Goal: Task Accomplishment & Management: Manage account settings

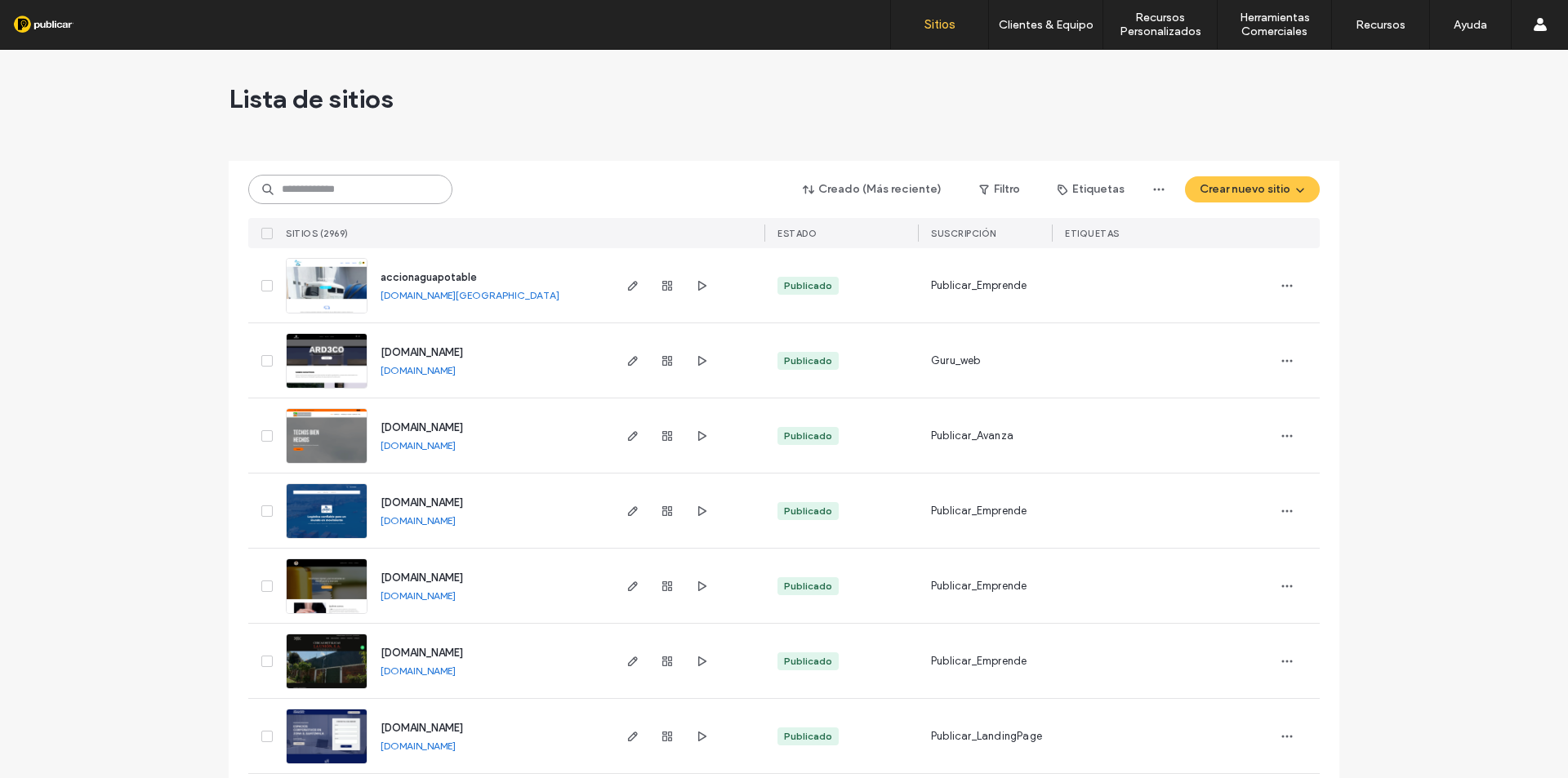
click at [346, 194] on input at bounding box center [350, 189] width 204 height 29
paste input "**********"
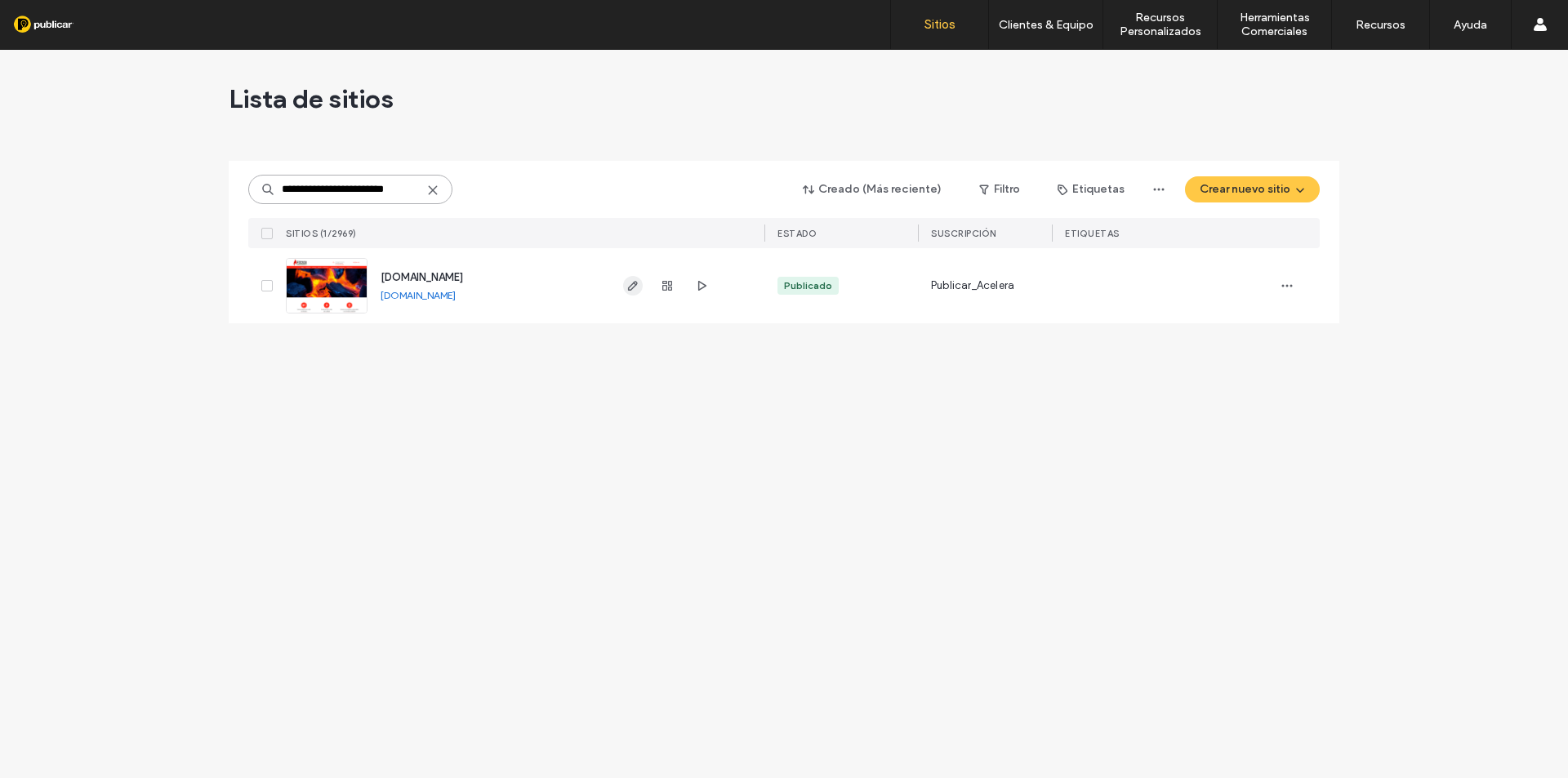
type input "**********"
click at [633, 290] on icon "button" at bounding box center [633, 286] width 13 height 13
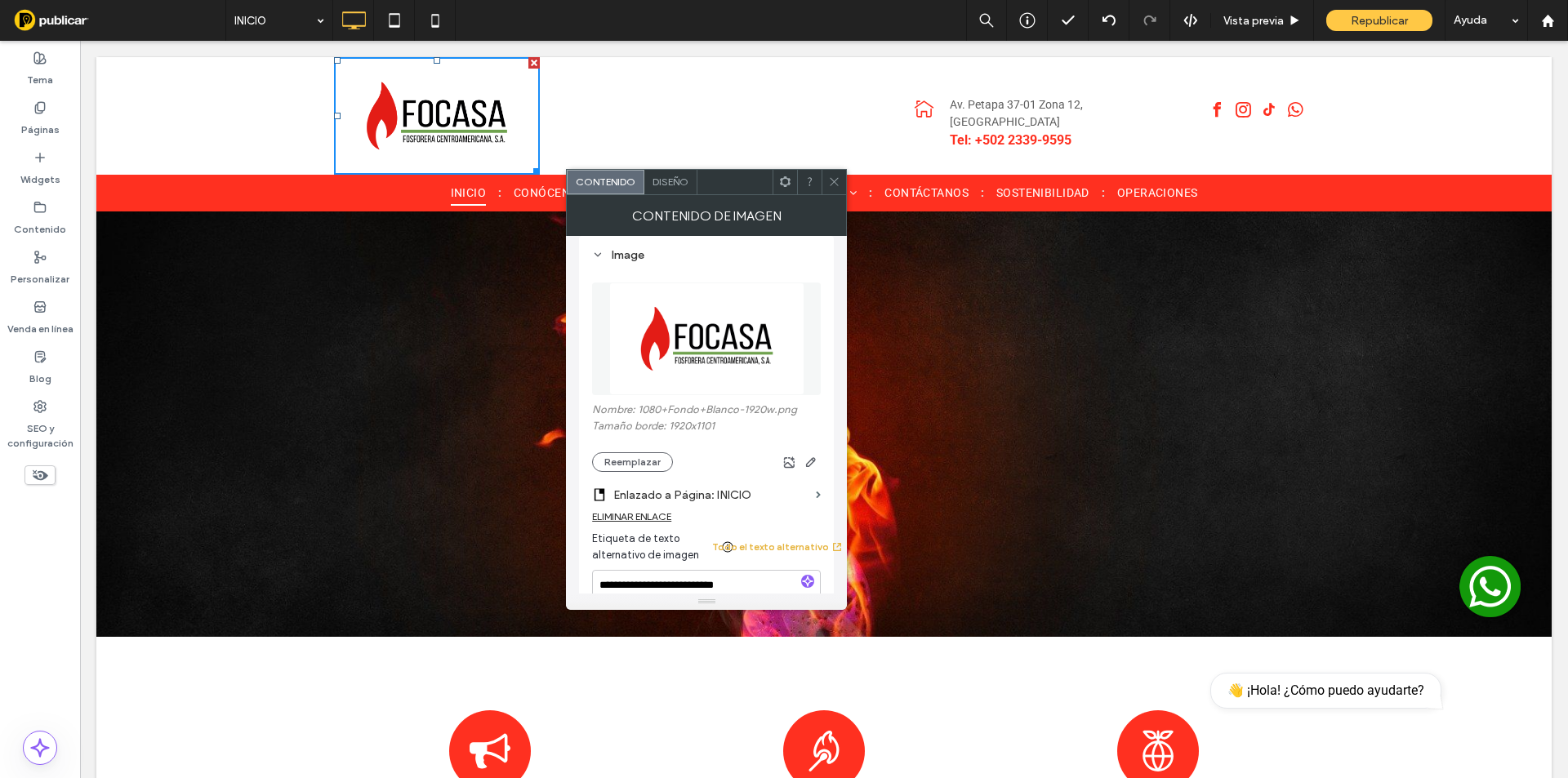
scroll to position [191, 0]
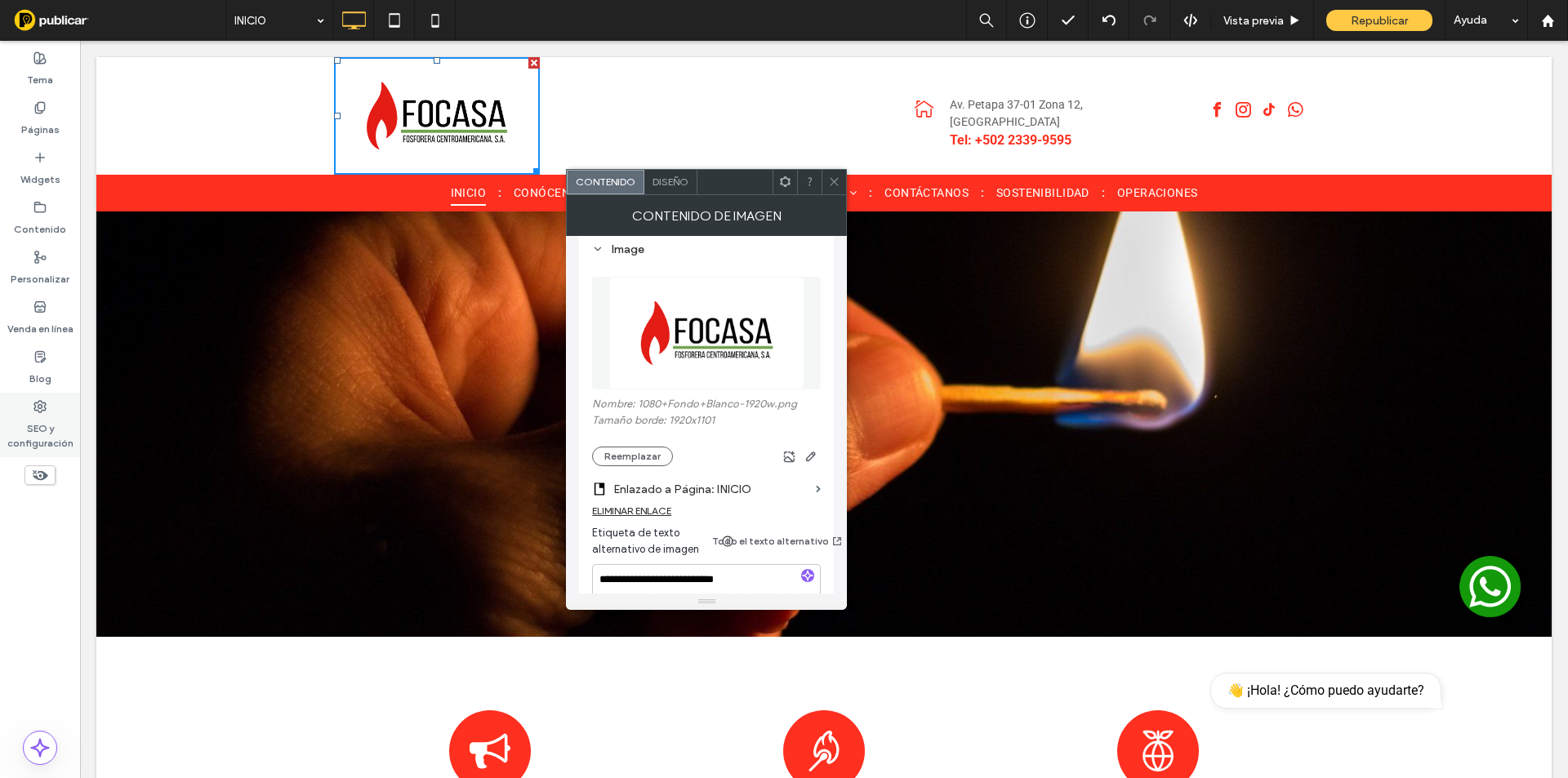
click at [34, 440] on label "SEO y configuración" at bounding box center [40, 431] width 80 height 37
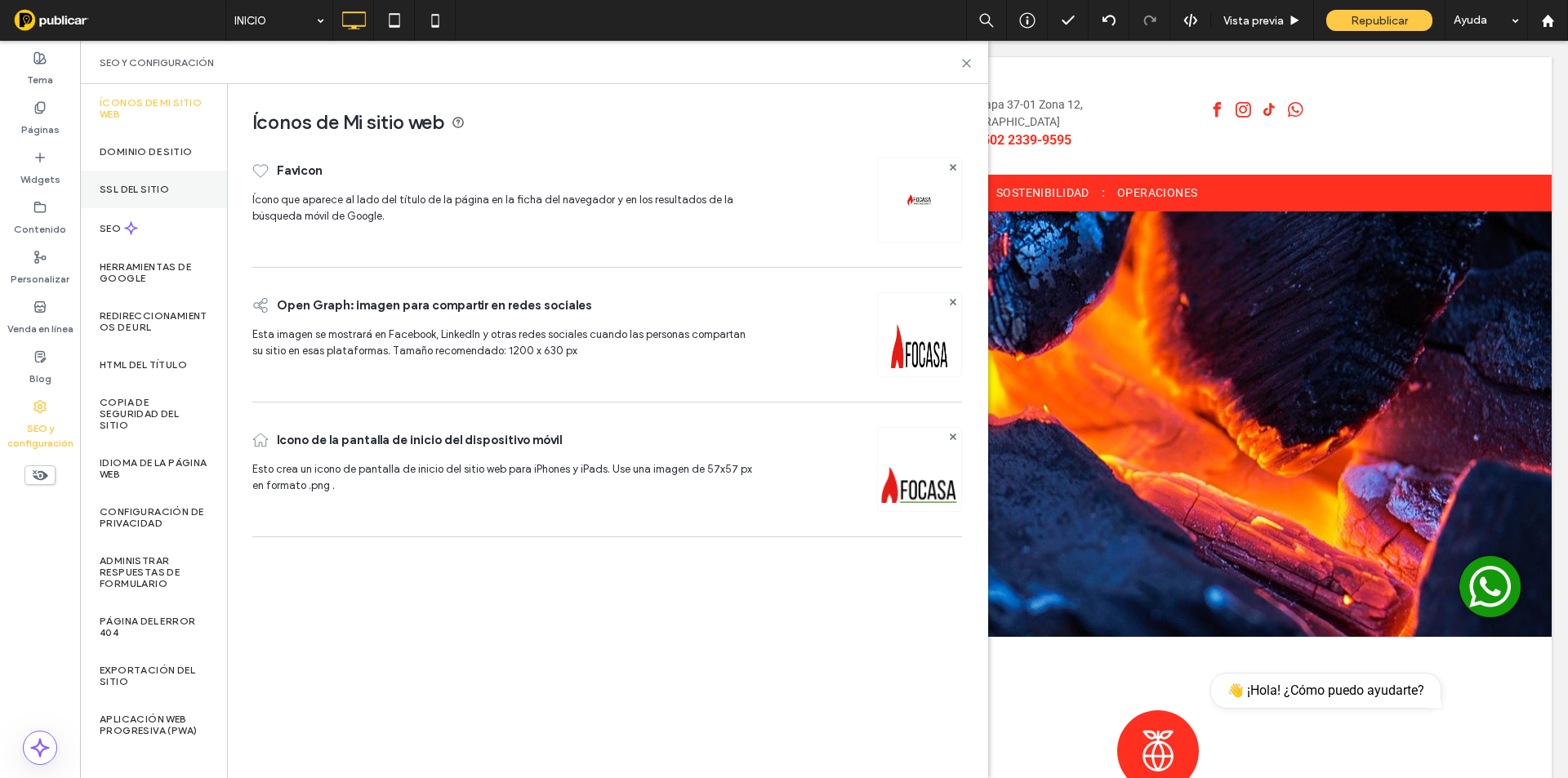
click at [156, 184] on label "SSL del sitio" at bounding box center [134, 190] width 69 height 12
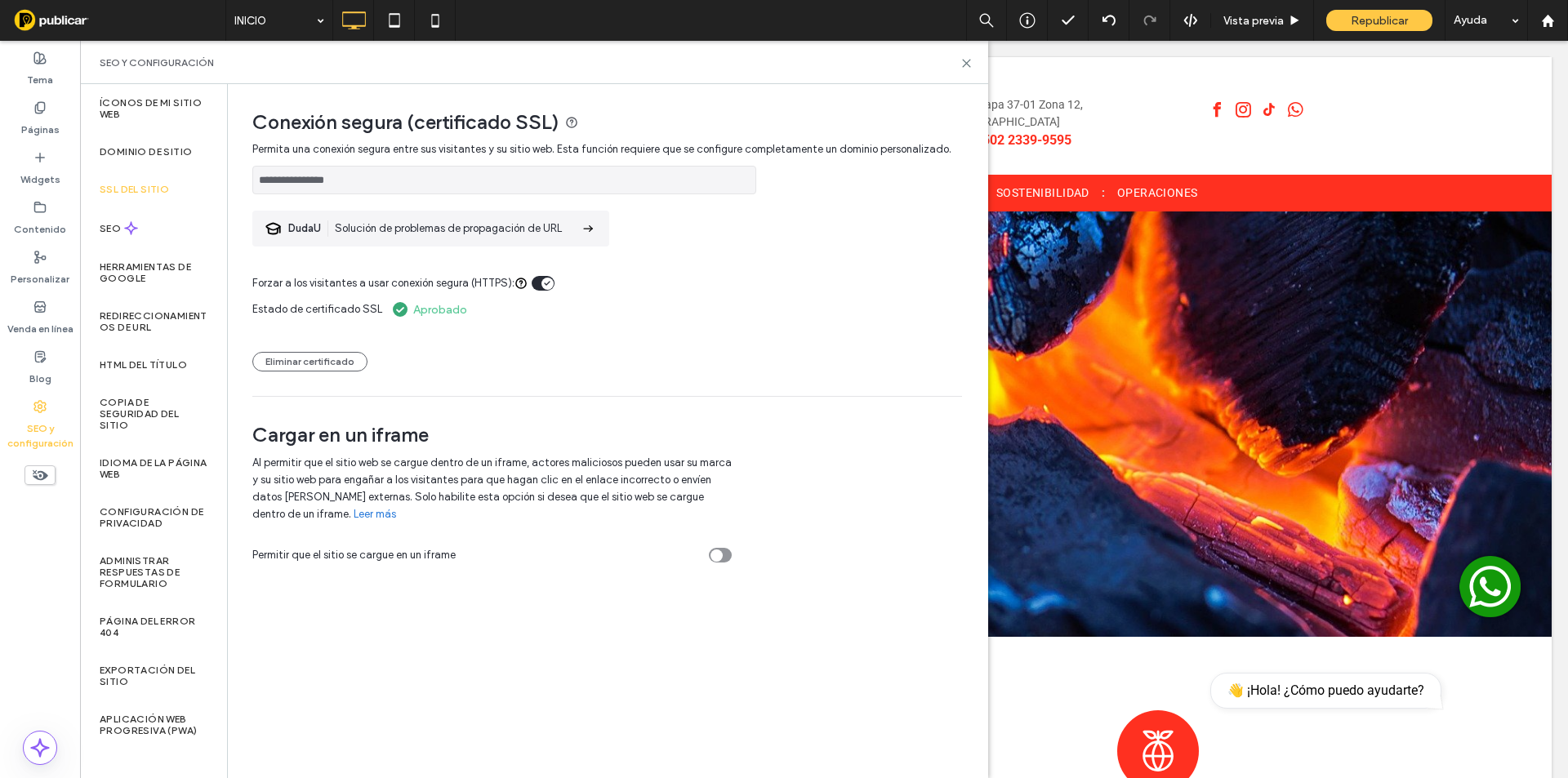
click at [406, 177] on input "**********" at bounding box center [504, 180] width 504 height 28
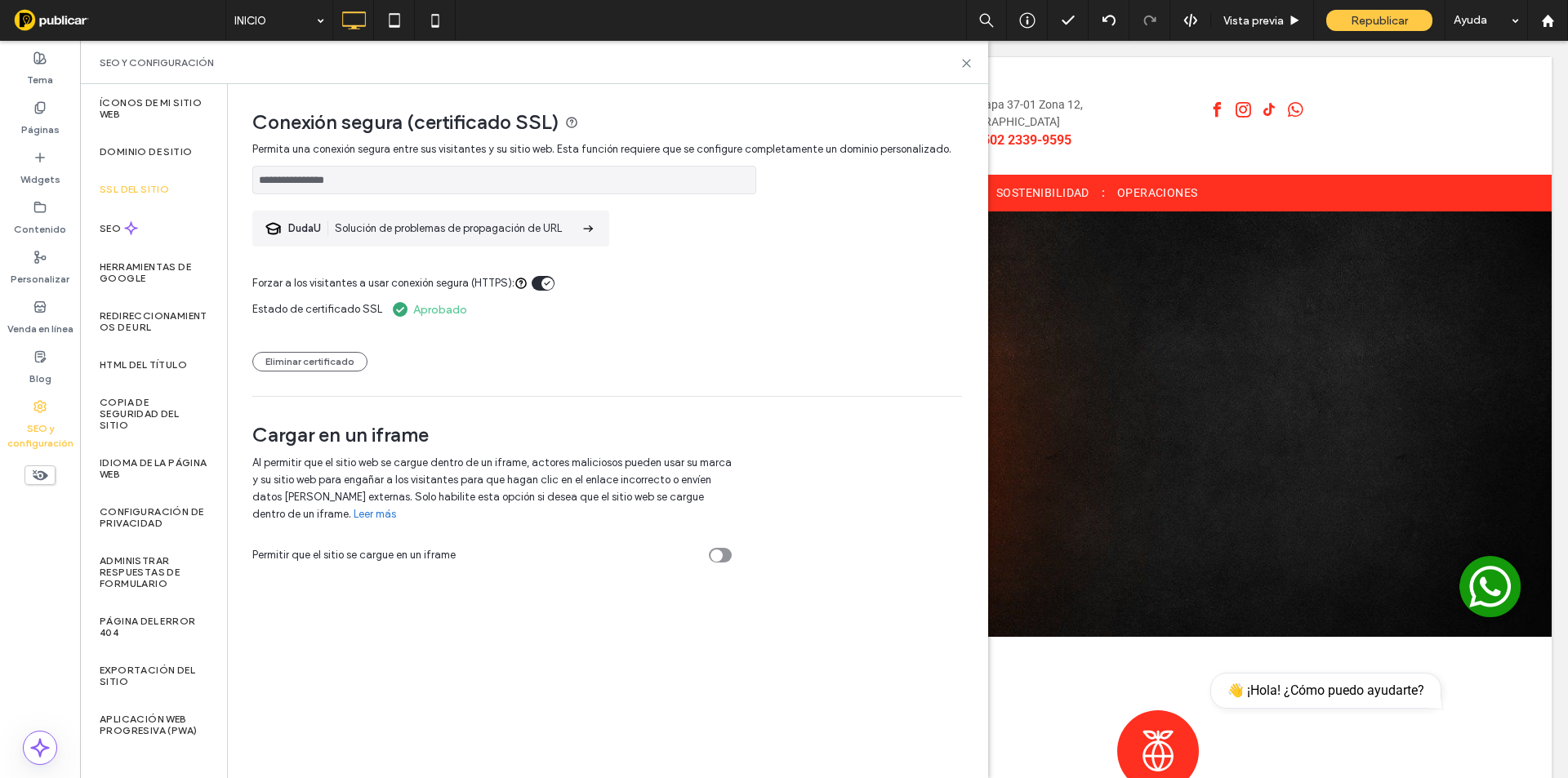
drag, startPoint x: 286, startPoint y: 182, endPoint x: 453, endPoint y: 182, distance: 167.0
click at [453, 182] on input "**********" at bounding box center [504, 180] width 504 height 28
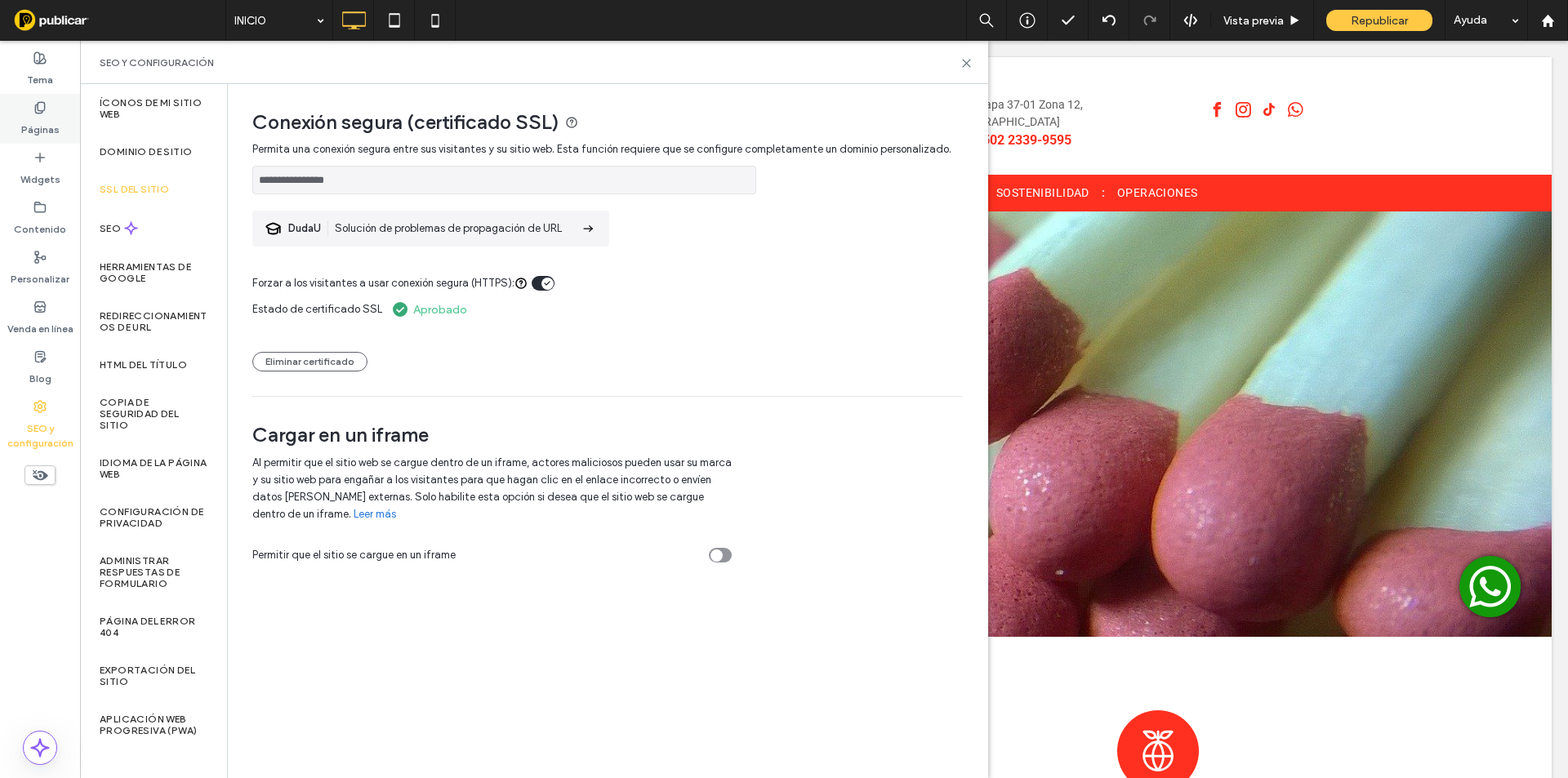
click at [17, 113] on div "Páginas" at bounding box center [40, 119] width 80 height 50
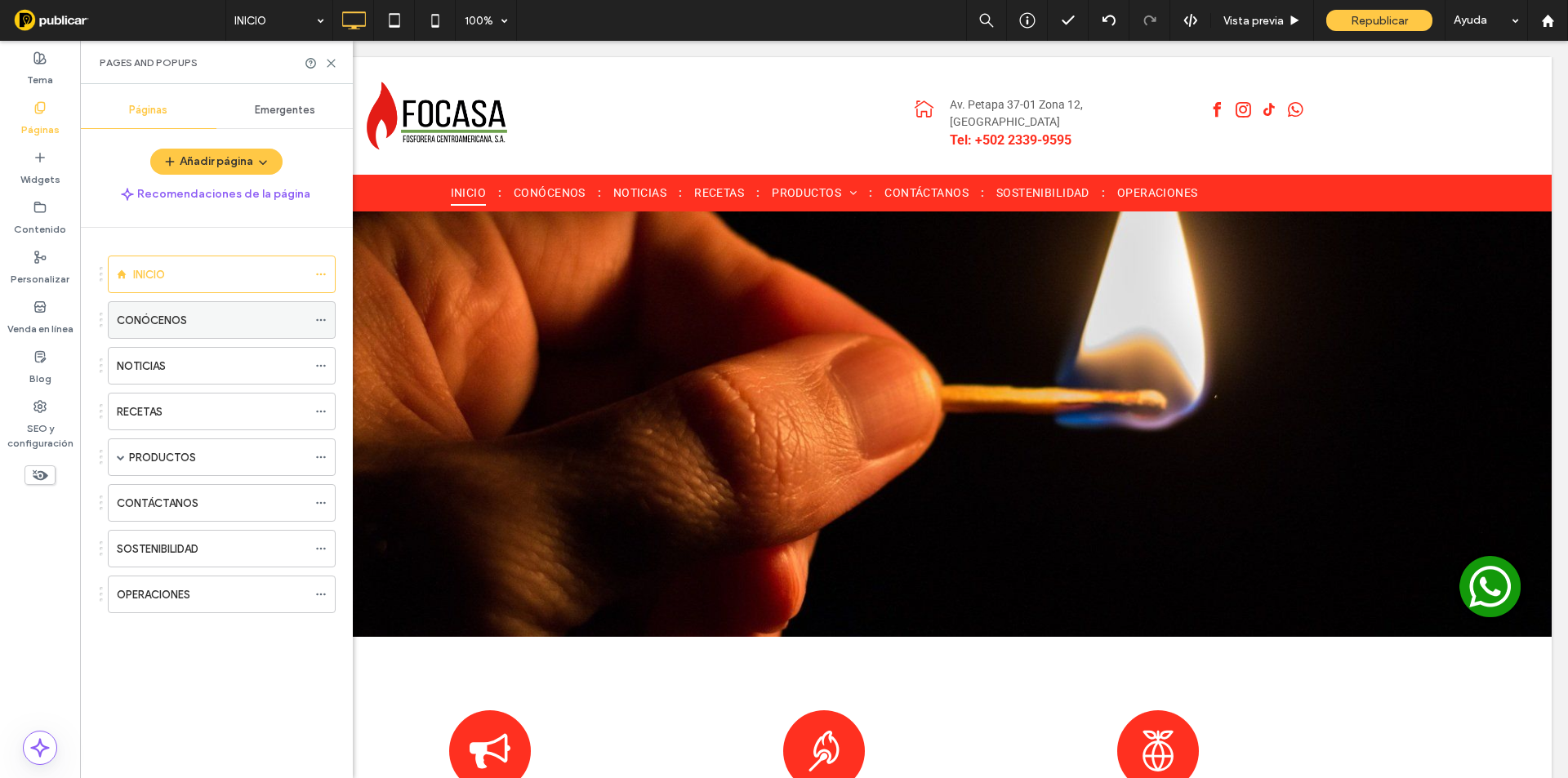
click at [325, 321] on use at bounding box center [320, 320] width 9 height 2
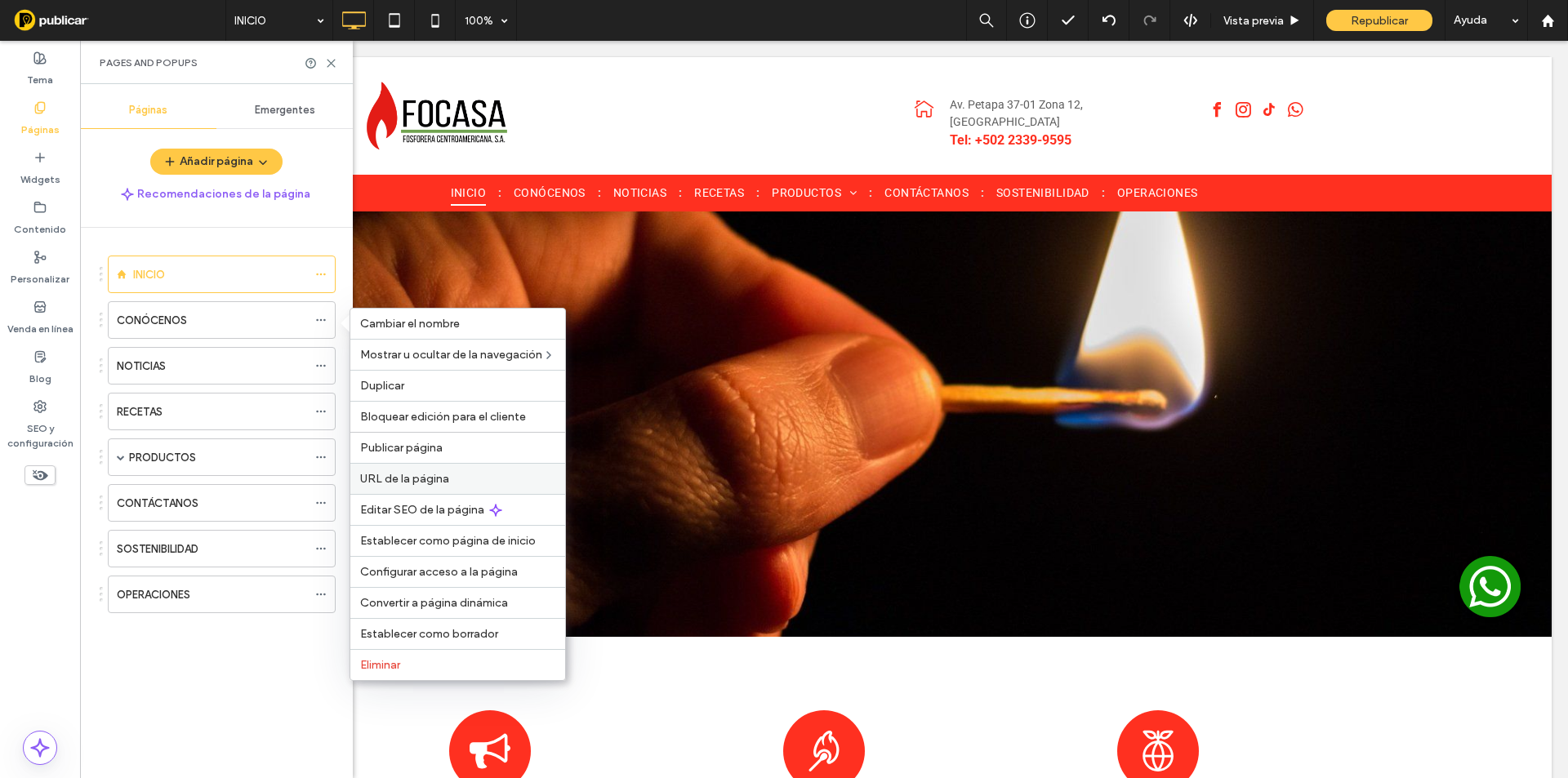
click at [373, 483] on span "URL de la página" at bounding box center [404, 478] width 89 height 14
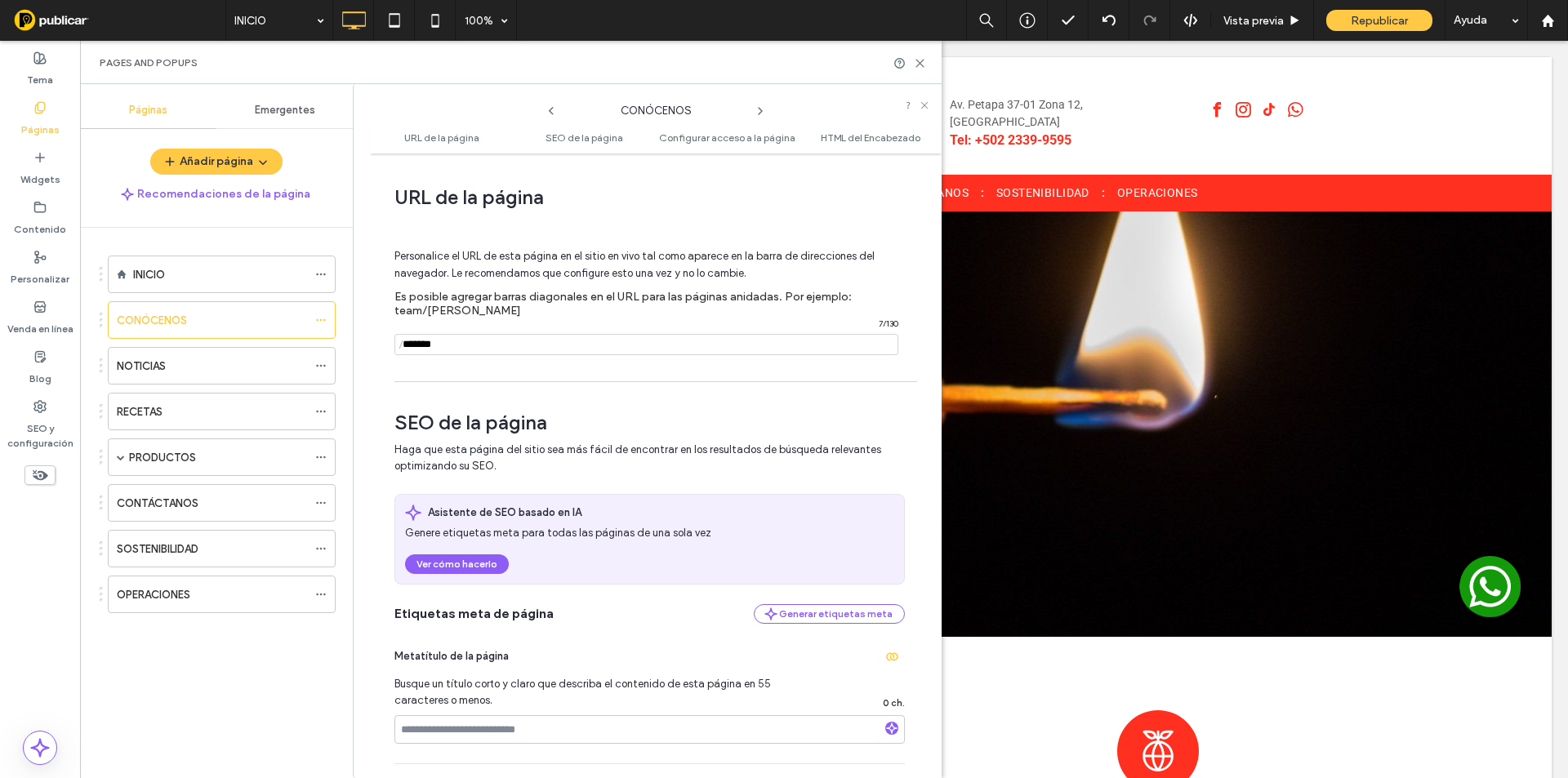
click at [502, 334] on input "notEmpty" at bounding box center [646, 344] width 504 height 22
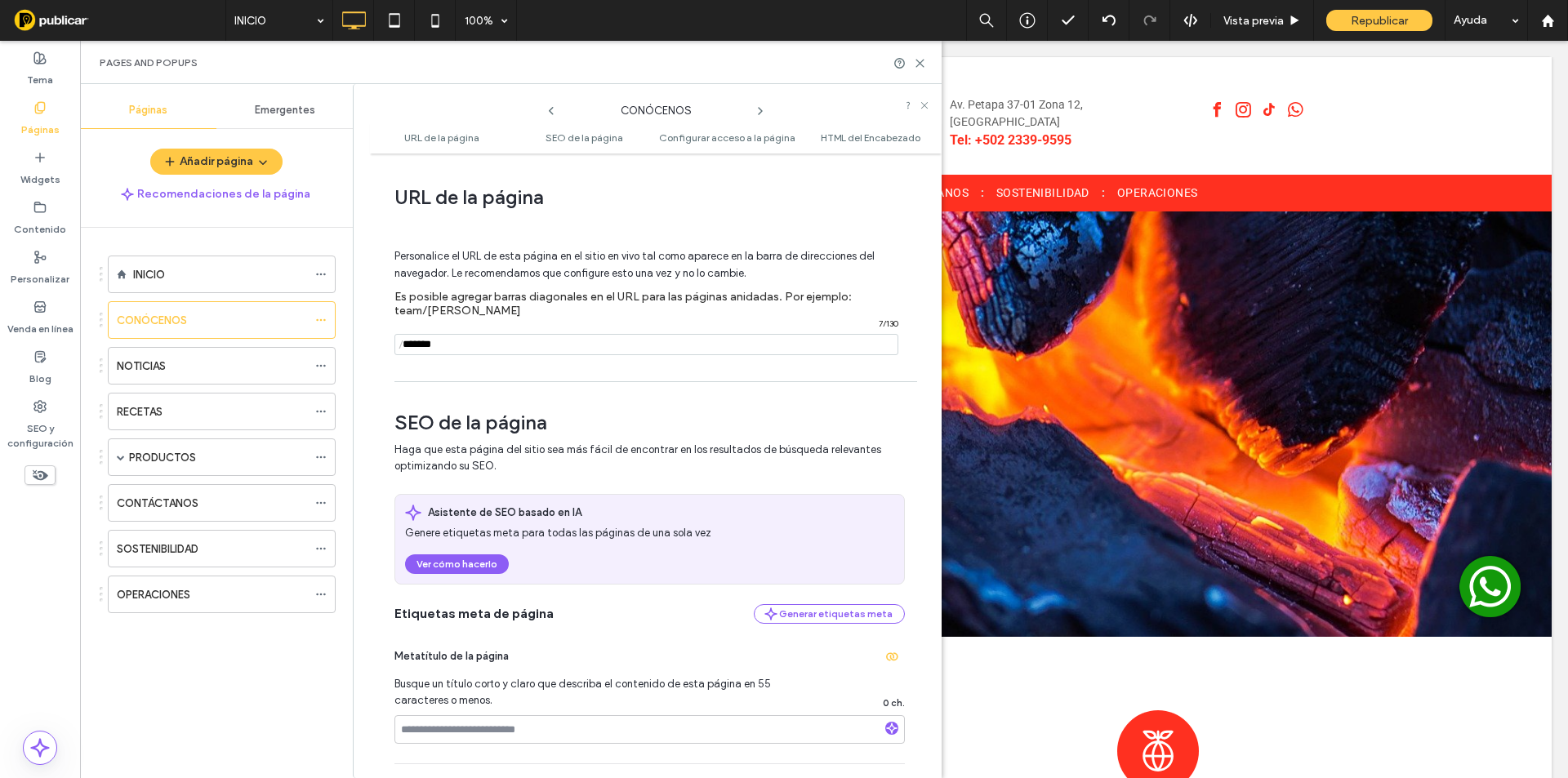
click at [502, 334] on input "notEmpty" at bounding box center [646, 344] width 504 height 22
type input "*"
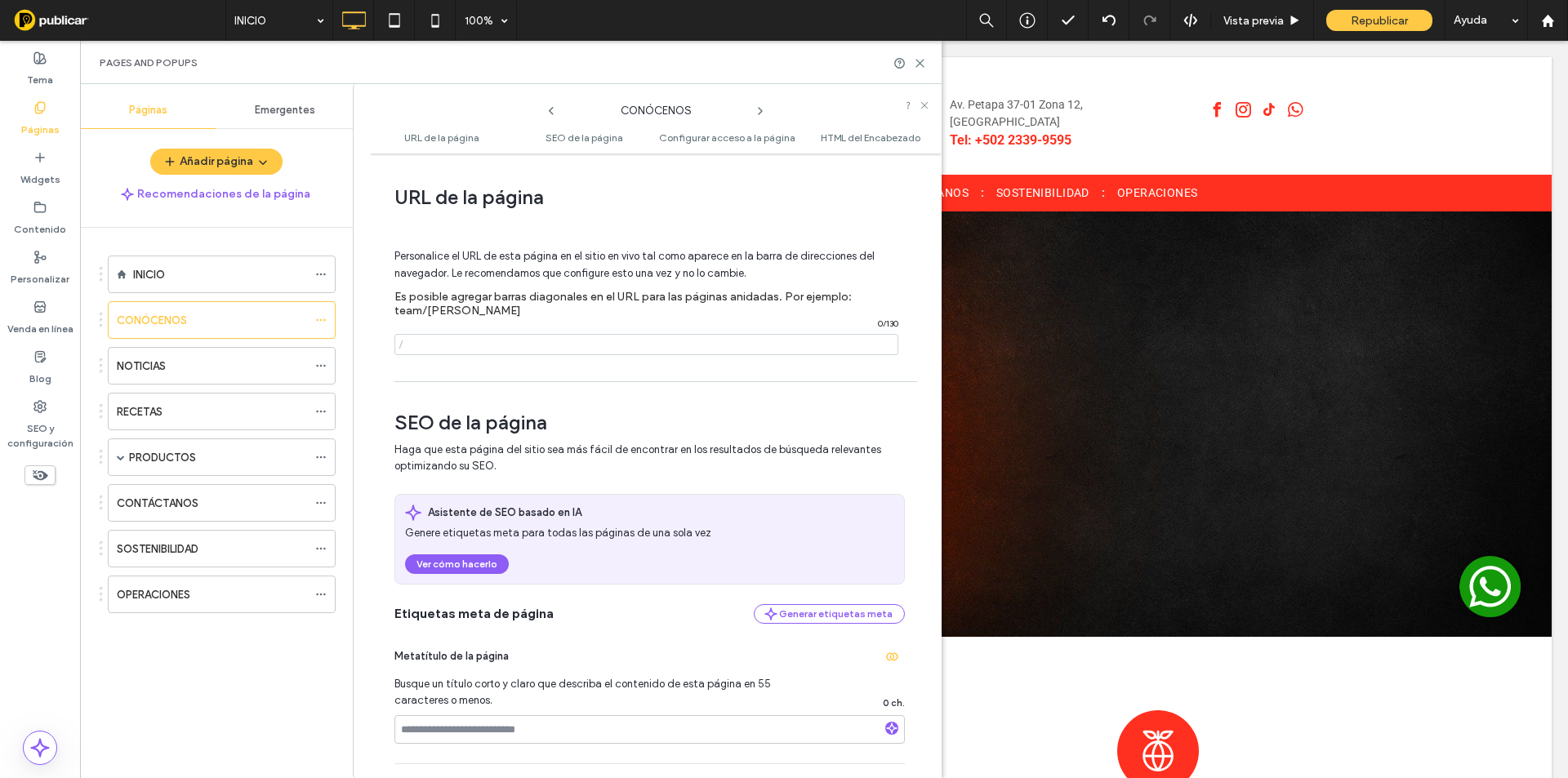
paste input "notEmpty"
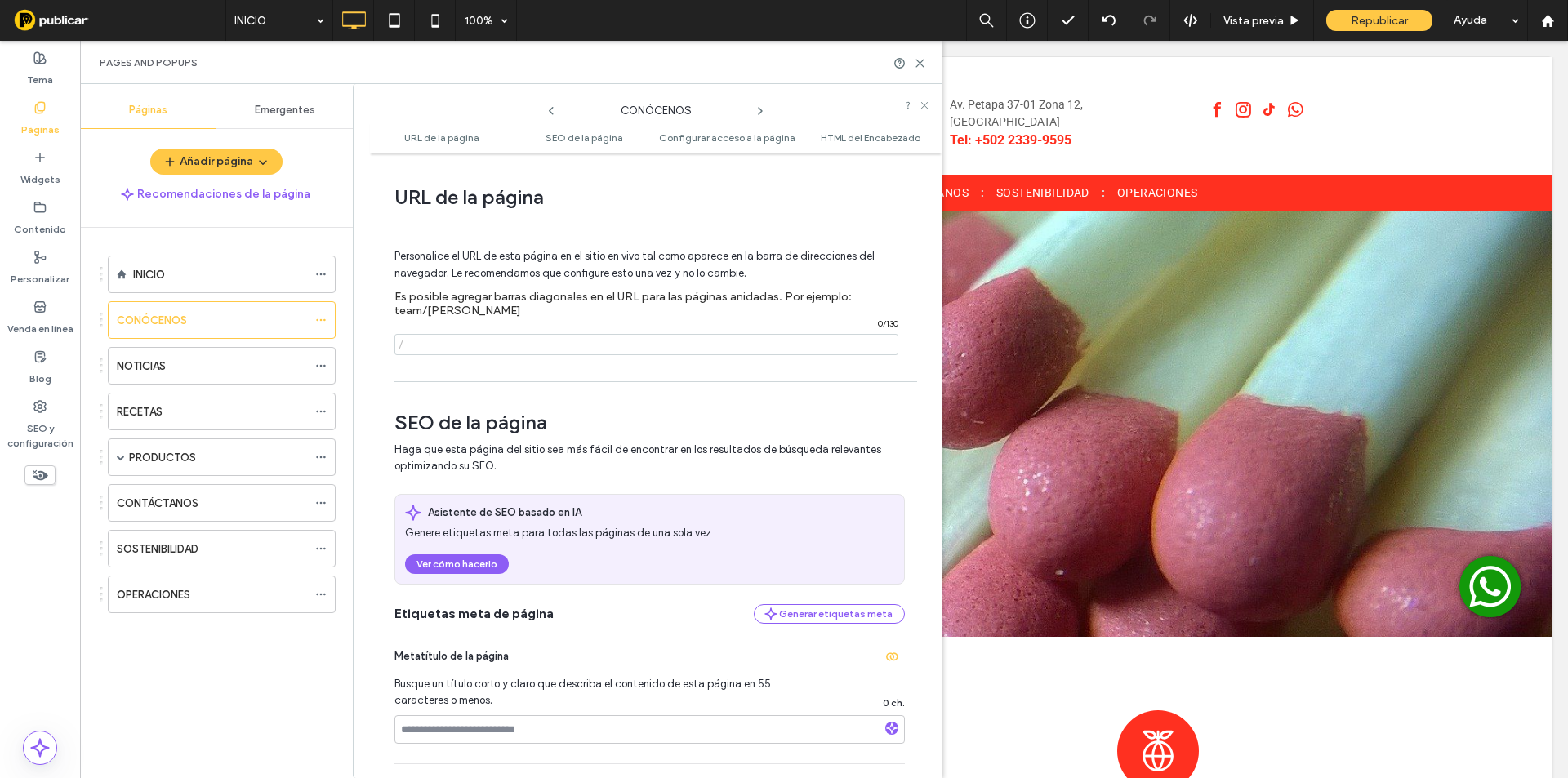
paste input "********"
type input "********"
click at [438, 384] on div "URL de la página Personalice el URL de esta página en el sitio en vivo tal como…" at bounding box center [655, 465] width 572 height 608
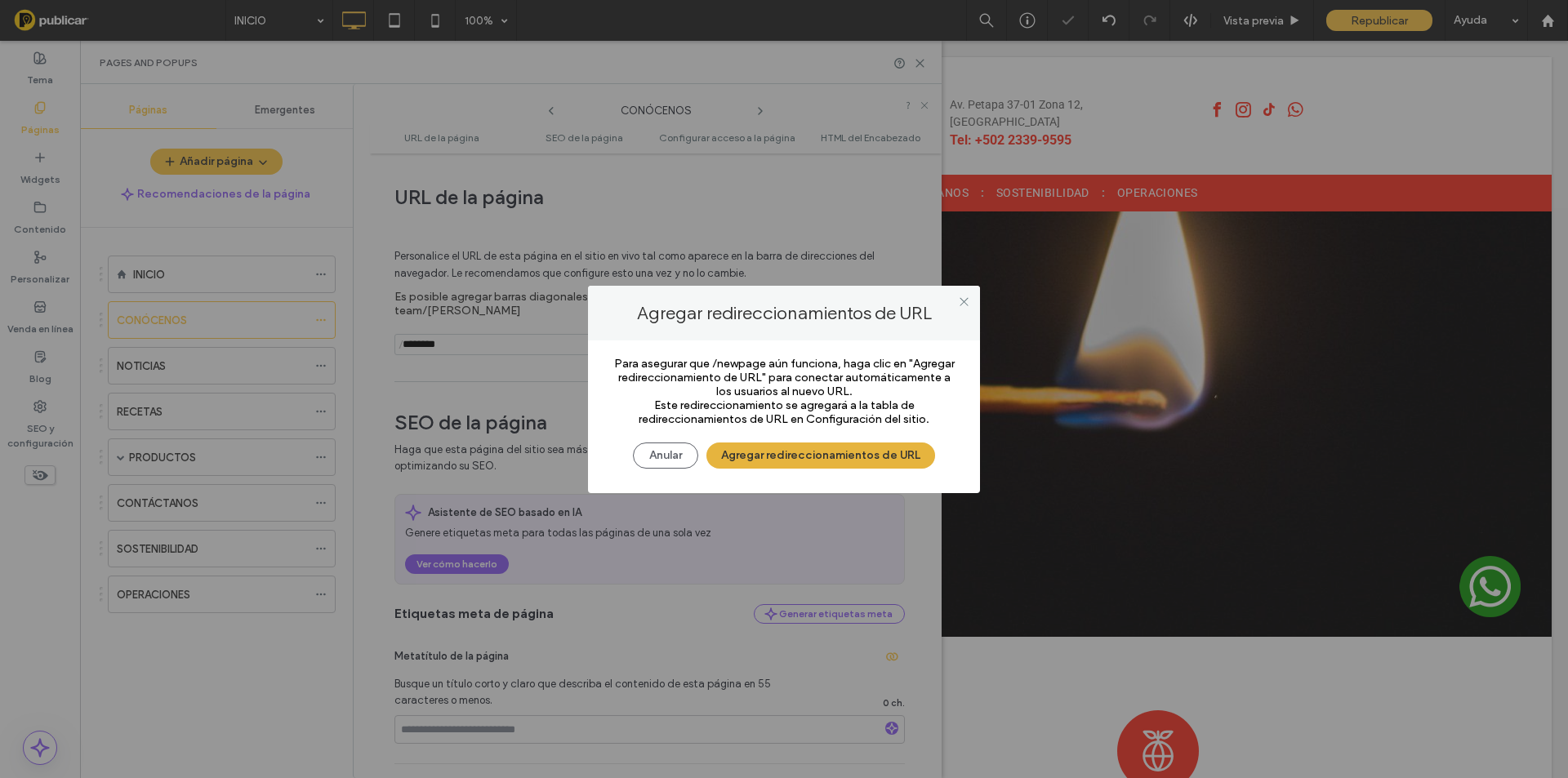
click at [798, 460] on button "Agregar redireccionamientos de URL" at bounding box center [821, 455] width 229 height 26
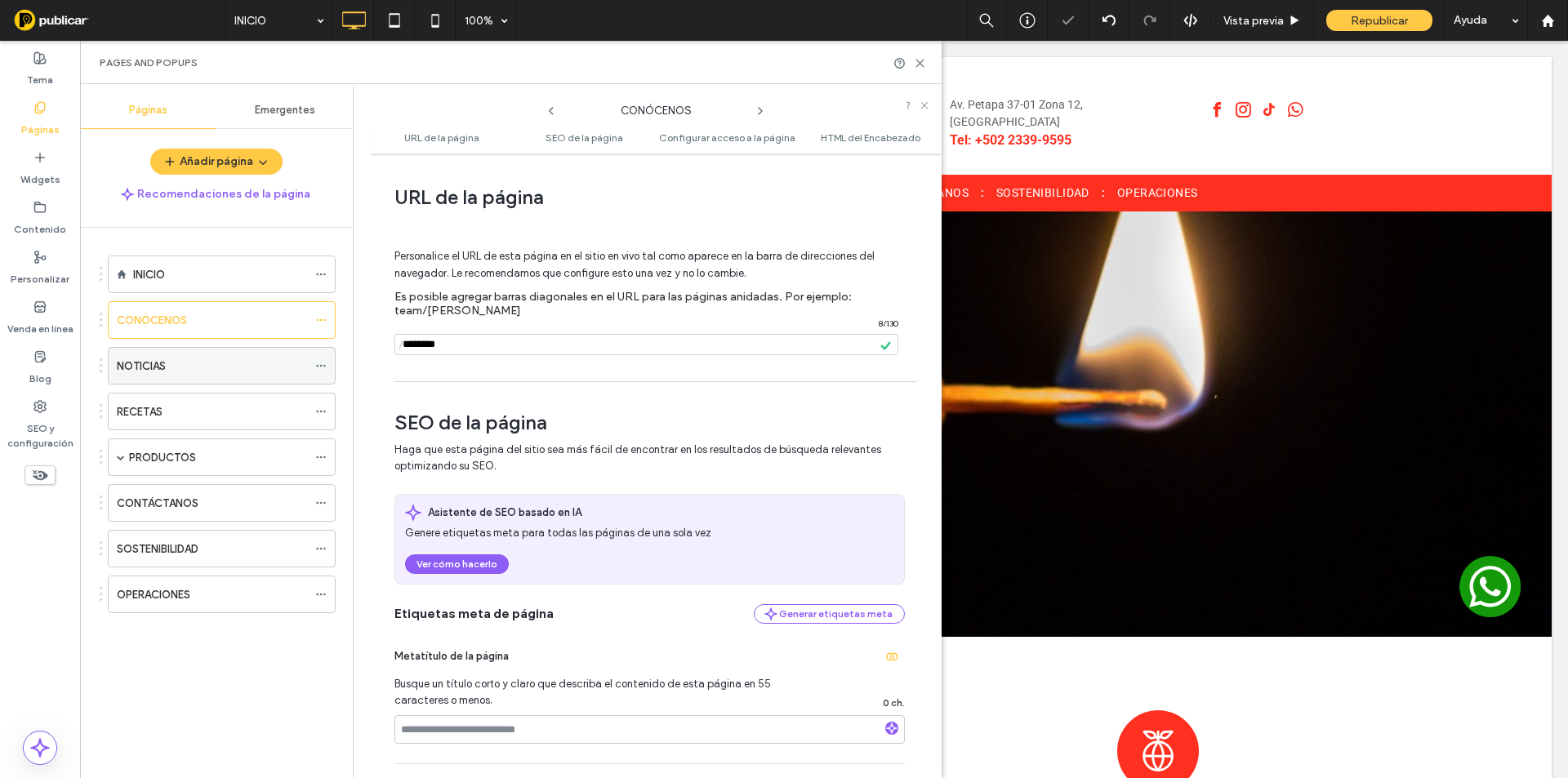
click at [317, 371] on span at bounding box center [321, 365] width 12 height 24
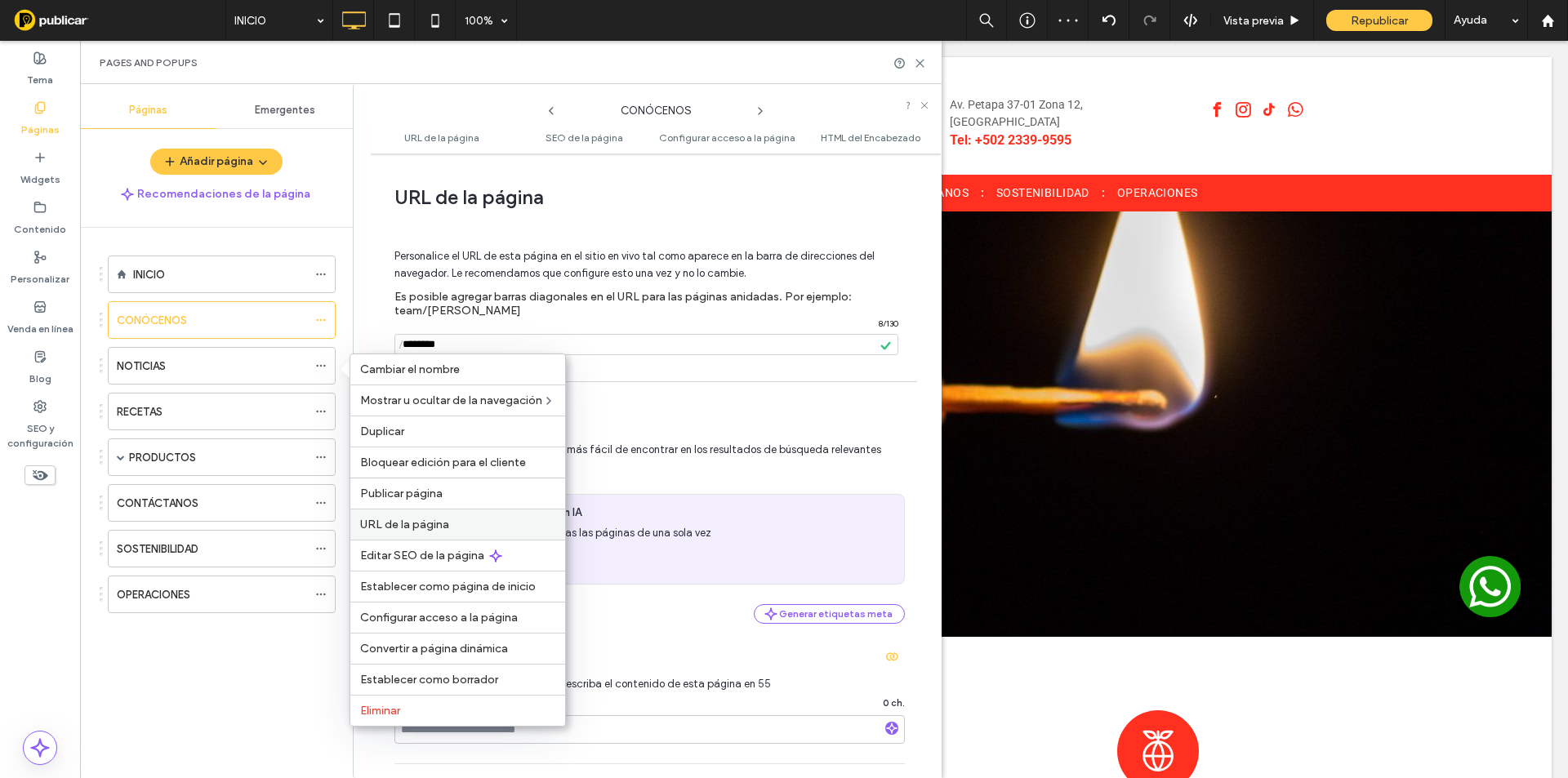
click at [370, 513] on div "URL de la página" at bounding box center [458, 523] width 215 height 31
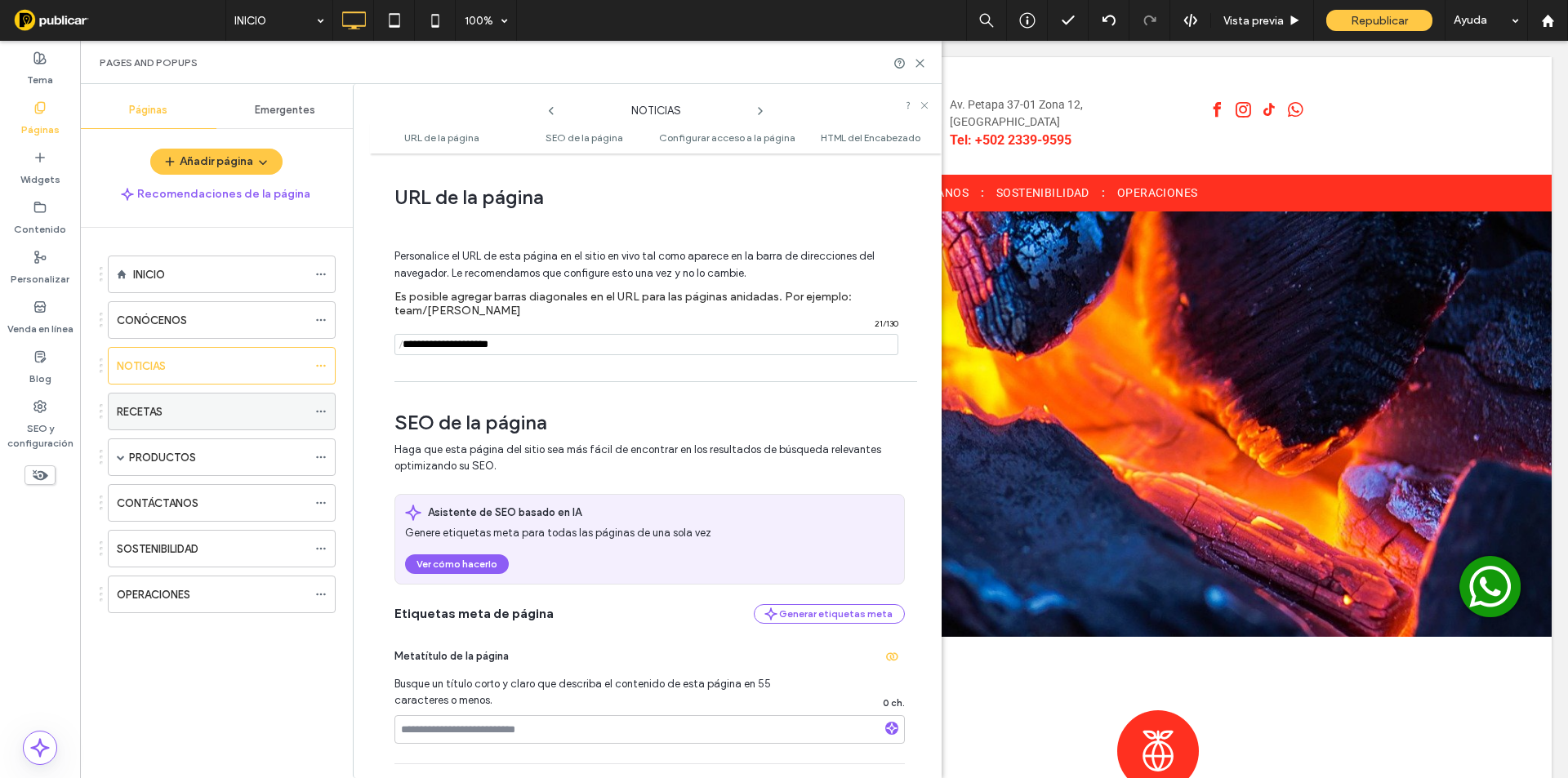
click at [324, 414] on icon at bounding box center [321, 412] width 12 height 12
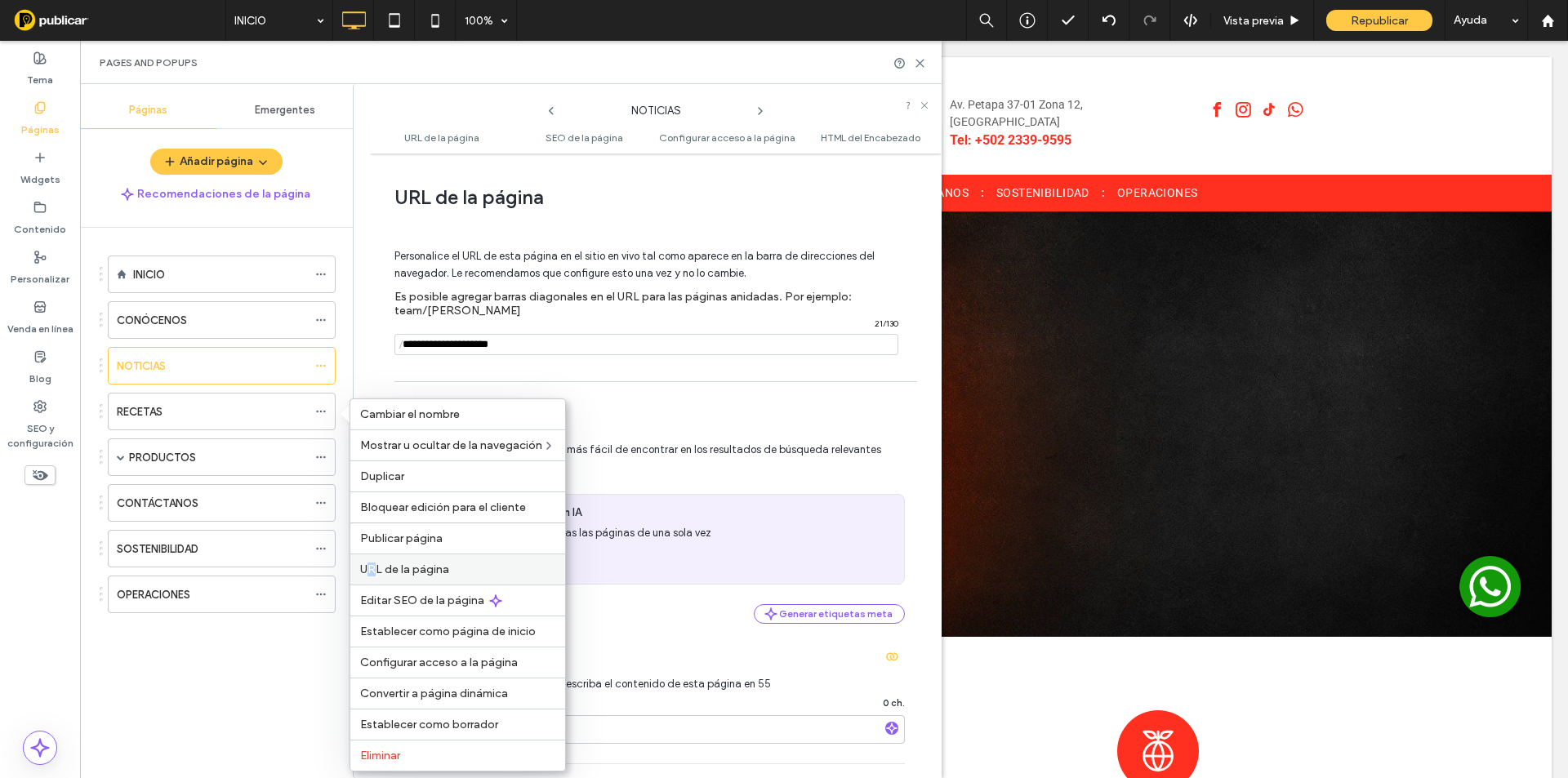
drag, startPoint x: 368, startPoint y: 567, endPoint x: 377, endPoint y: 567, distance: 9.0
click at [377, 567] on span "URL de la página" at bounding box center [404, 569] width 89 height 14
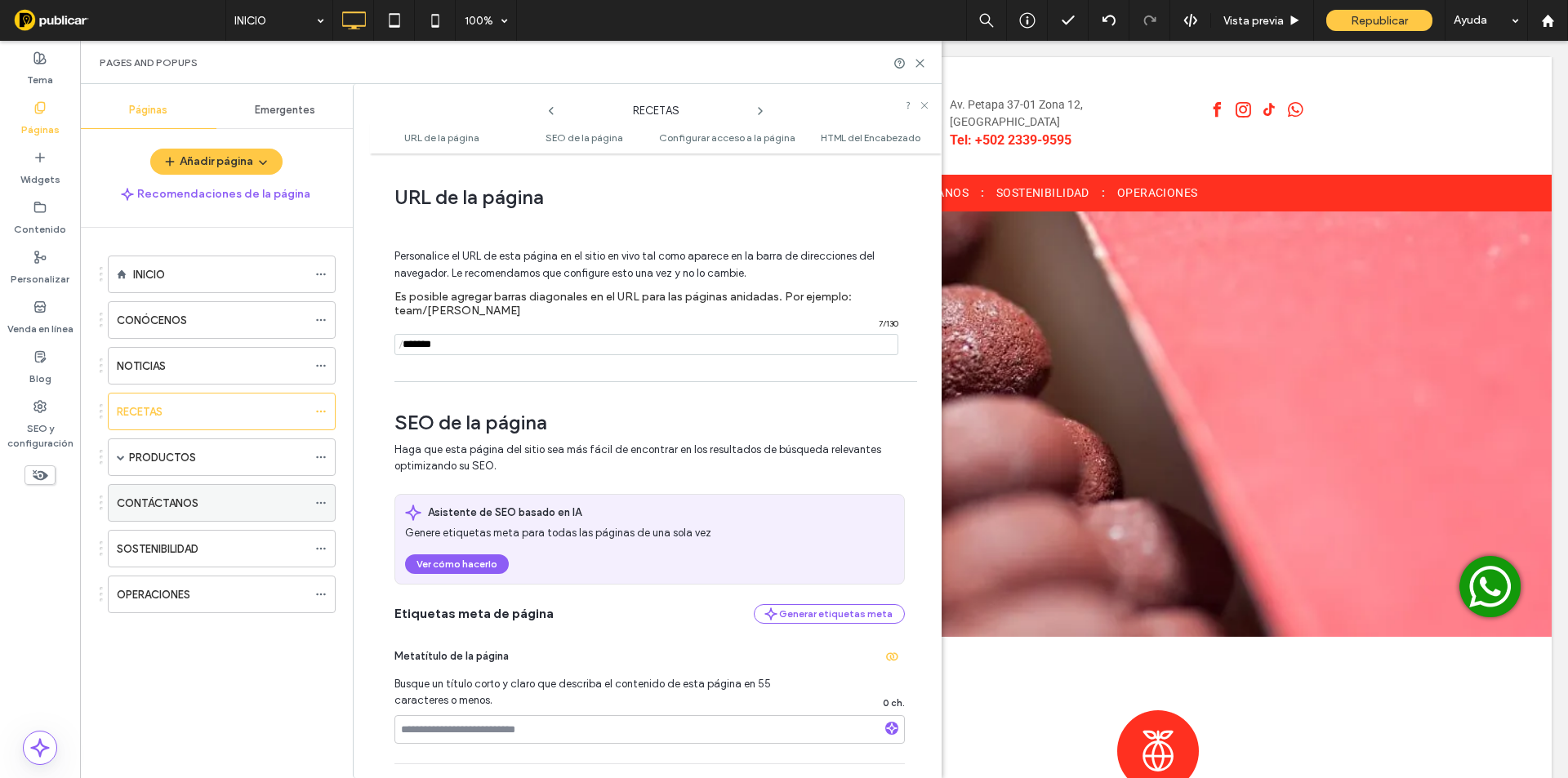
click at [323, 498] on icon at bounding box center [321, 503] width 12 height 12
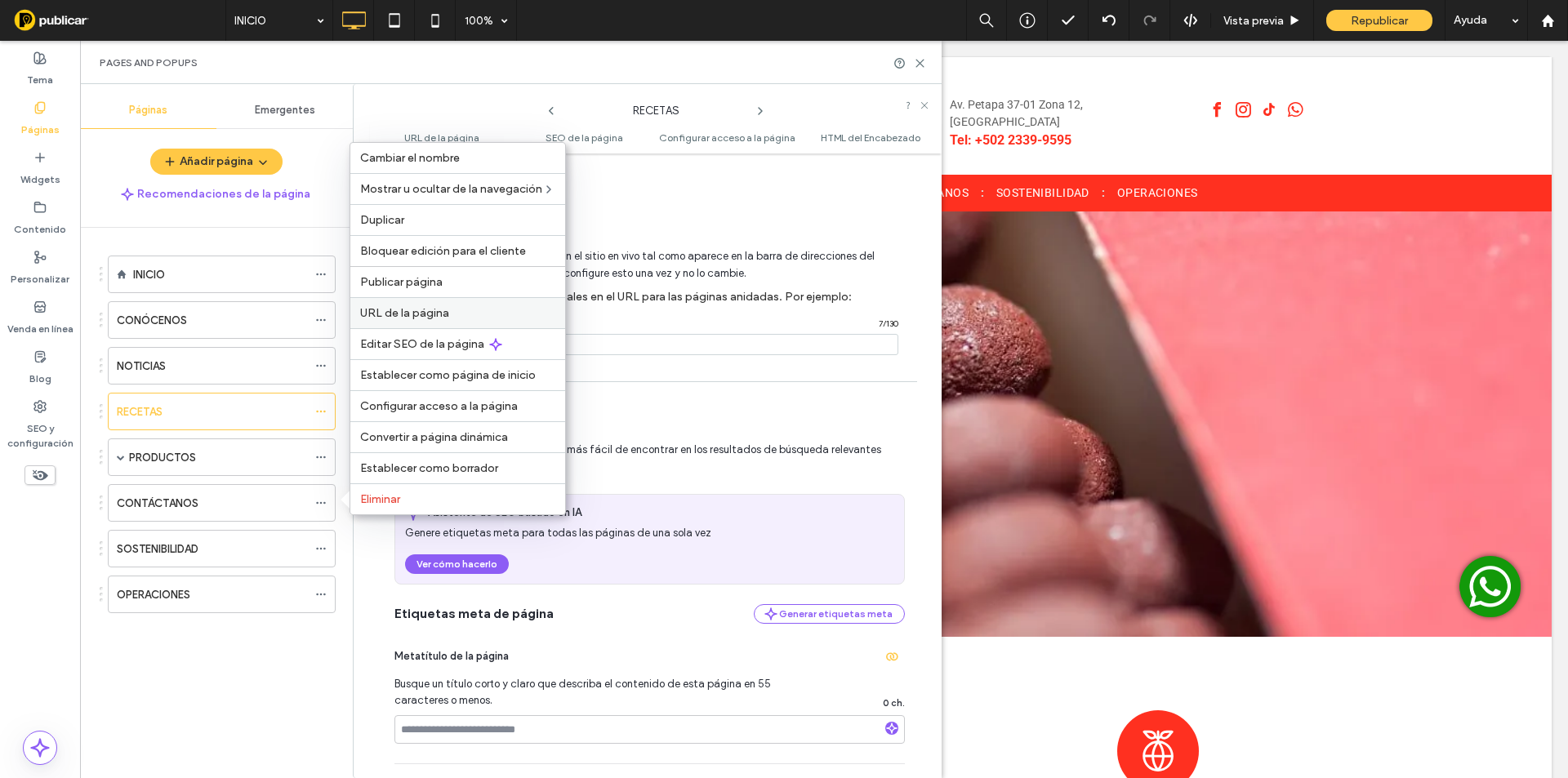
click at [409, 306] on span "URL de la página" at bounding box center [404, 313] width 89 height 14
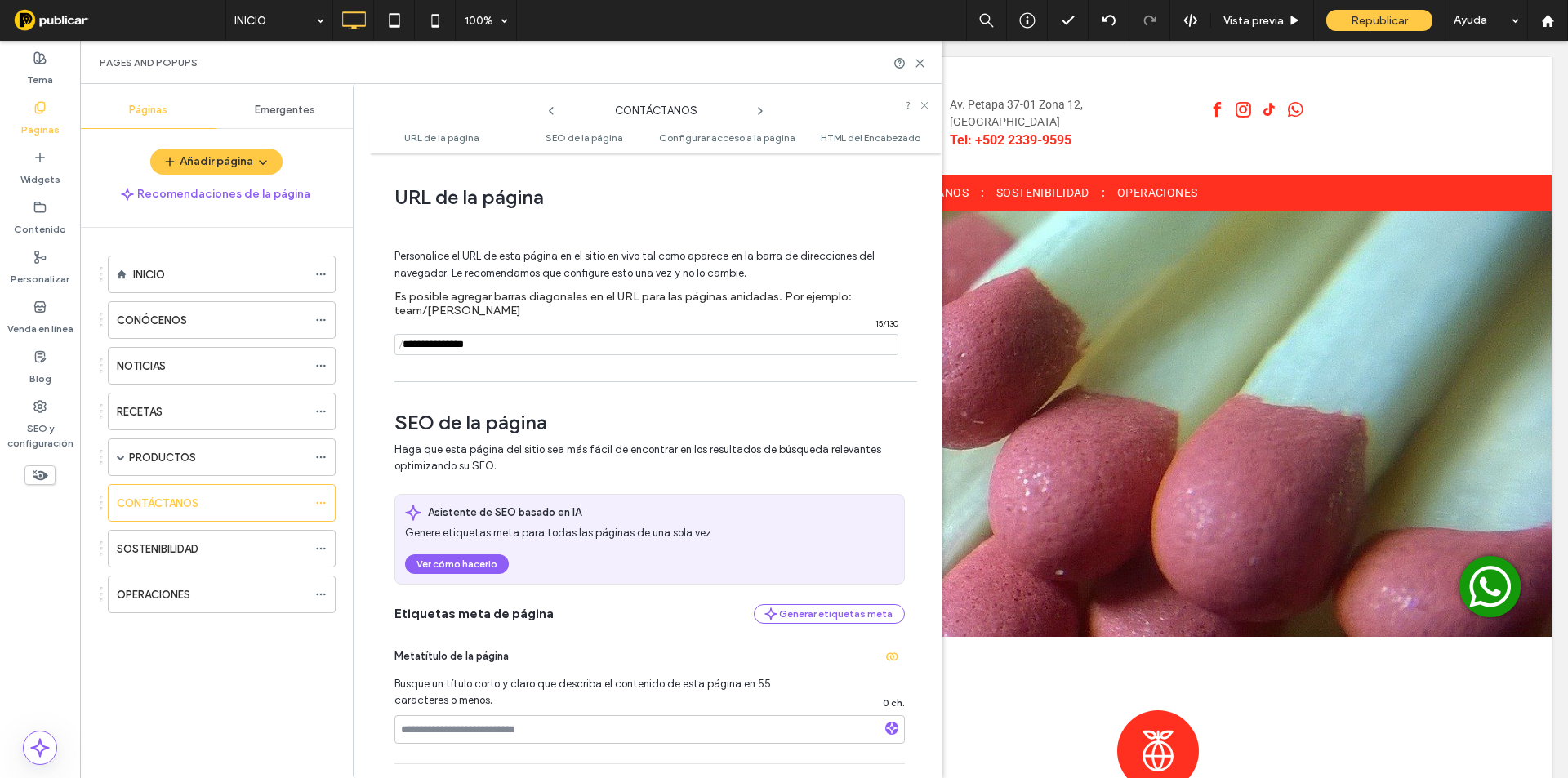
click at [444, 349] on input "notEmpty" at bounding box center [646, 344] width 504 height 22
paste input "********"
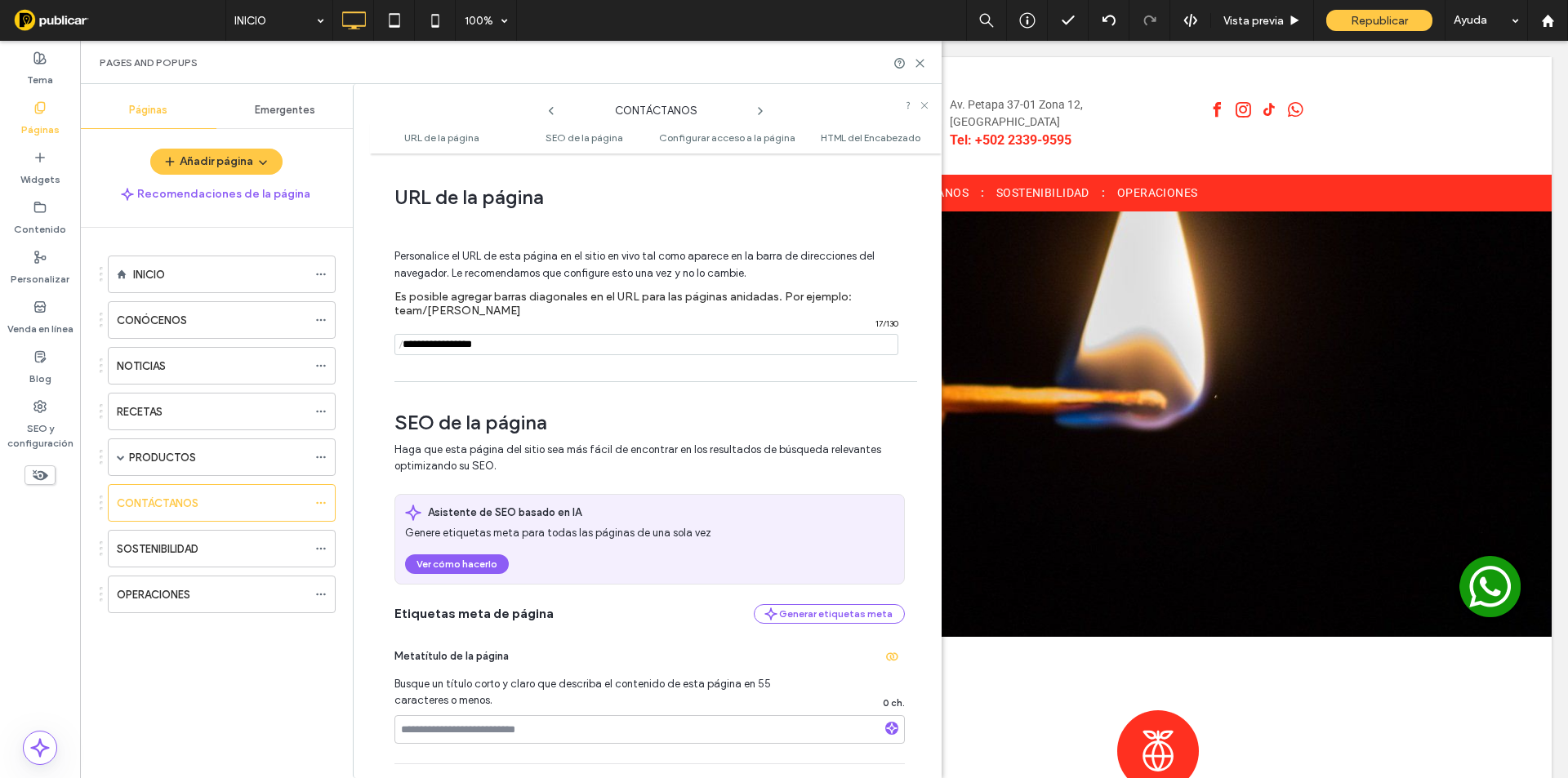
type input "**********"
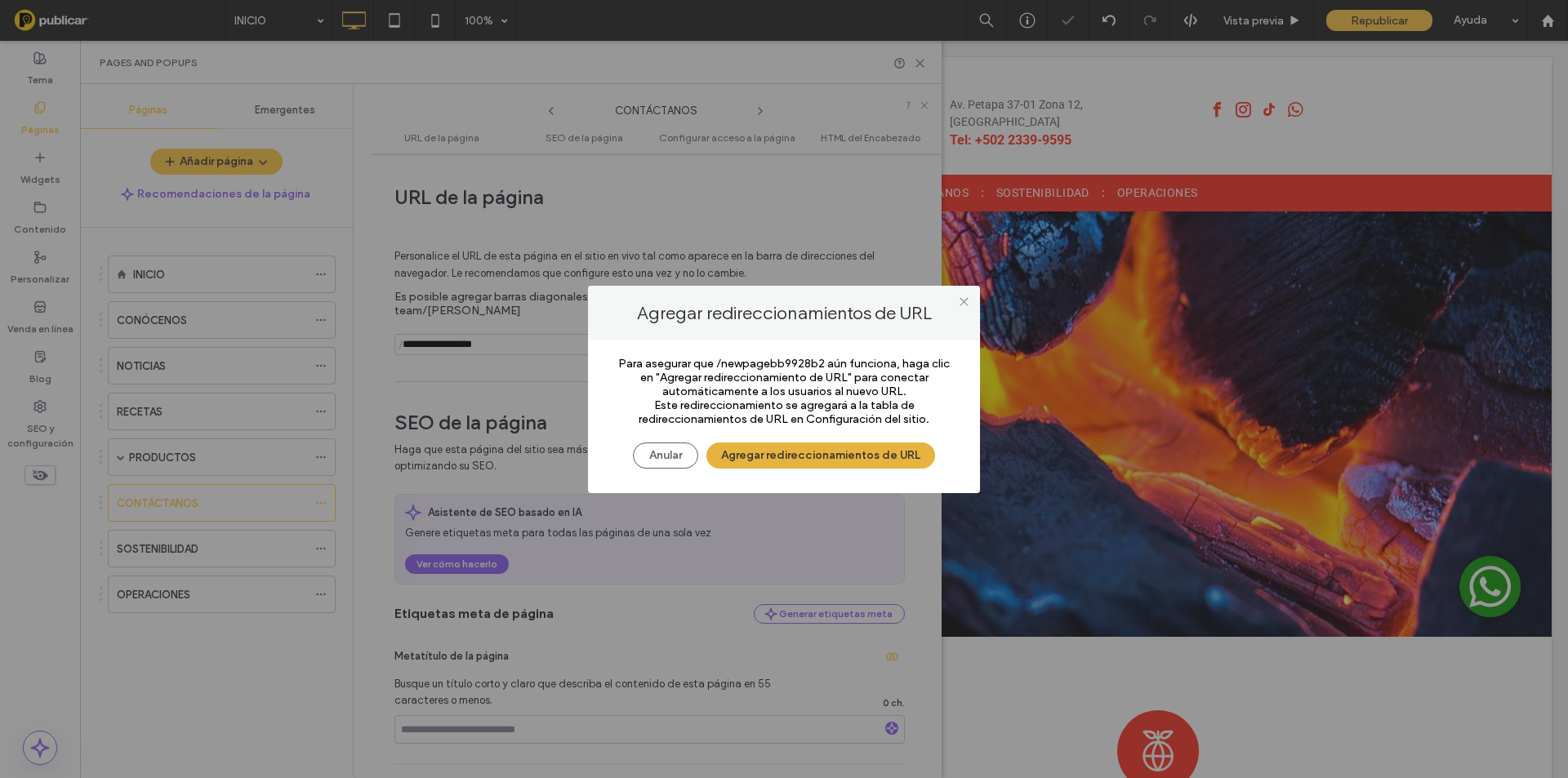
click at [754, 459] on button "Agregar redireccionamientos de URL" at bounding box center [821, 455] width 229 height 26
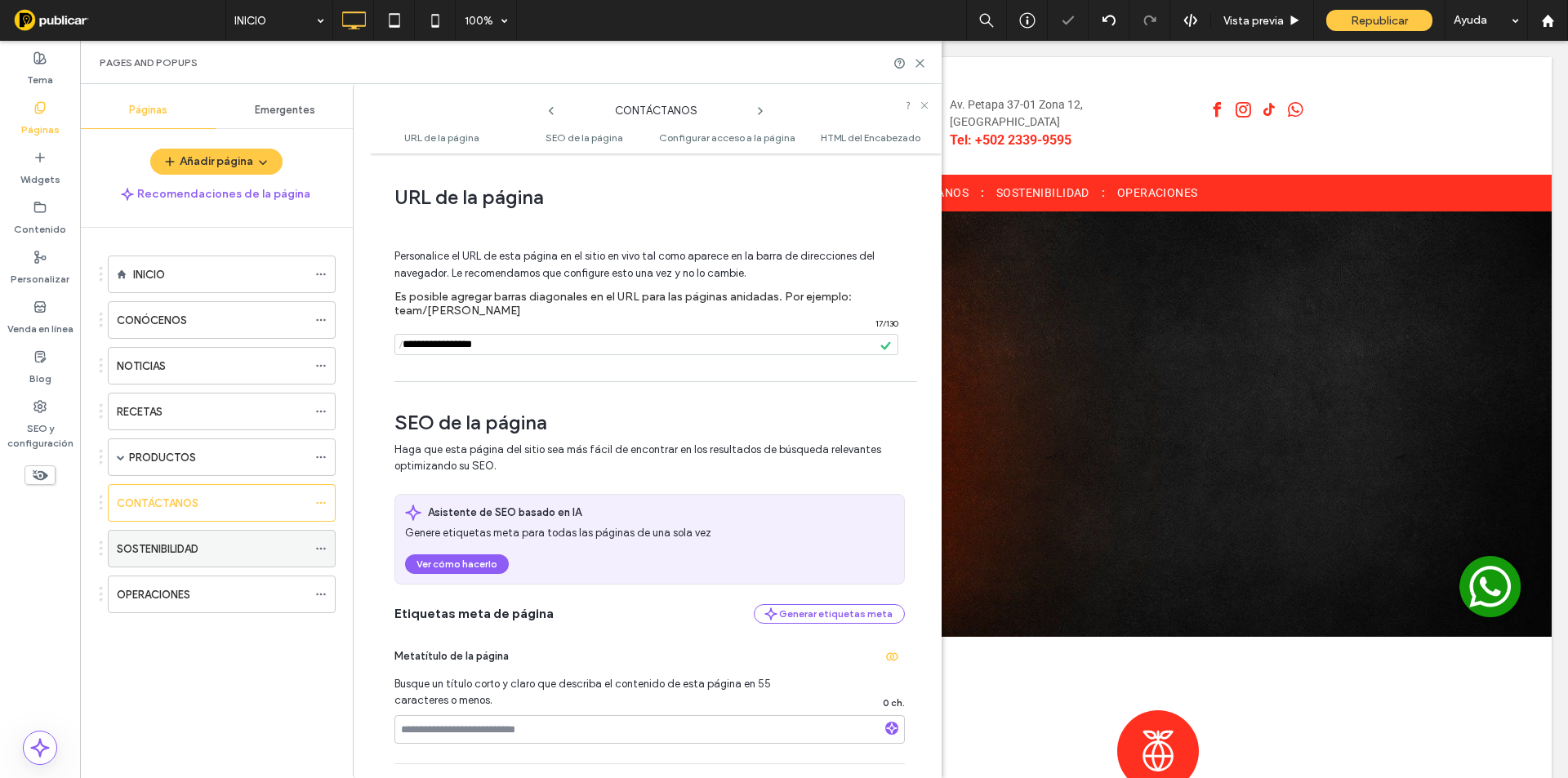
click at [316, 548] on icon at bounding box center [321, 548] width 12 height 12
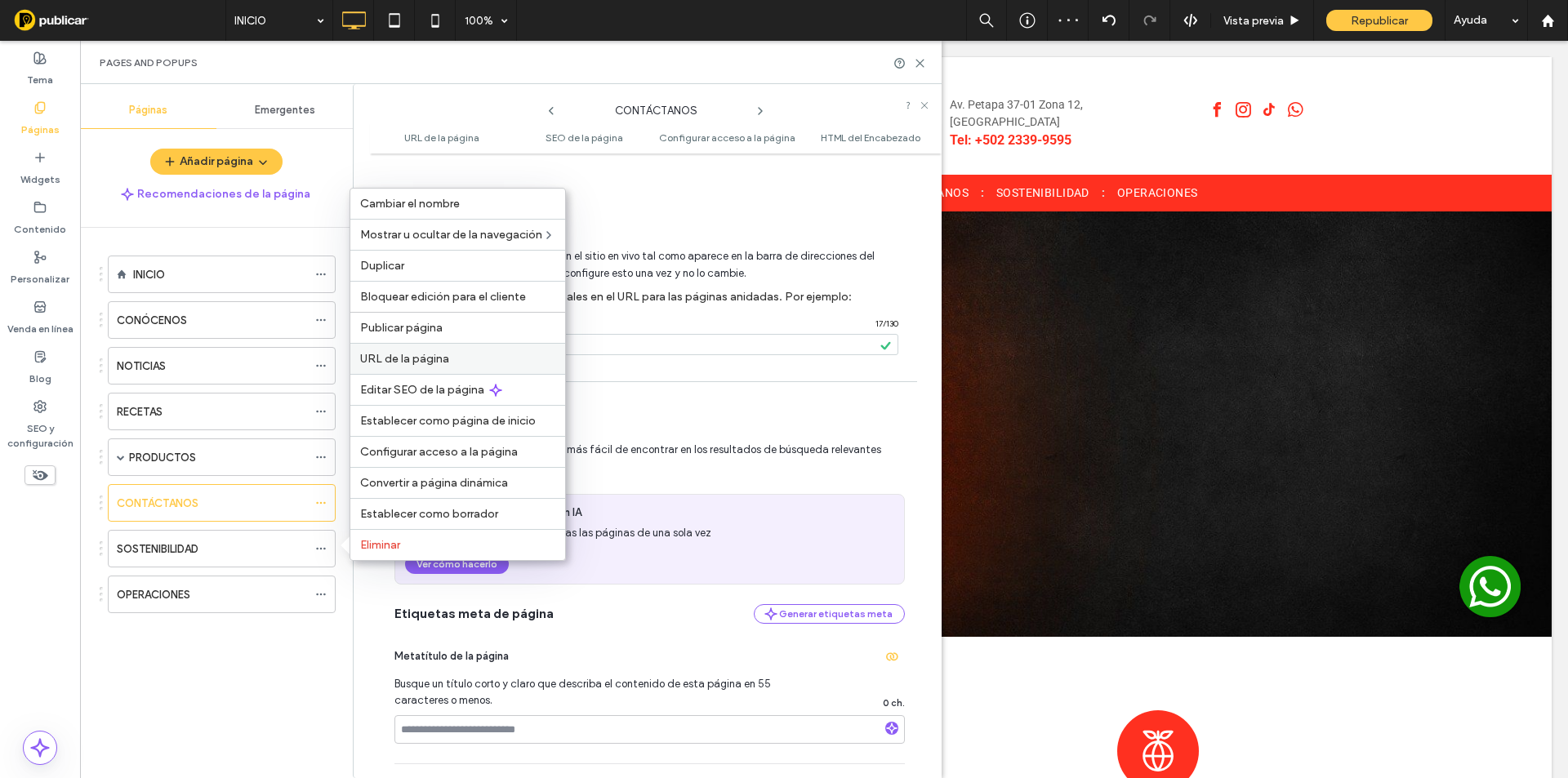
click at [402, 364] on span "URL de la página" at bounding box center [404, 359] width 89 height 14
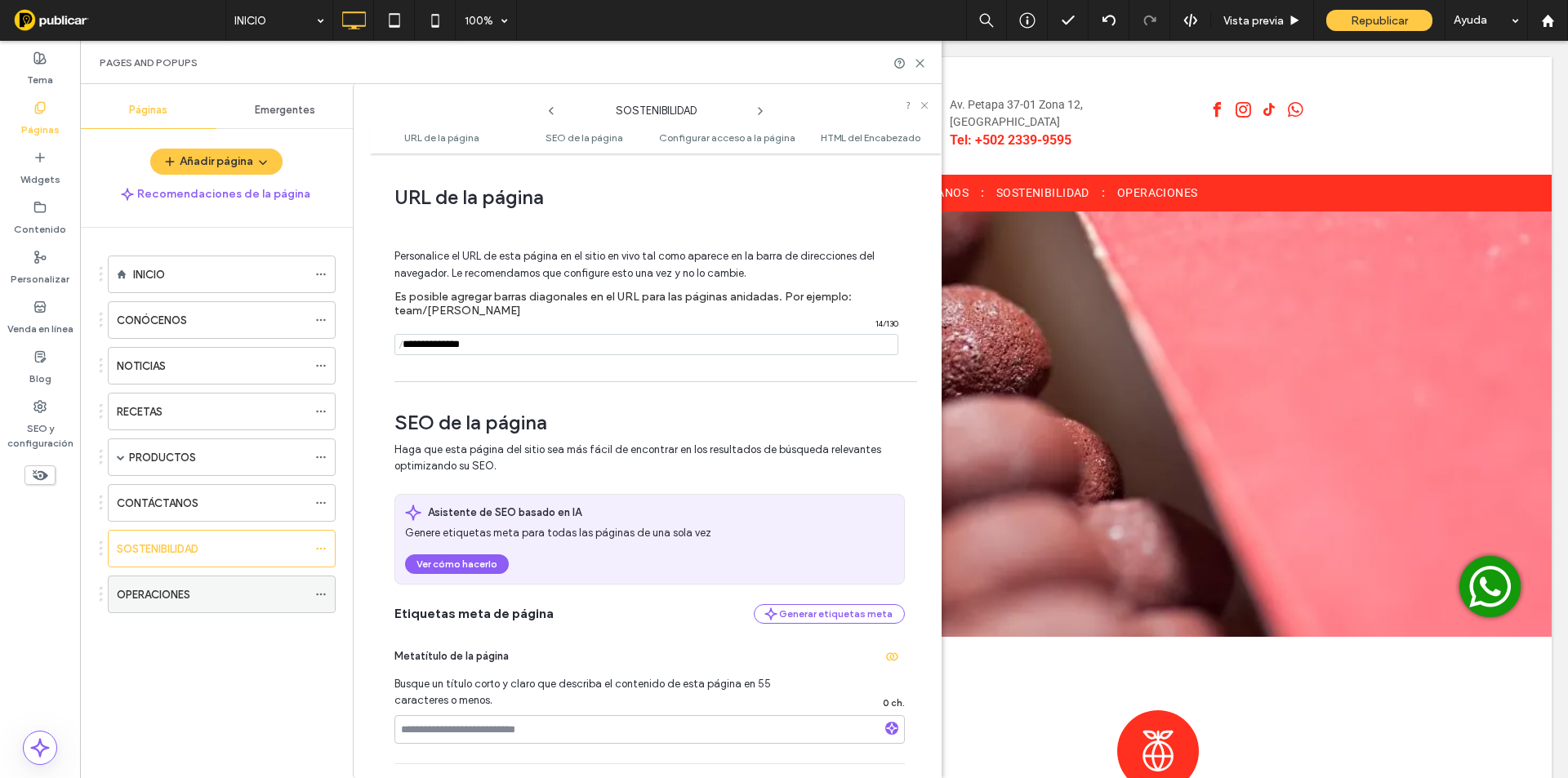
click at [317, 590] on icon at bounding box center [321, 594] width 12 height 12
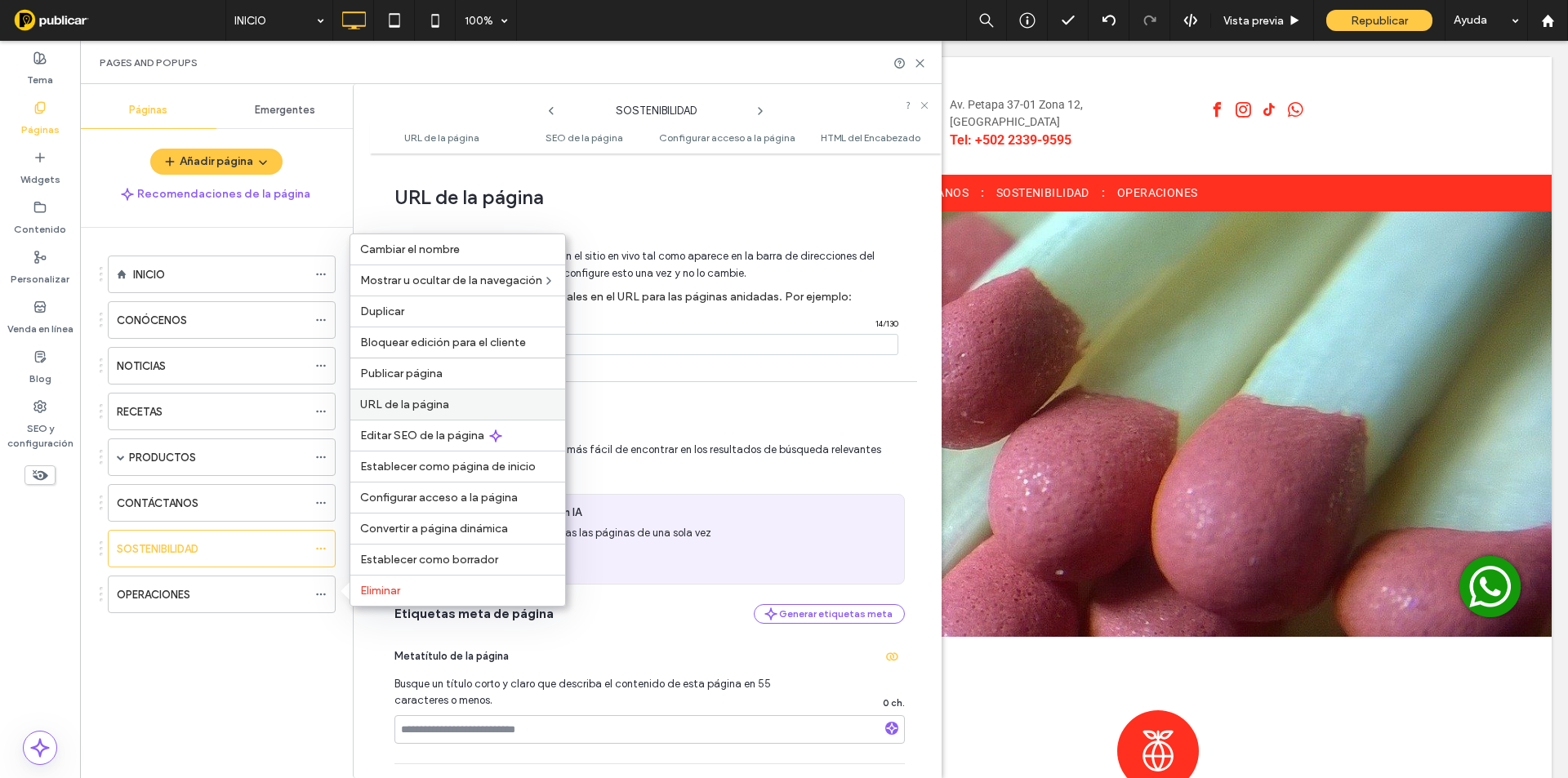
click at [378, 405] on span "URL de la página" at bounding box center [404, 404] width 89 height 14
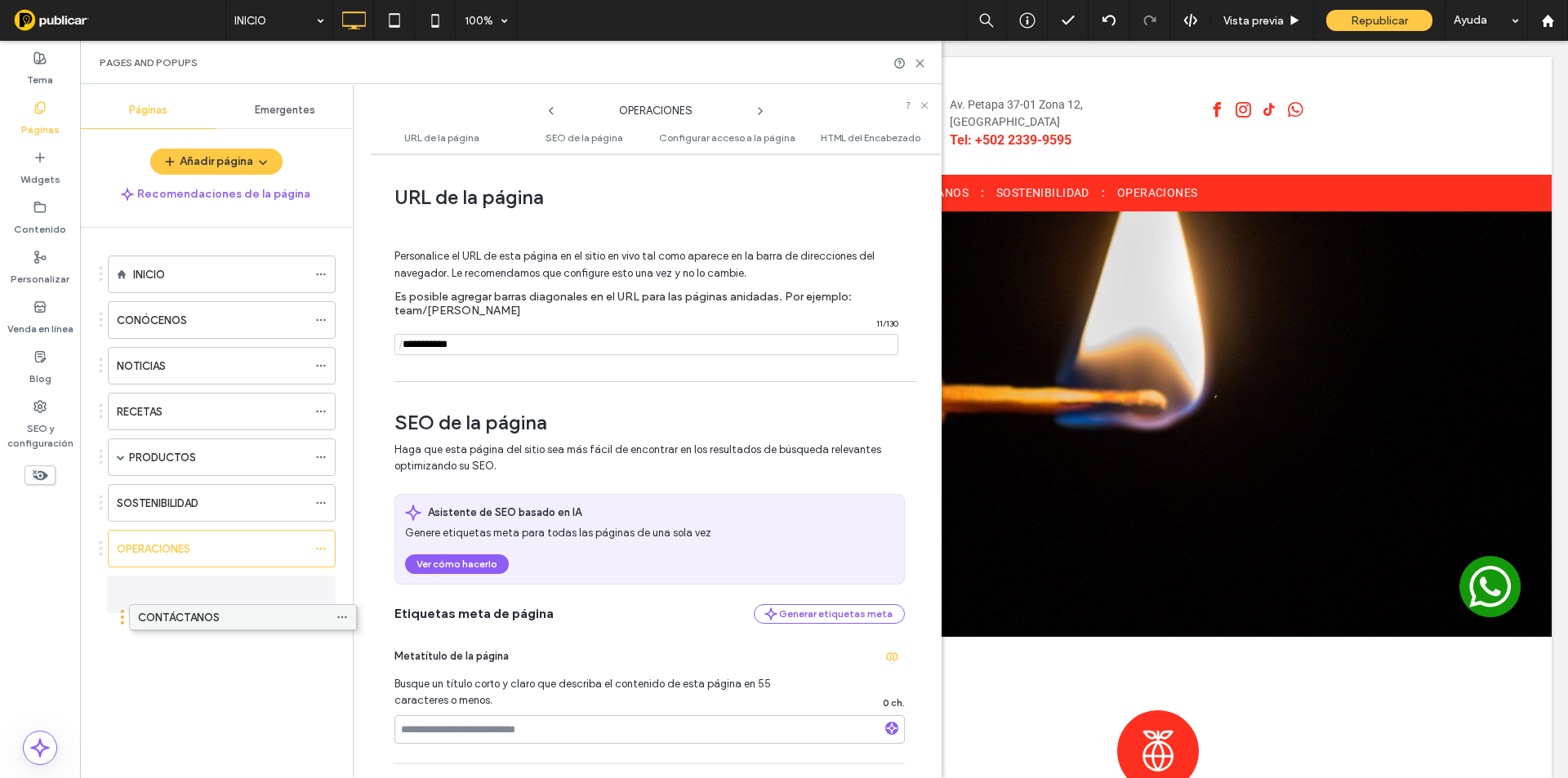
drag, startPoint x: 157, startPoint y: 502, endPoint x: 179, endPoint y: 622, distance: 122.0
click at [149, 455] on label "PRODUCTOS" at bounding box center [162, 458] width 67 height 28
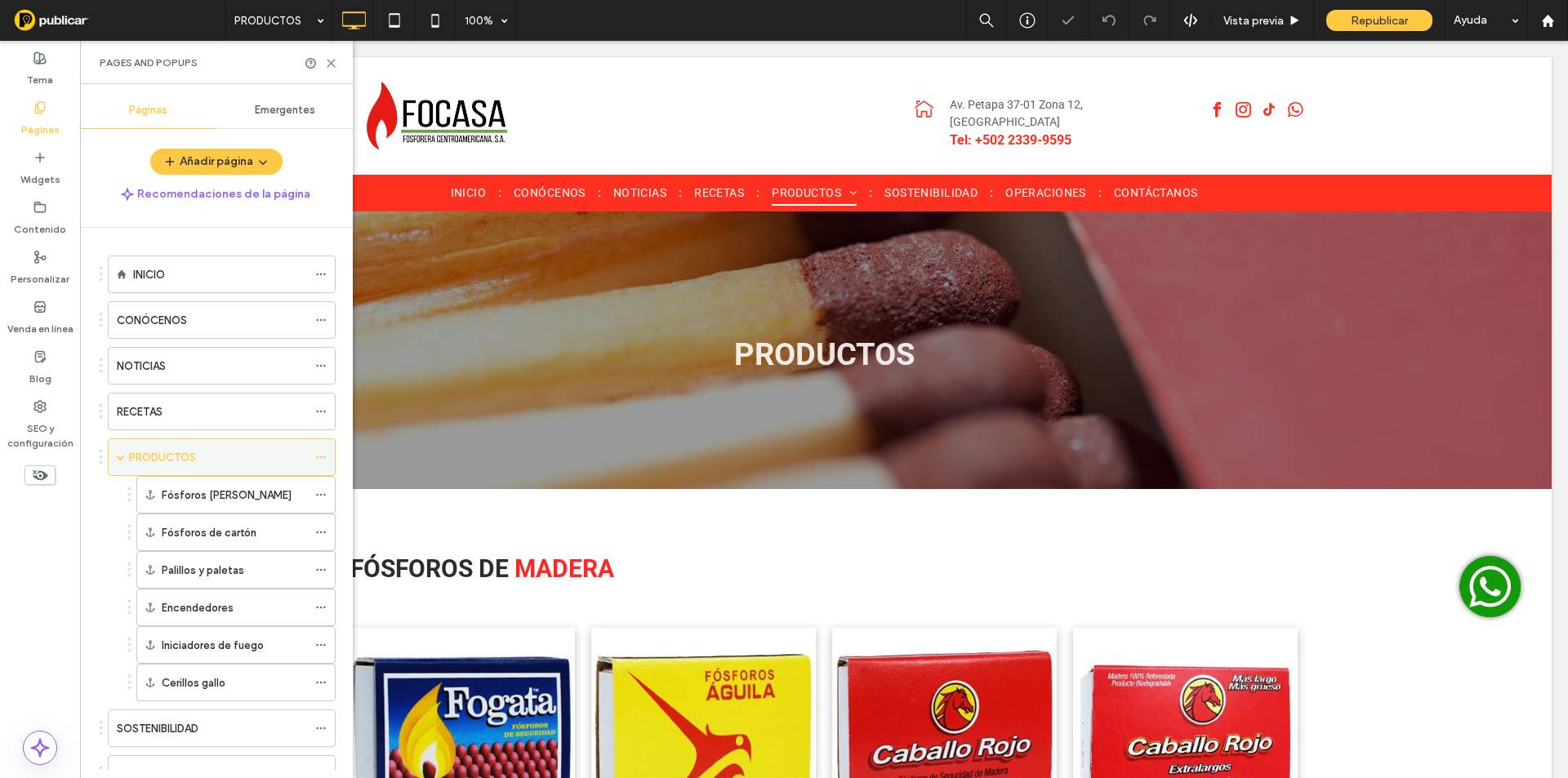
click at [320, 459] on icon at bounding box center [321, 458] width 12 height 12
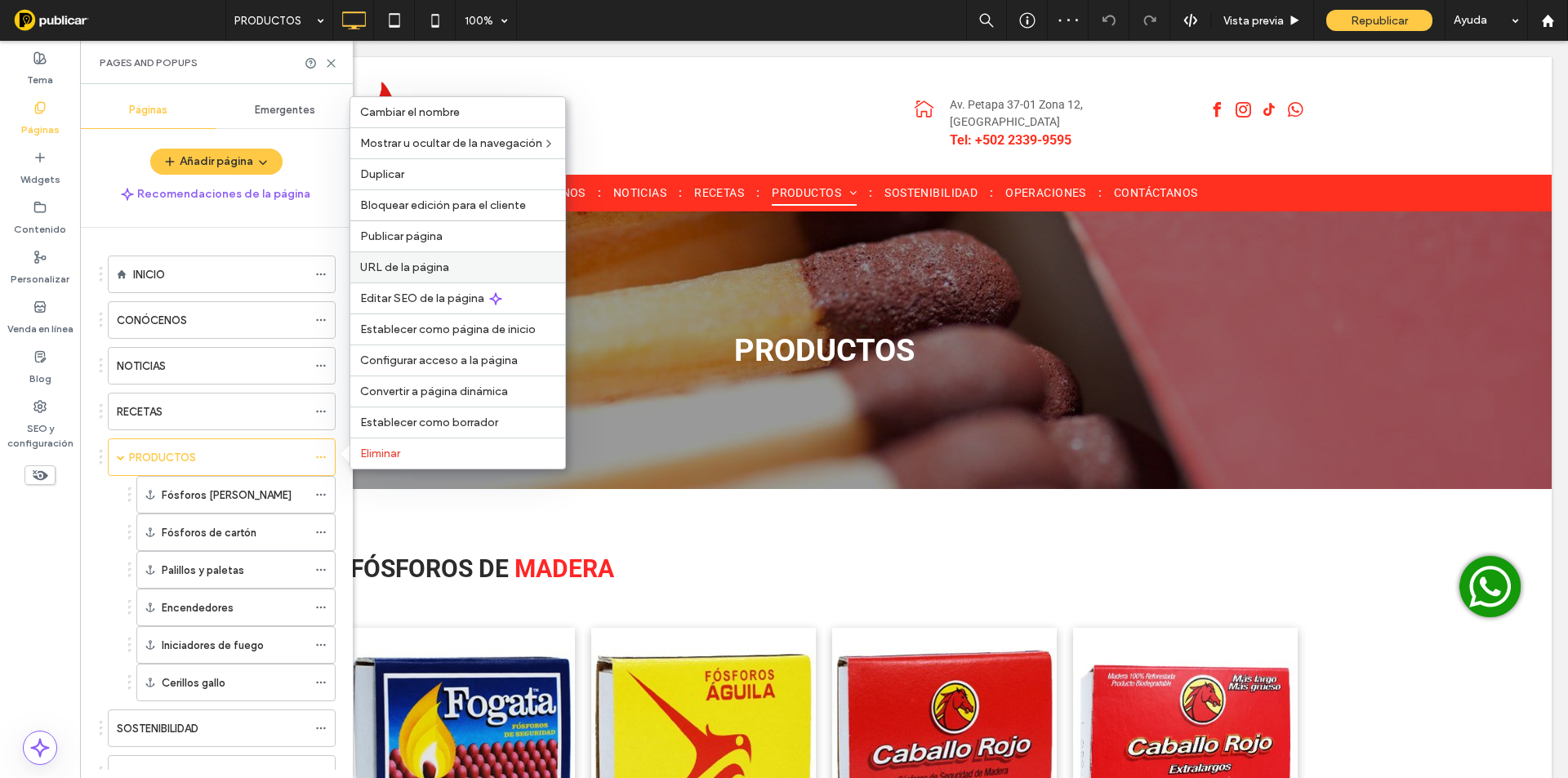
click at [409, 258] on div "URL de la página" at bounding box center [458, 266] width 215 height 31
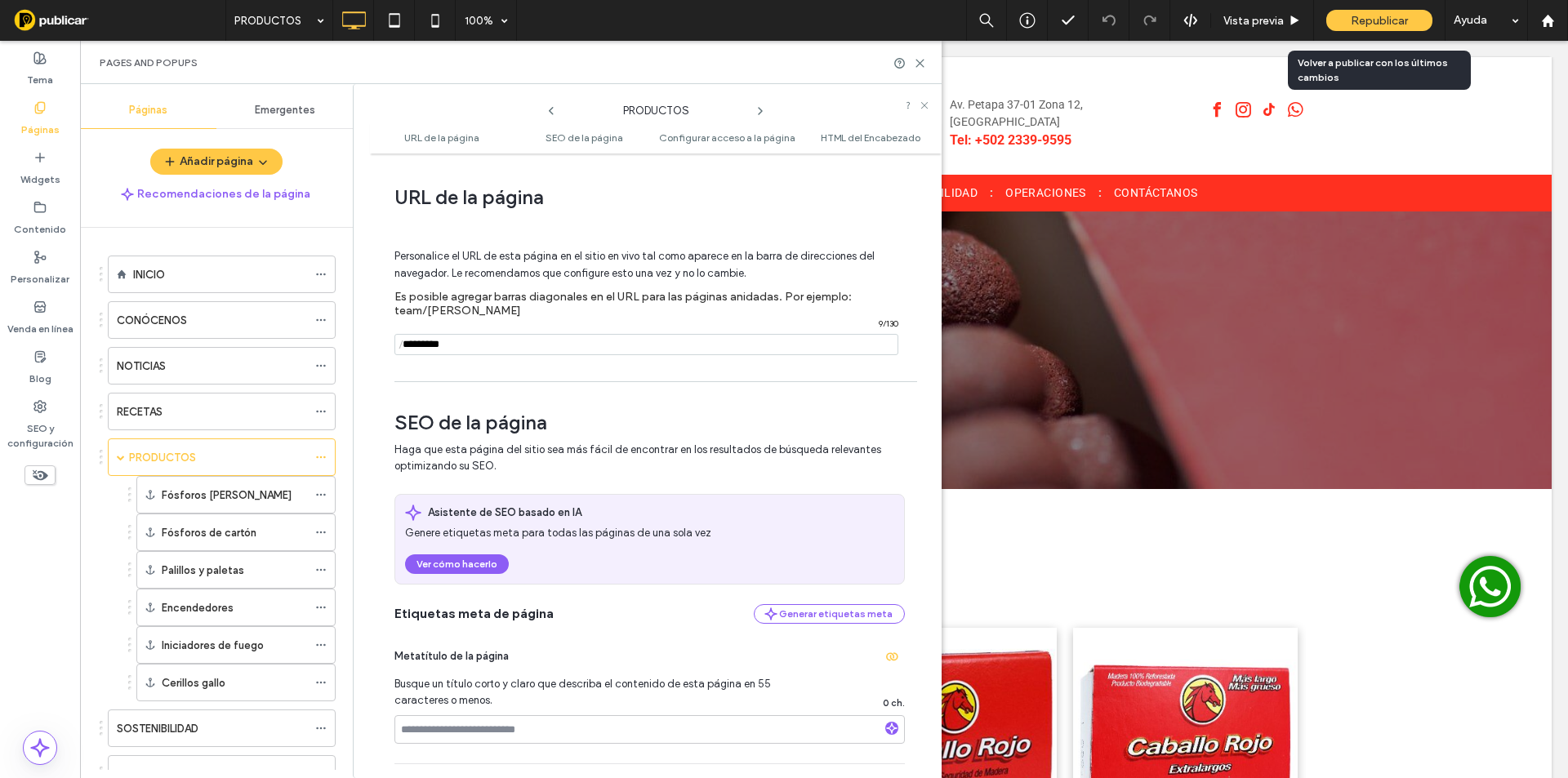
click at [1370, 8] on div "Republicar" at bounding box center [1379, 20] width 107 height 41
drag, startPoint x: 916, startPoint y: 64, endPoint x: 474, endPoint y: 126, distance: 446.3
click at [916, 64] on icon at bounding box center [920, 63] width 12 height 12
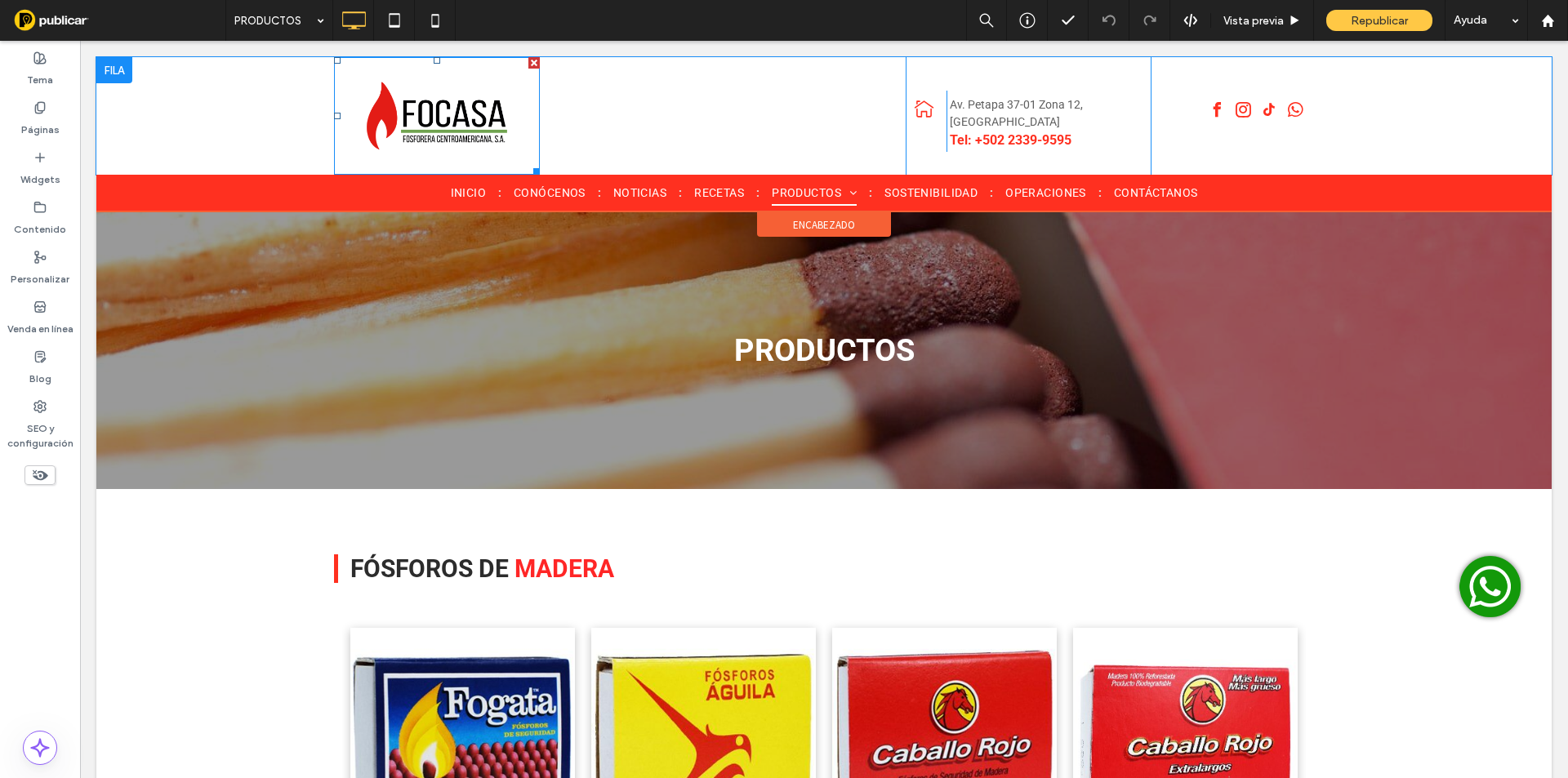
click at [456, 108] on img at bounding box center [436, 116] width 206 height 117
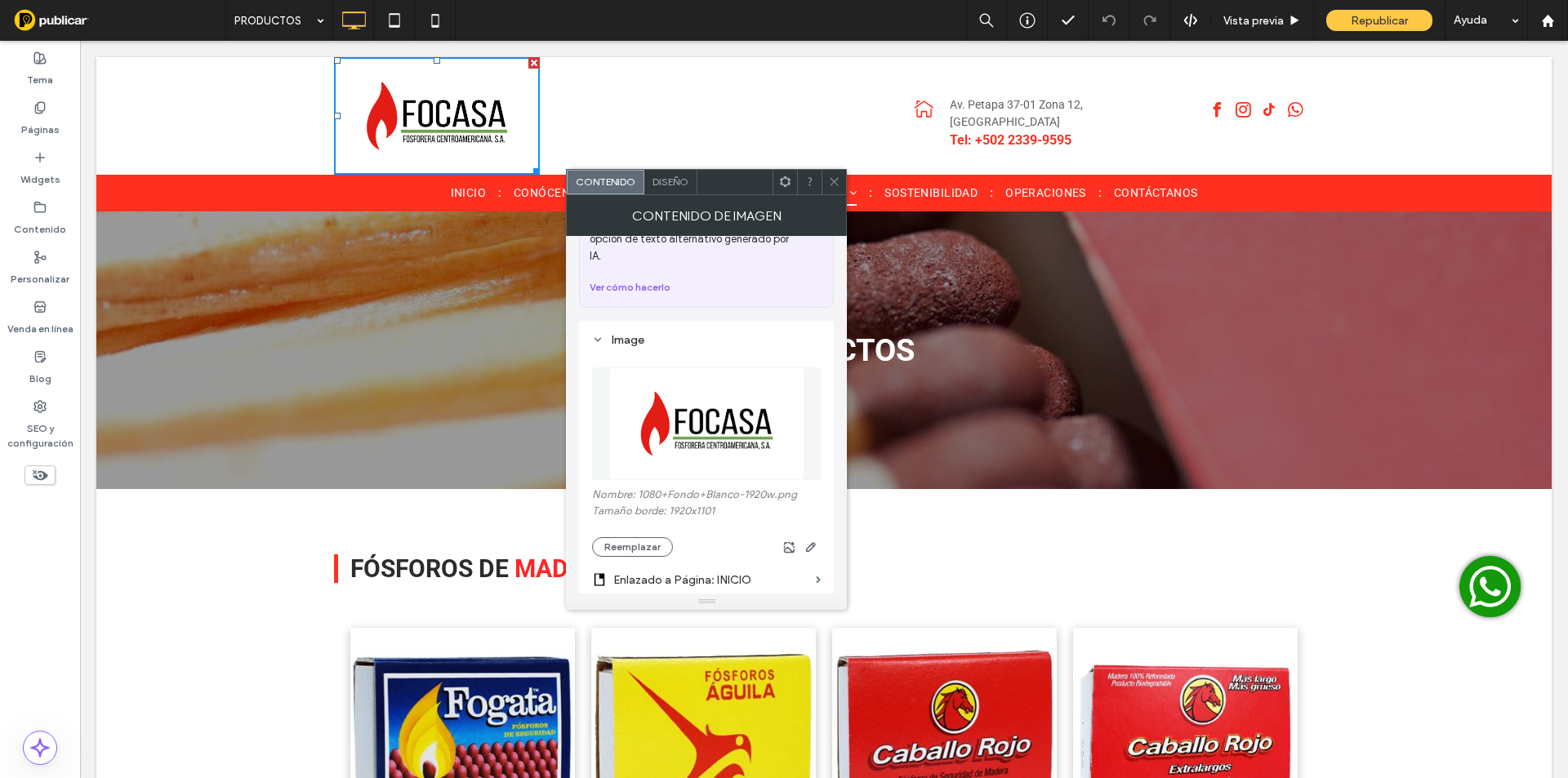
scroll to position [108, 0]
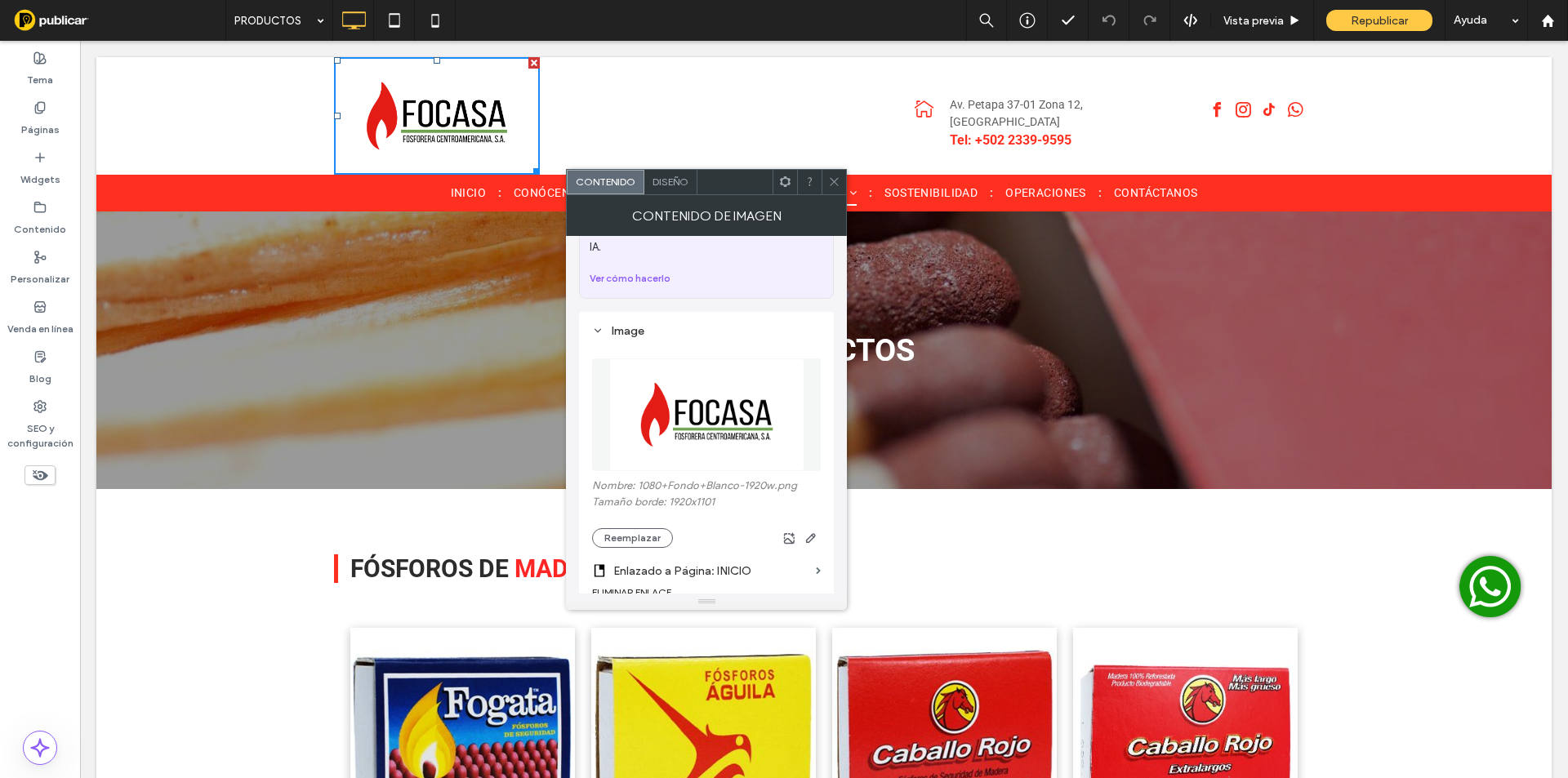
click at [633, 548] on section "Enlazado a Página: INICIO" at bounding box center [706, 567] width 229 height 38
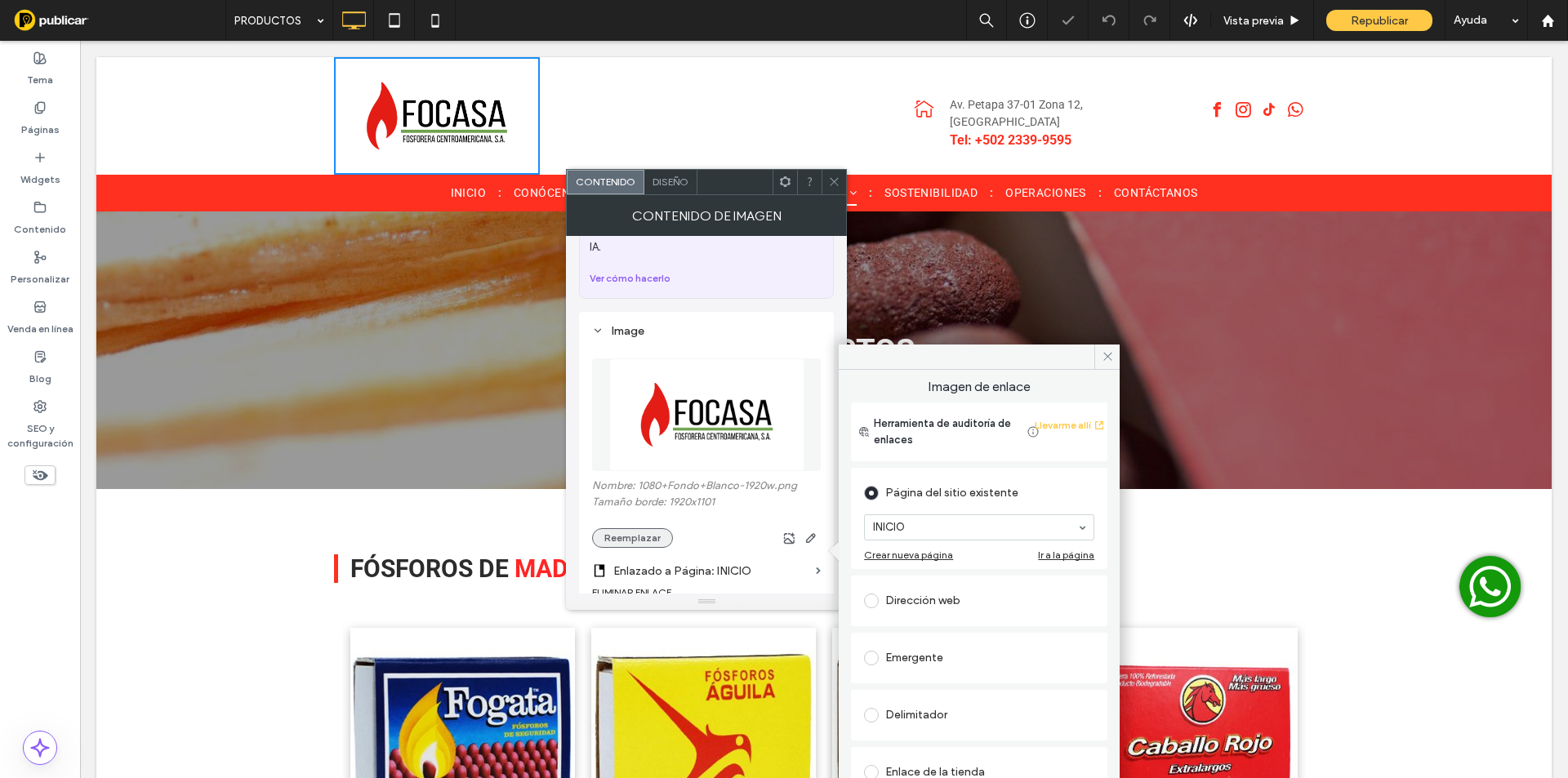
click at [633, 528] on button "Reemplazar" at bounding box center [632, 538] width 81 height 20
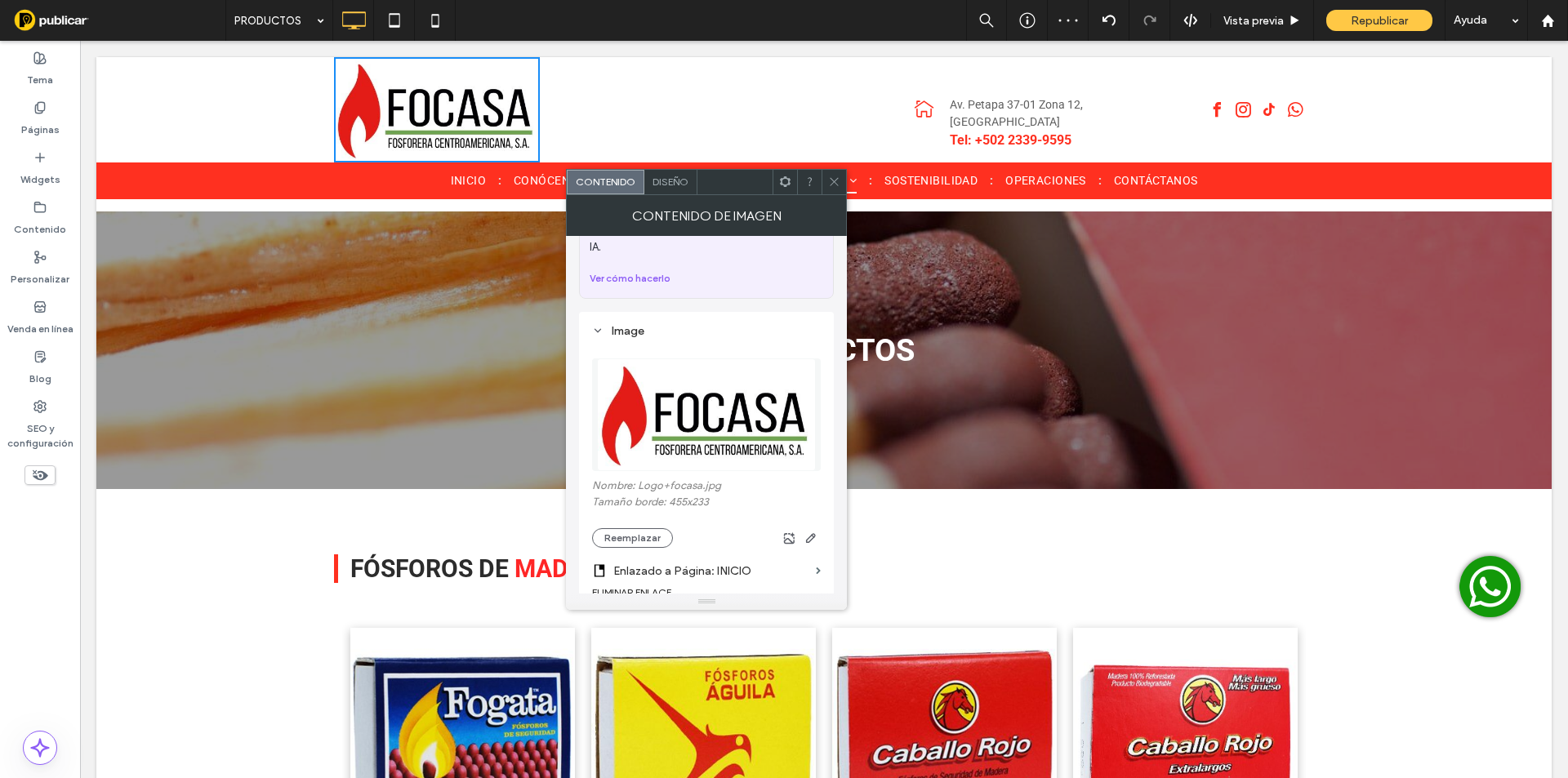
drag, startPoint x: 829, startPoint y: 180, endPoint x: 821, endPoint y: 171, distance: 12.0
click at [829, 180] on icon at bounding box center [834, 181] width 12 height 12
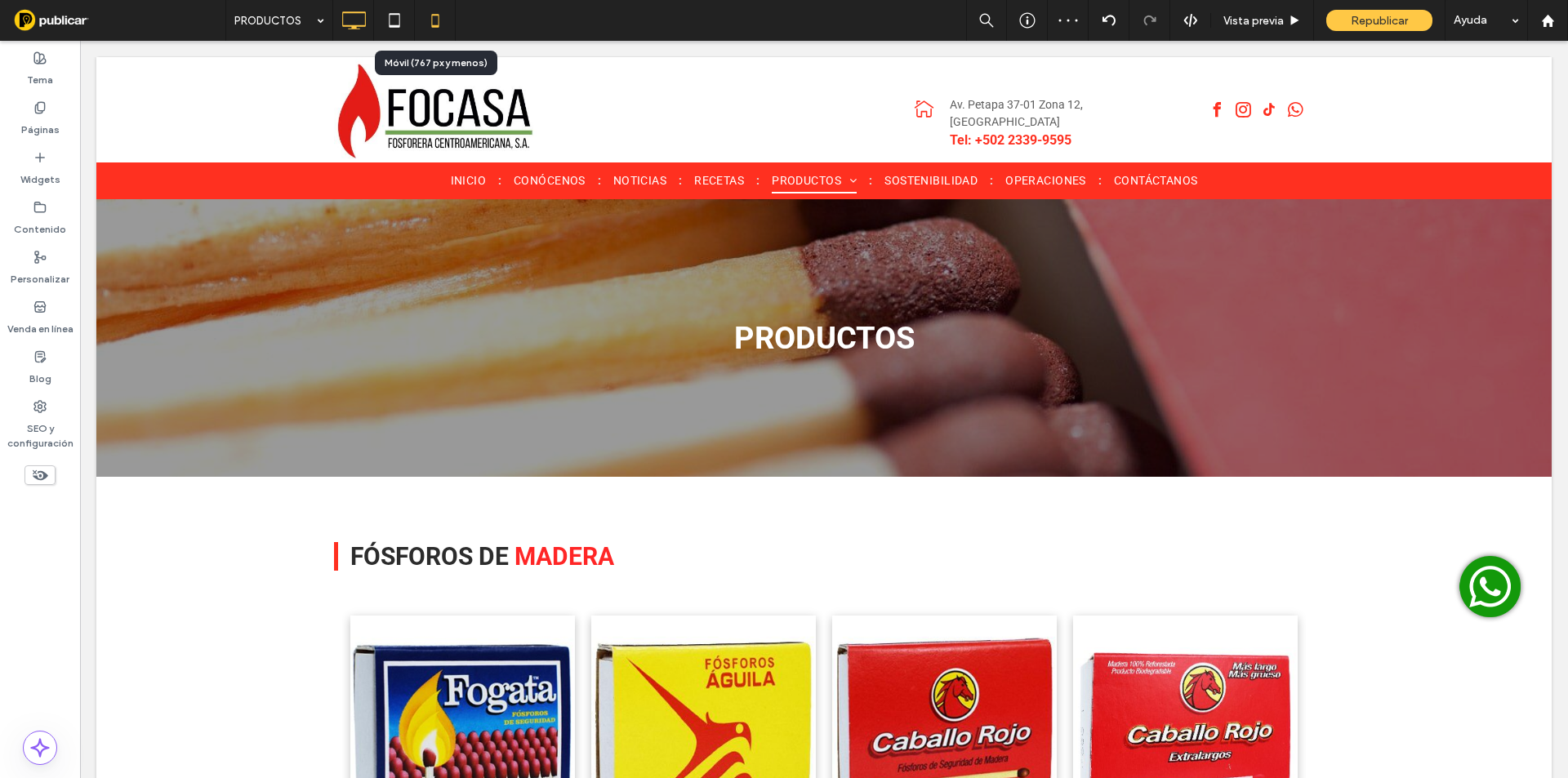
click at [434, 17] on icon at bounding box center [434, 20] width 32 height 32
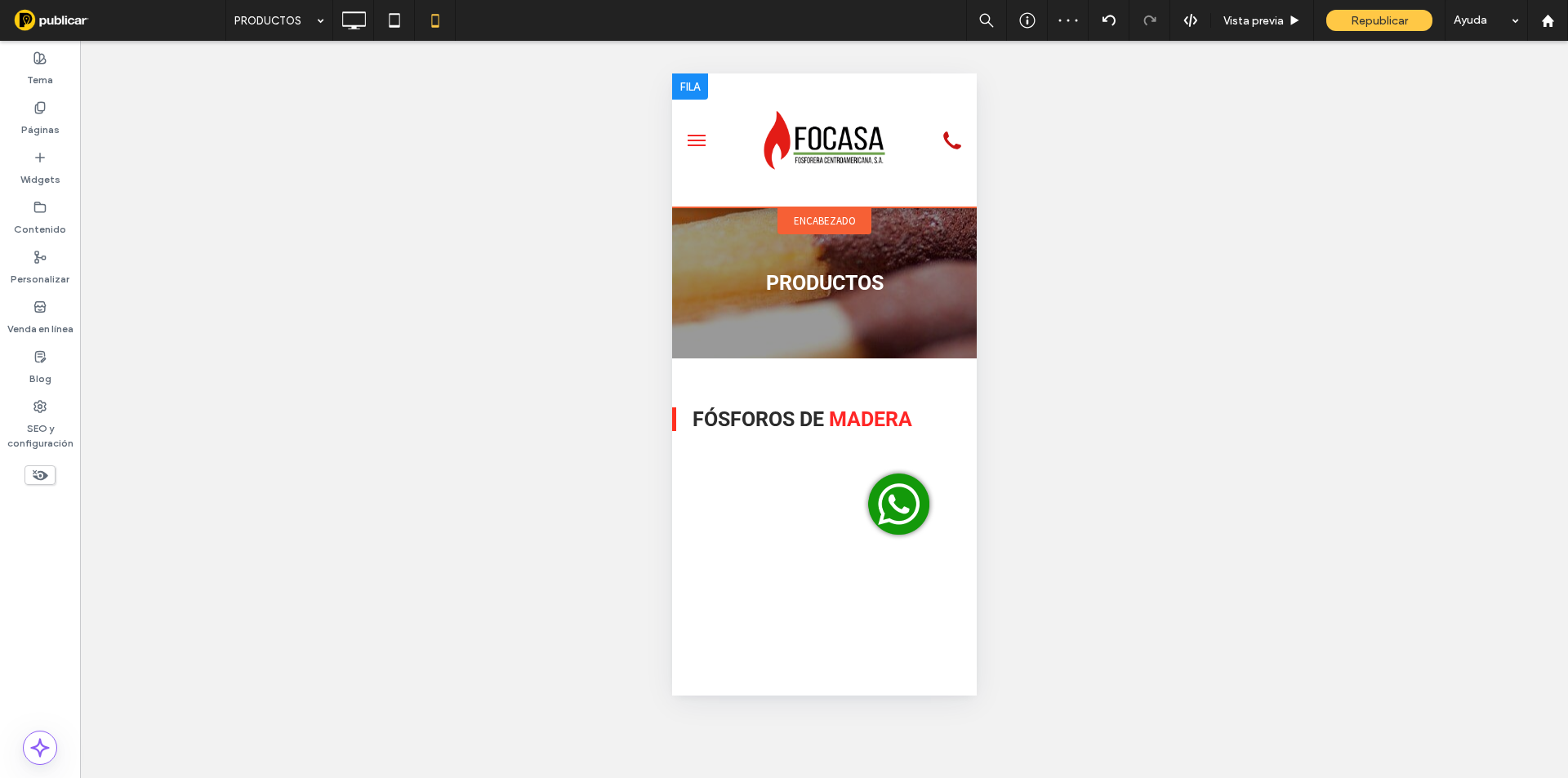
scroll to position [0, 0]
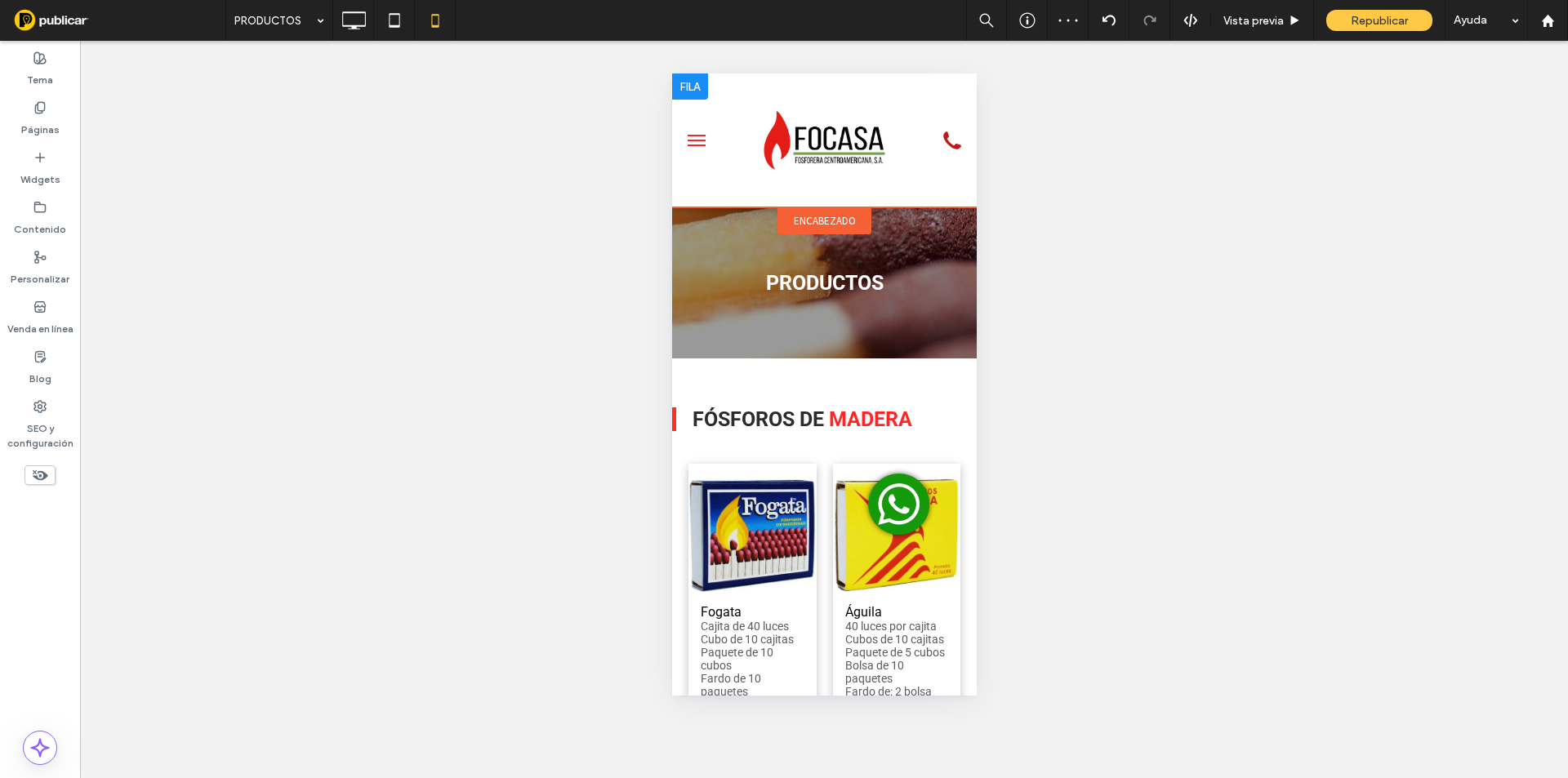
click at [823, 158] on img at bounding box center [823, 141] width 177 height 102
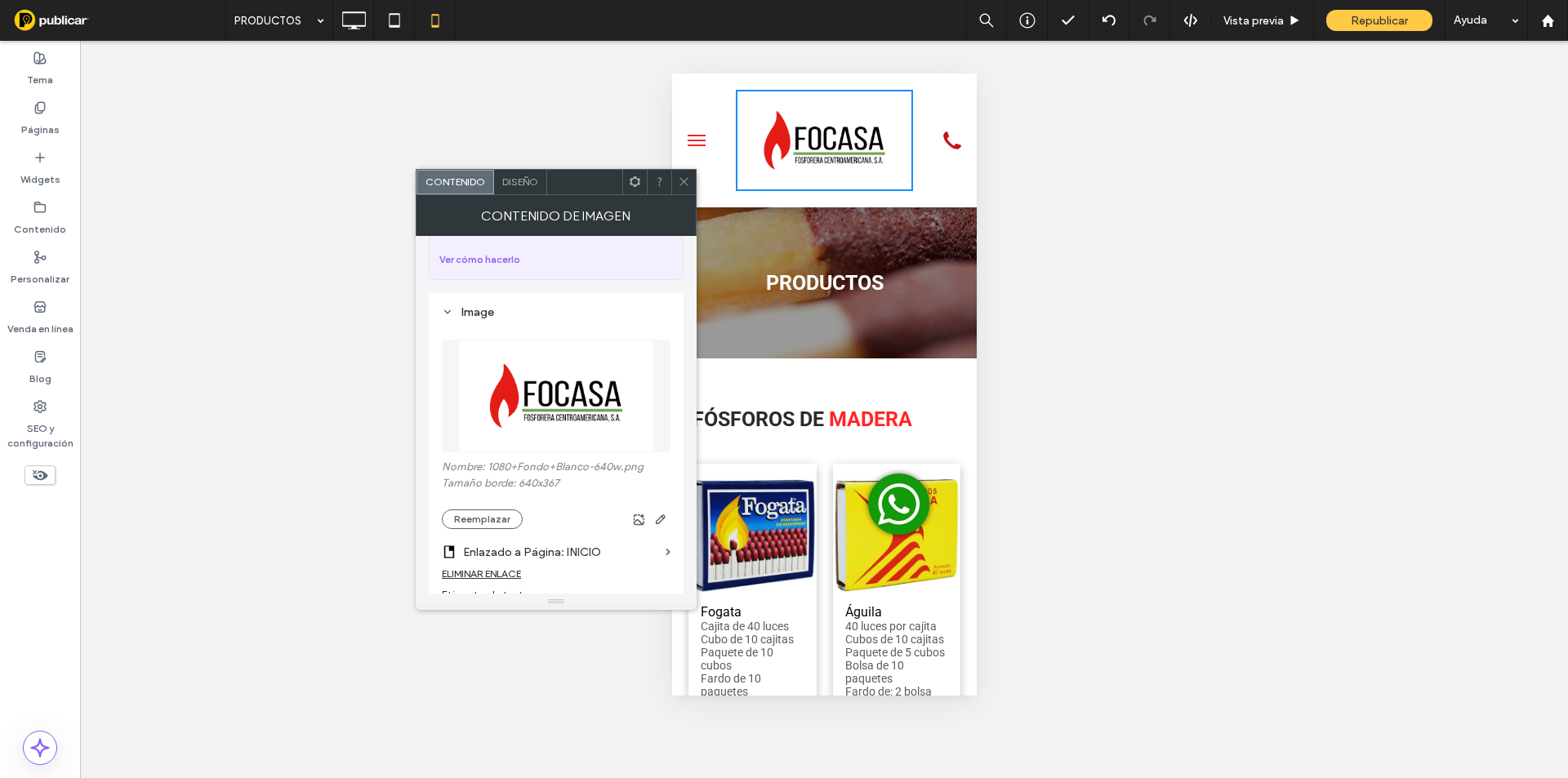
scroll to position [136, 0]
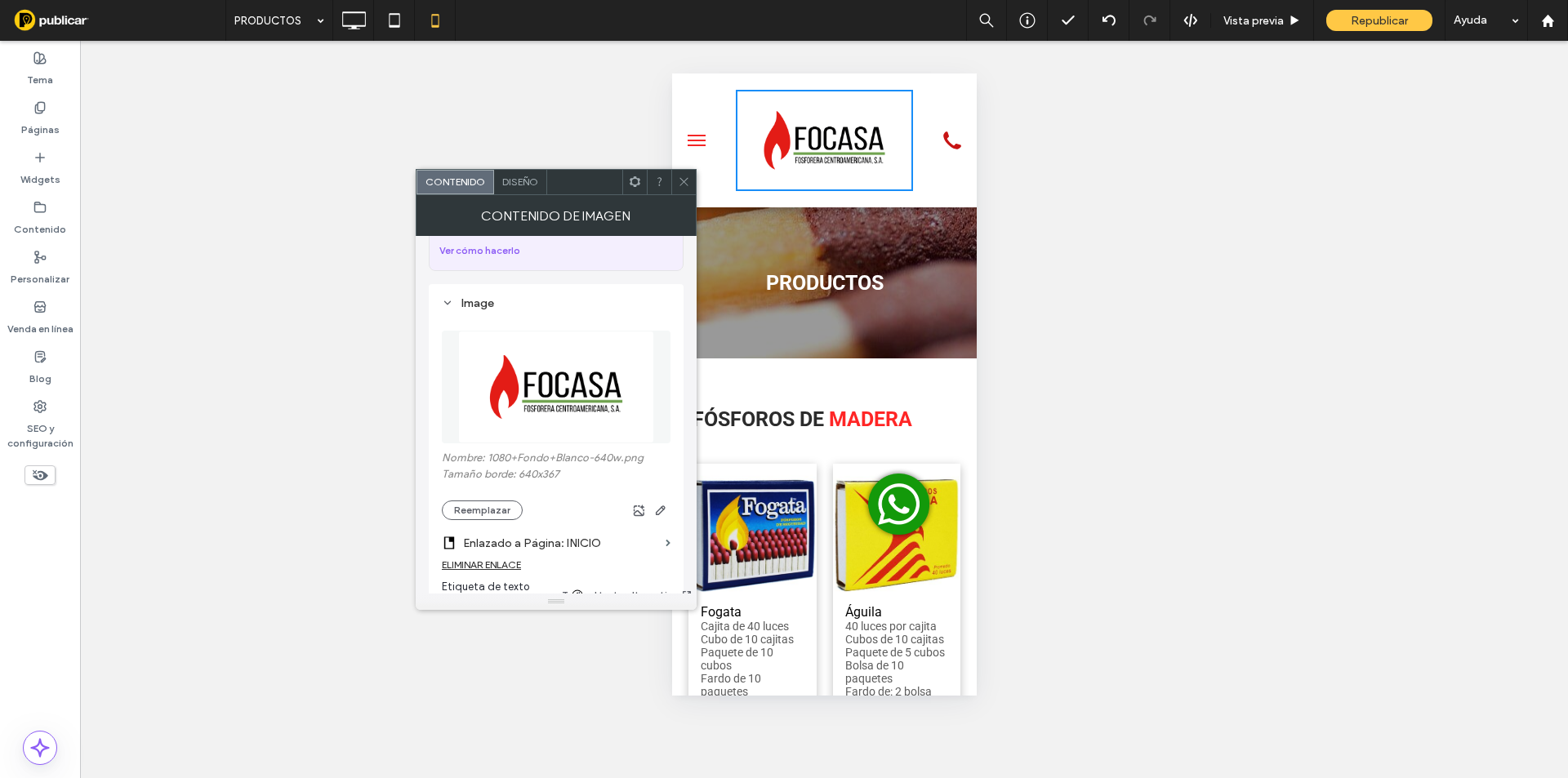
click at [678, 179] on div at bounding box center [683, 181] width 24 height 24
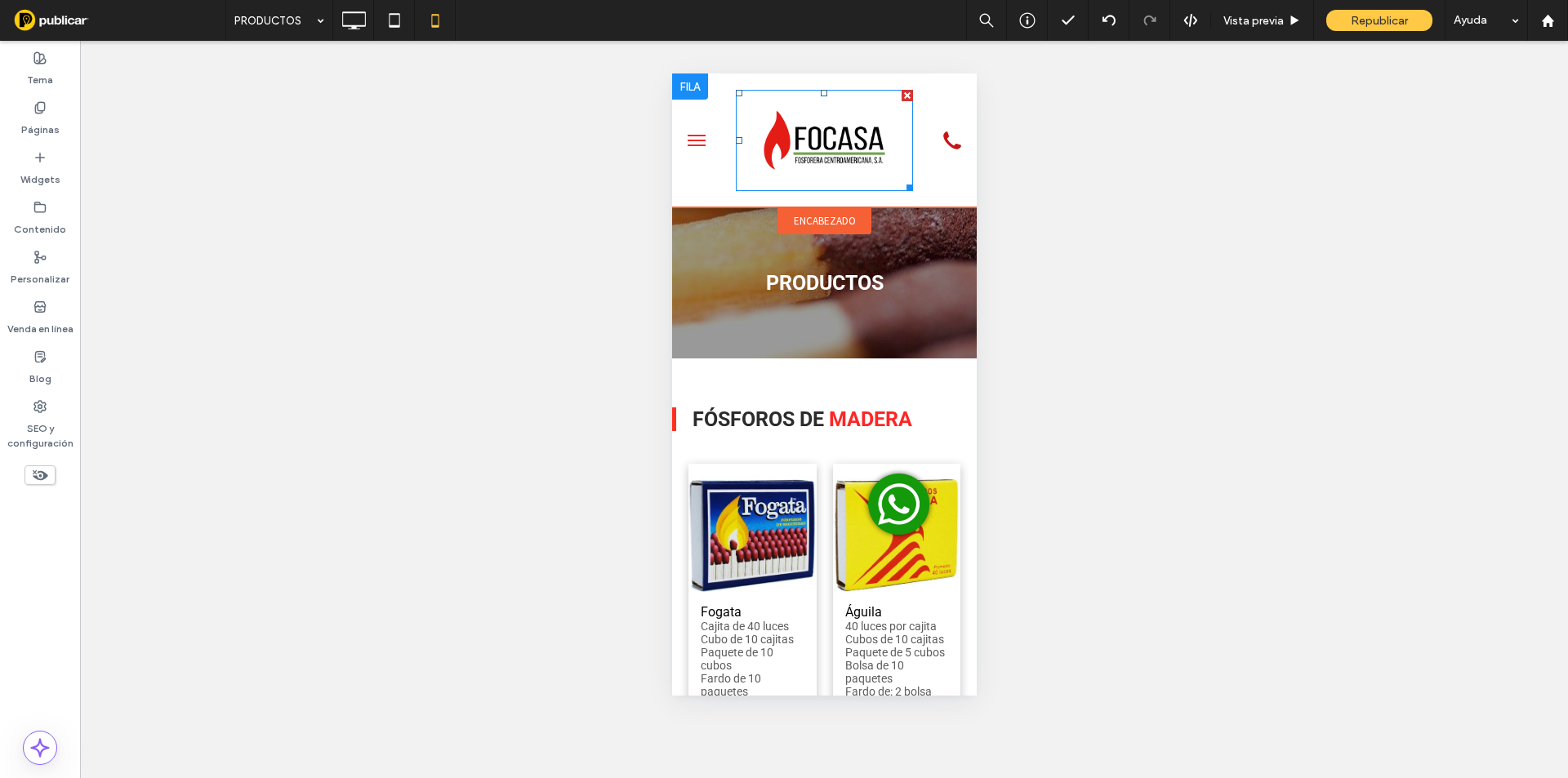
click at [857, 149] on img at bounding box center [823, 141] width 177 height 102
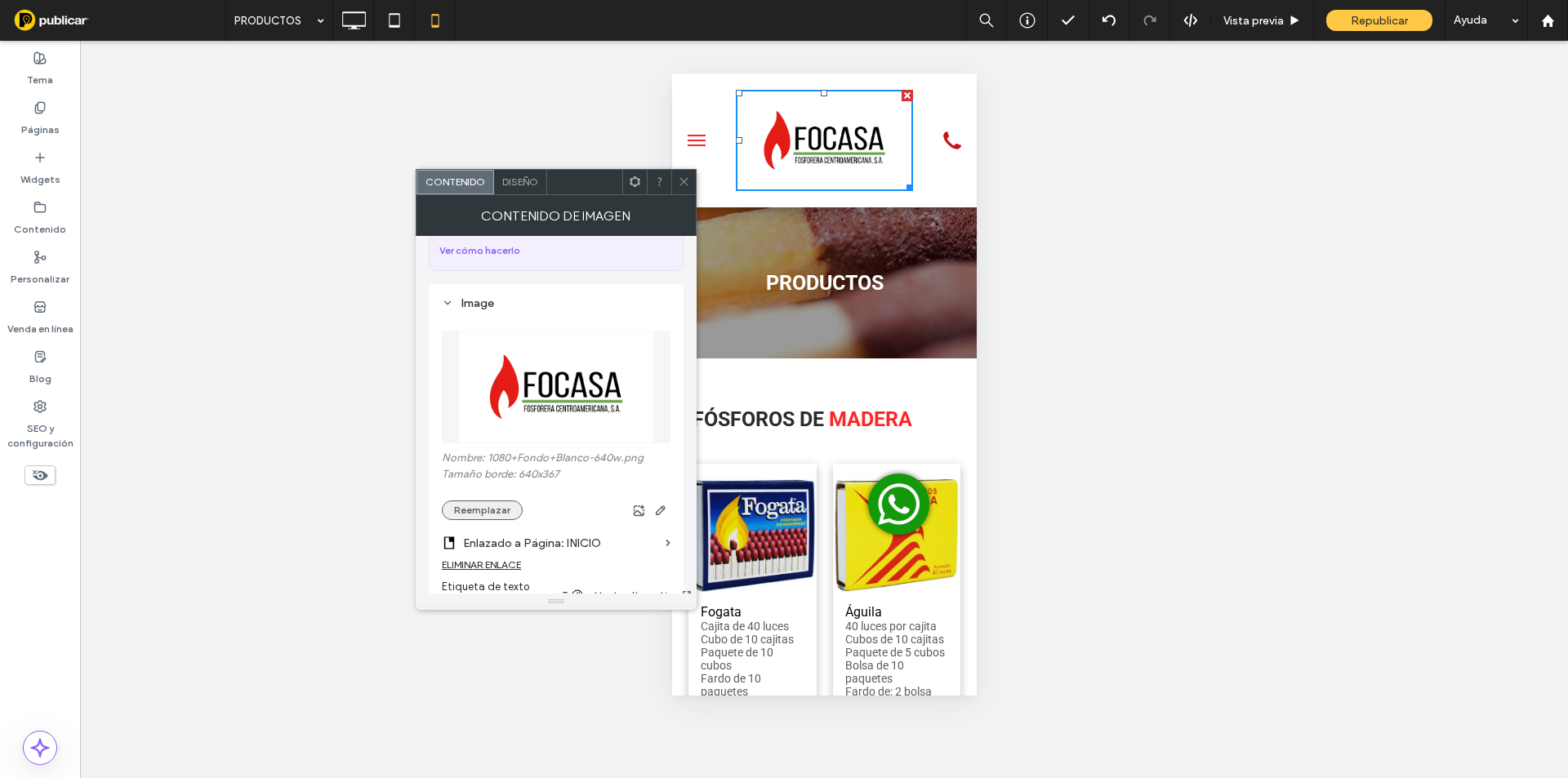
click at [519, 500] on button "Reemplazar" at bounding box center [482, 510] width 81 height 20
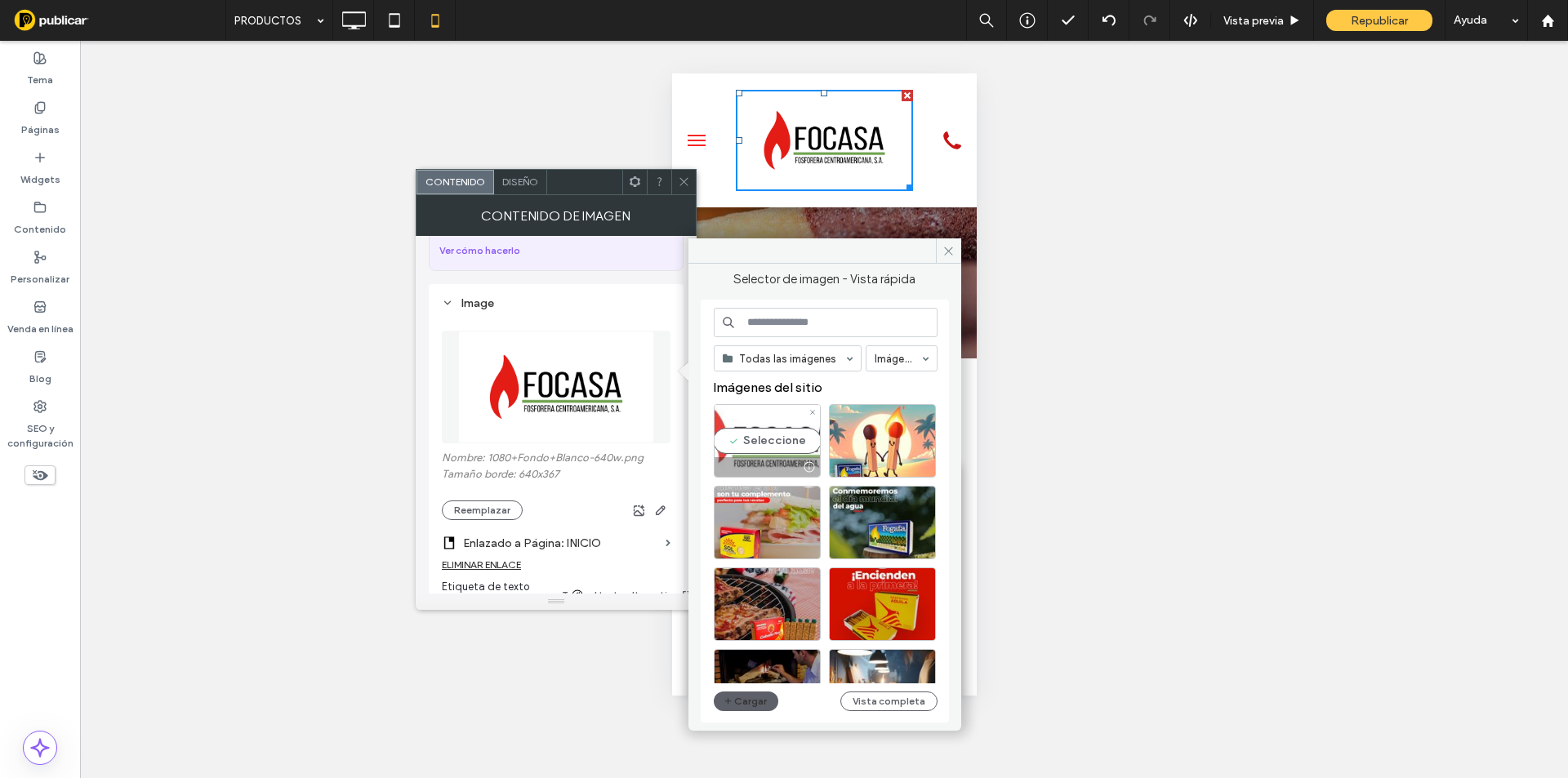
click at [739, 431] on div "Seleccione" at bounding box center [767, 441] width 107 height 73
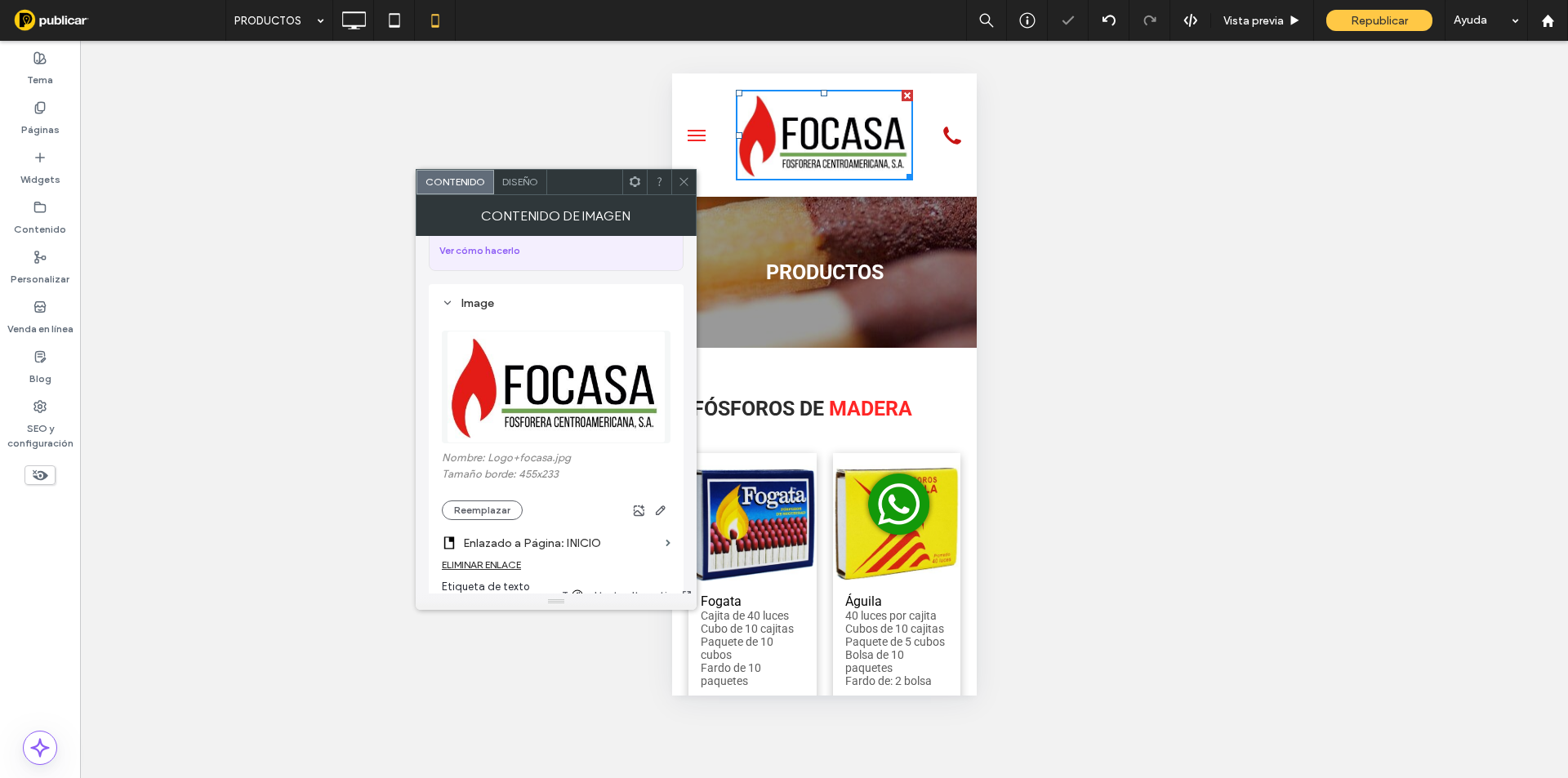
click at [683, 183] on icon at bounding box center [683, 181] width 12 height 12
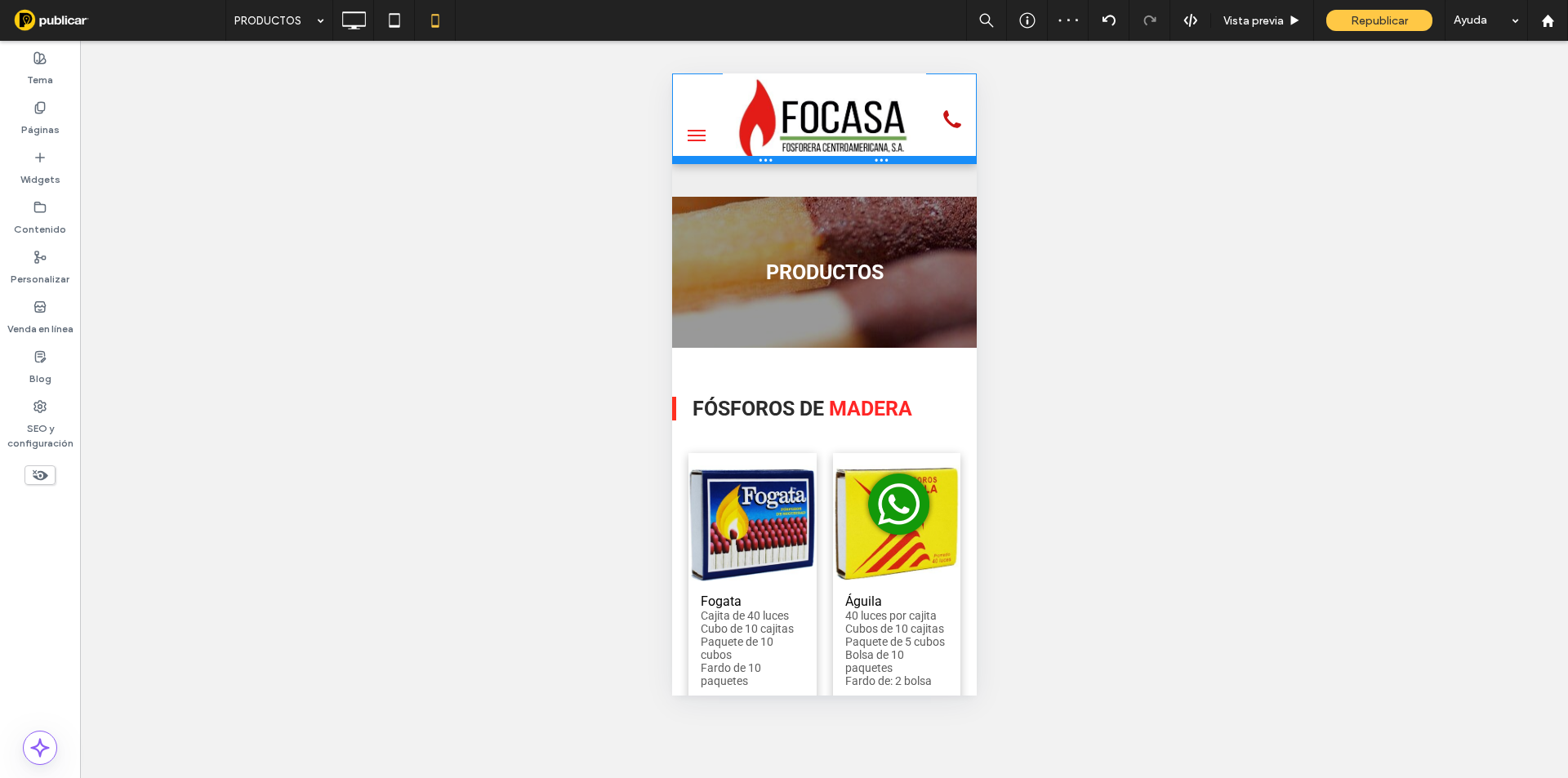
drag, startPoint x: 806, startPoint y: 195, endPoint x: 827, endPoint y: 32, distance: 164.3
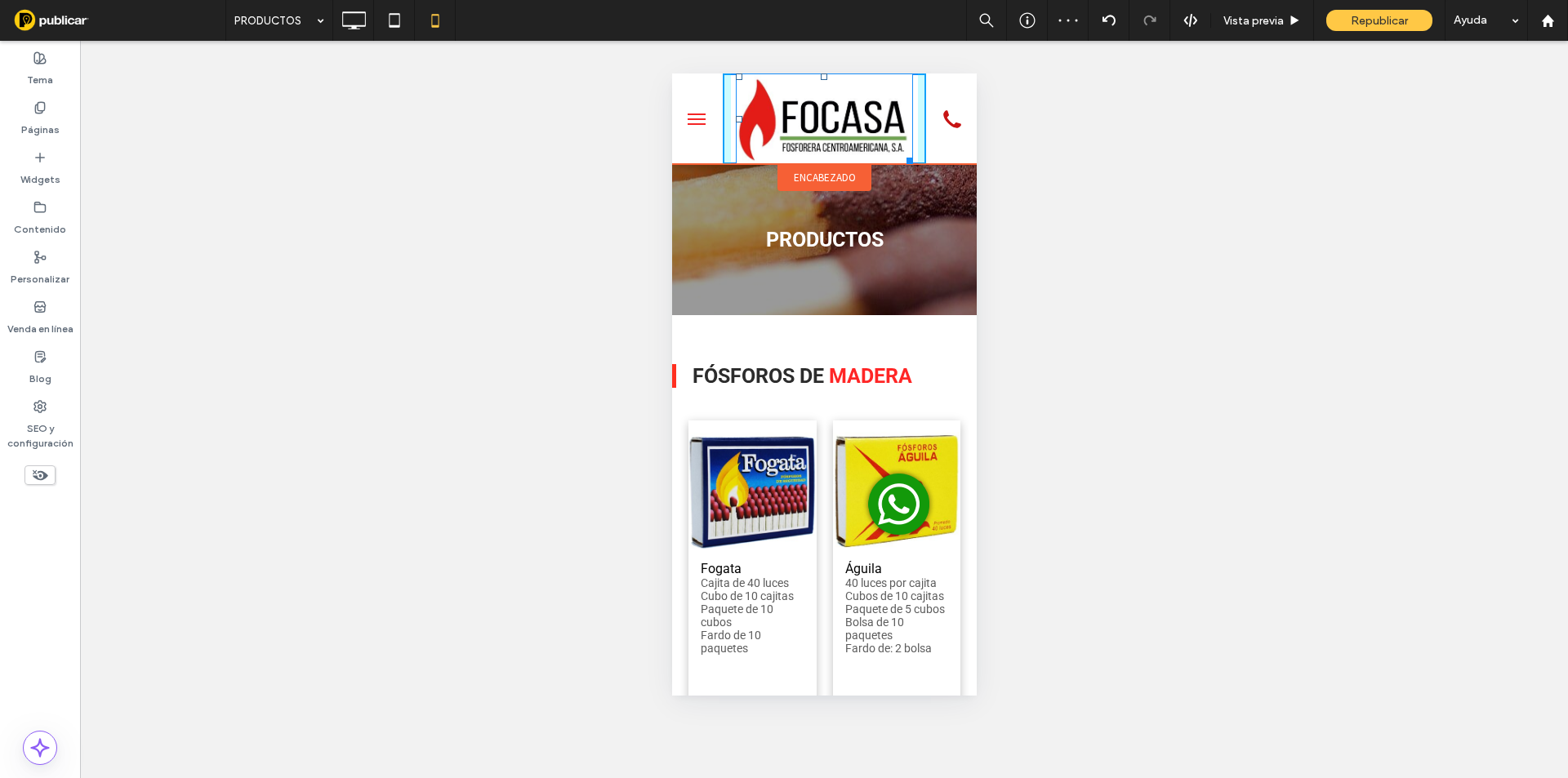
drag, startPoint x: 892, startPoint y: 155, endPoint x: 871, endPoint y: 138, distance: 27.0
click at [900, 151] on div at bounding box center [906, 157] width 12 height 12
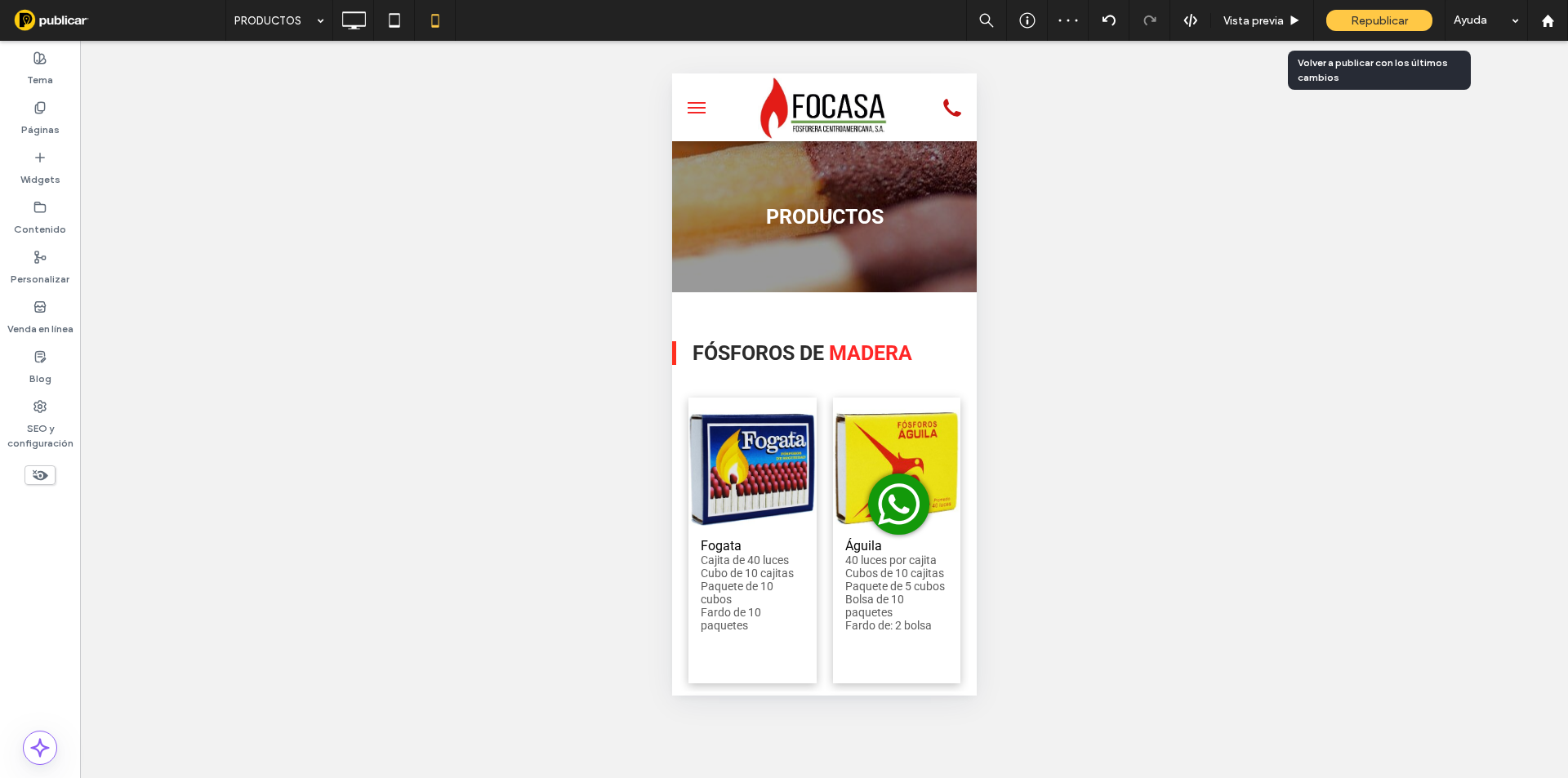
click at [1362, 18] on span "Republicar" at bounding box center [1379, 21] width 57 height 14
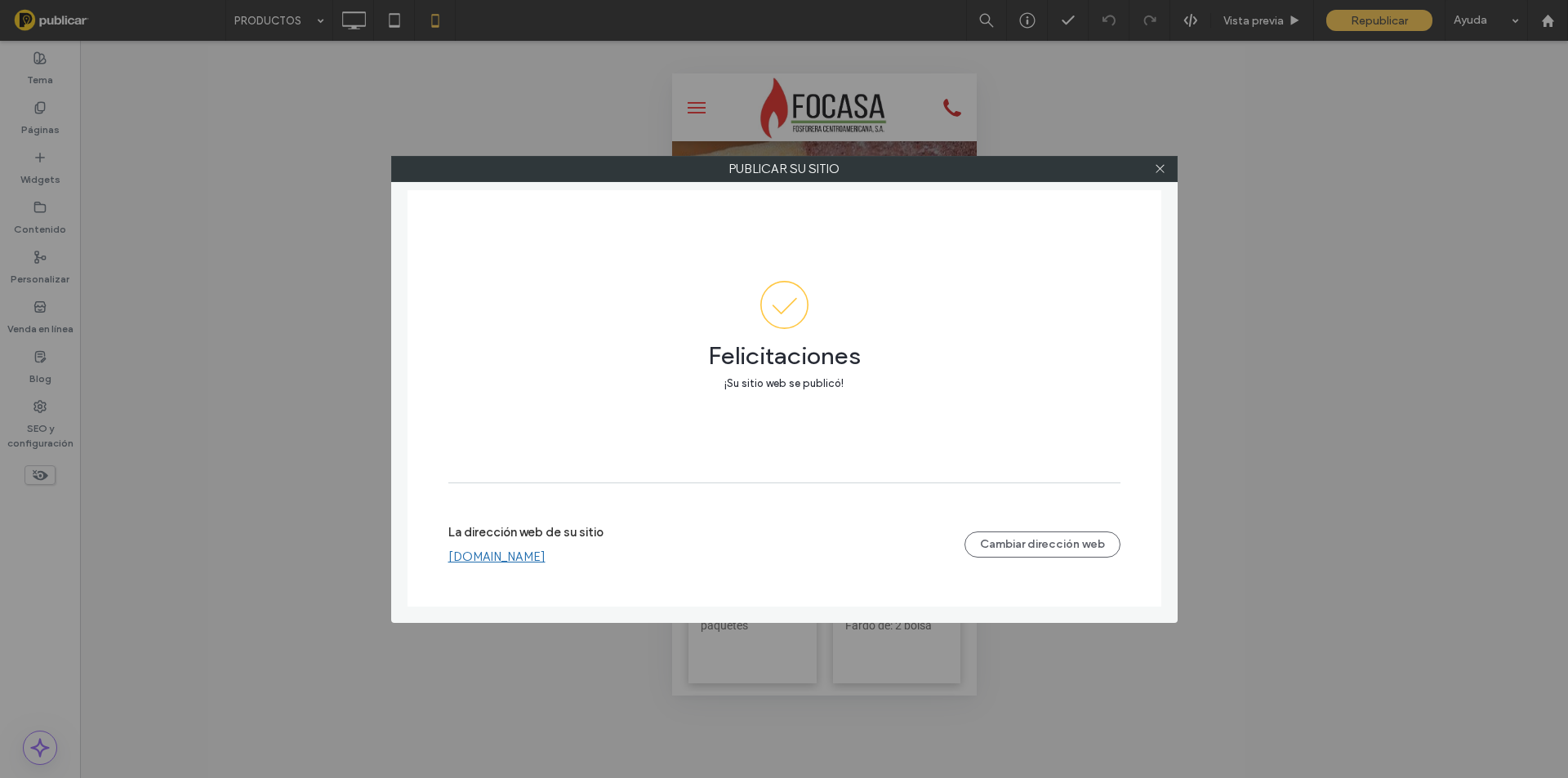
click at [26, 421] on div "Publicar su sitio Felicitaciones ¡Su sitio web se publicó! La dirección web de …" at bounding box center [784, 389] width 1568 height 778
click at [1167, 167] on div at bounding box center [1159, 168] width 24 height 24
drag, startPoint x: 1162, startPoint y: 166, endPoint x: 1154, endPoint y: 168, distance: 8.2
click at [1160, 167] on icon at bounding box center [1159, 168] width 12 height 12
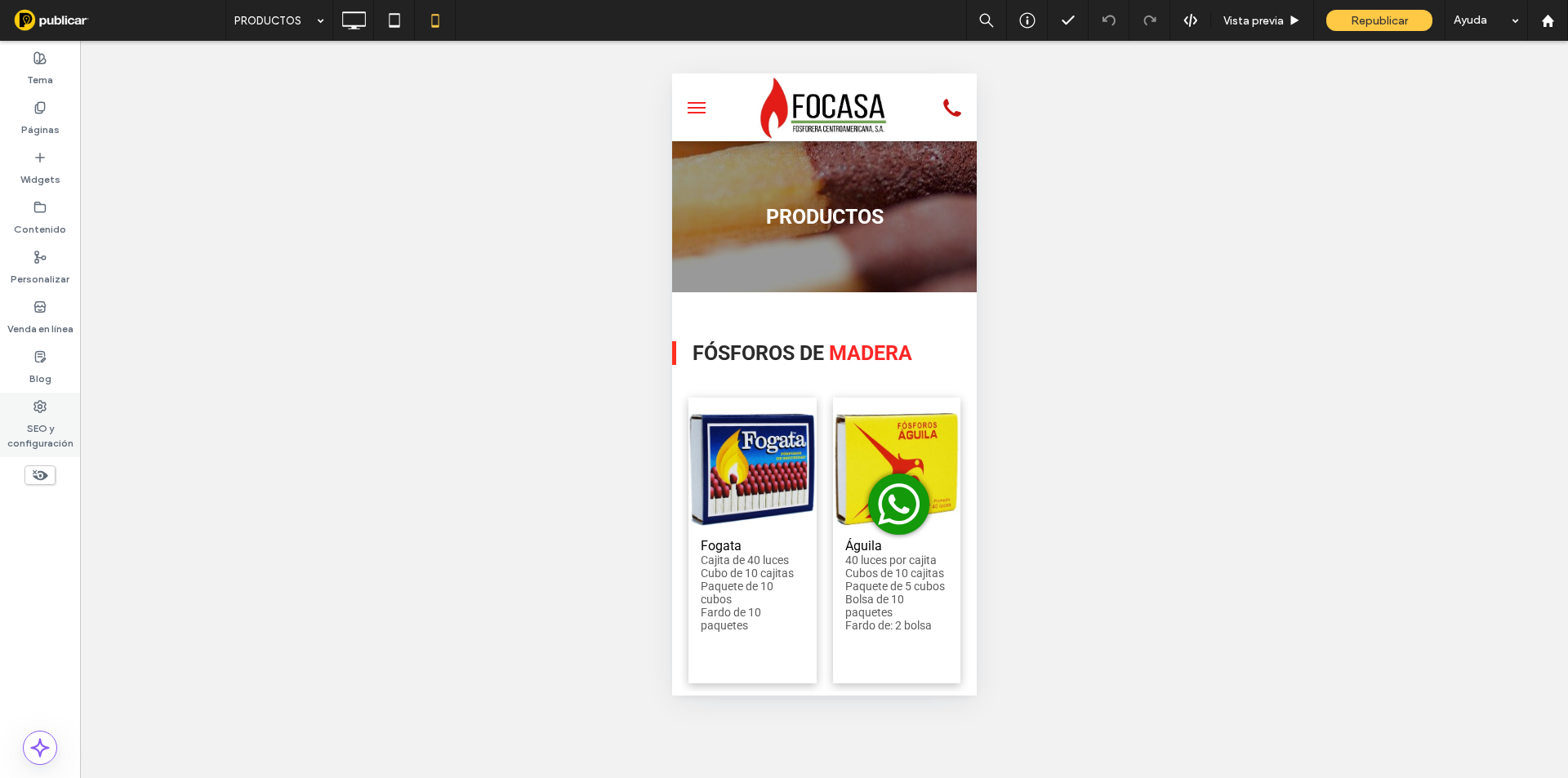
click at [24, 407] on div "SEO y configuración" at bounding box center [40, 425] width 80 height 65
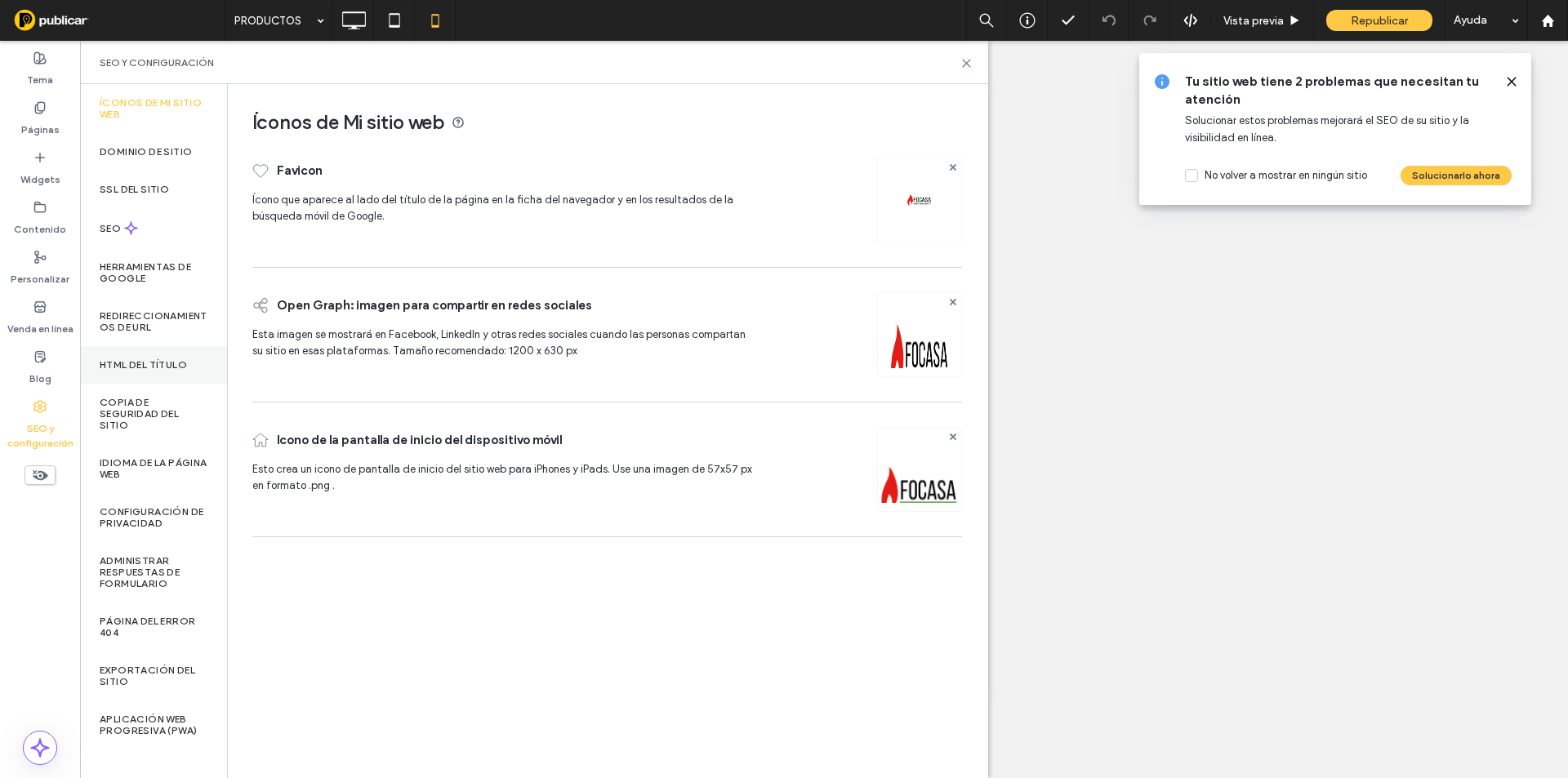
click at [151, 360] on label "HTML del título" at bounding box center [143, 365] width 87 height 12
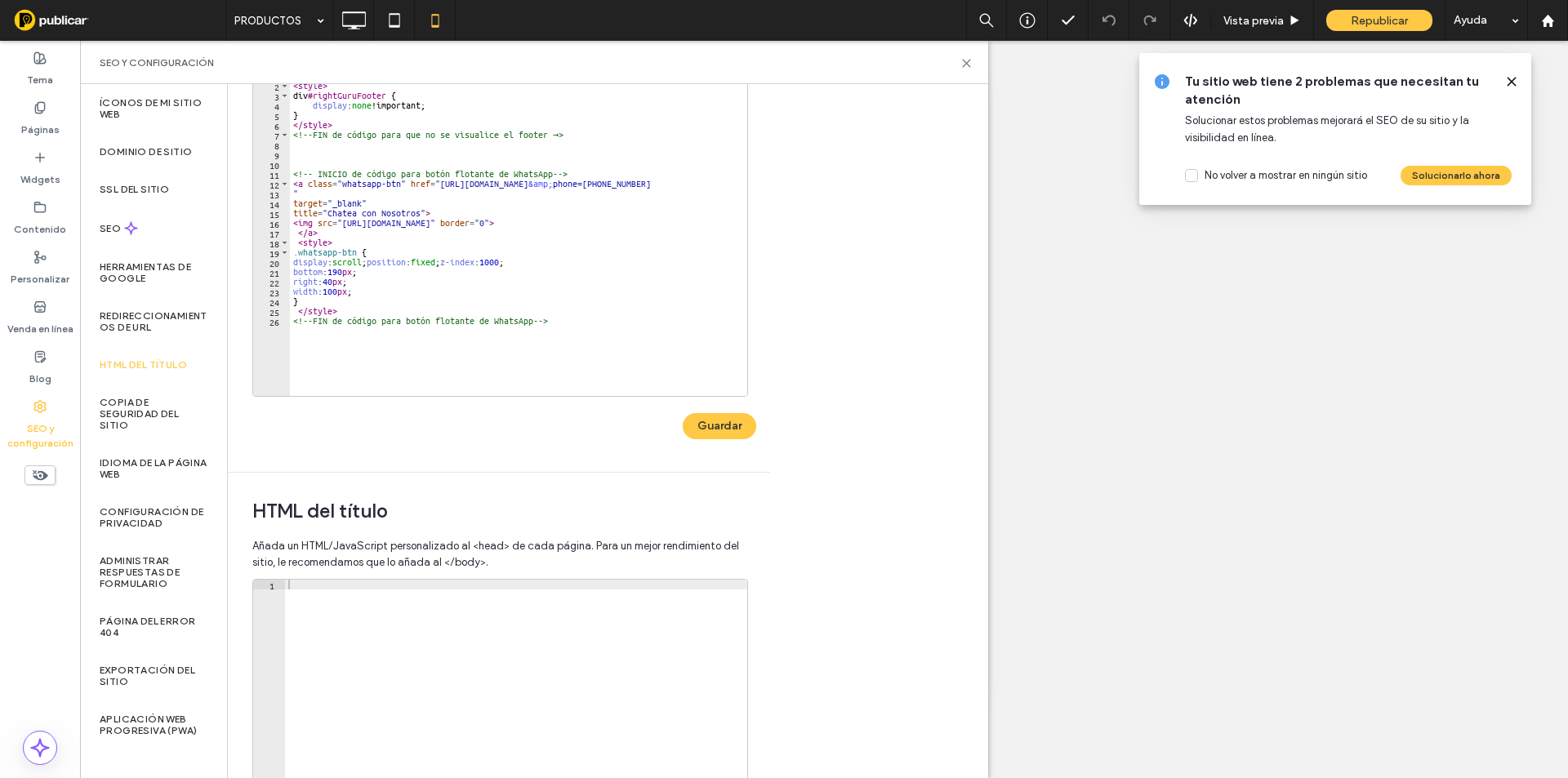
click at [487, 619] on div at bounding box center [515, 752] width 462 height 344
paste textarea "**********"
type textarea "**********"
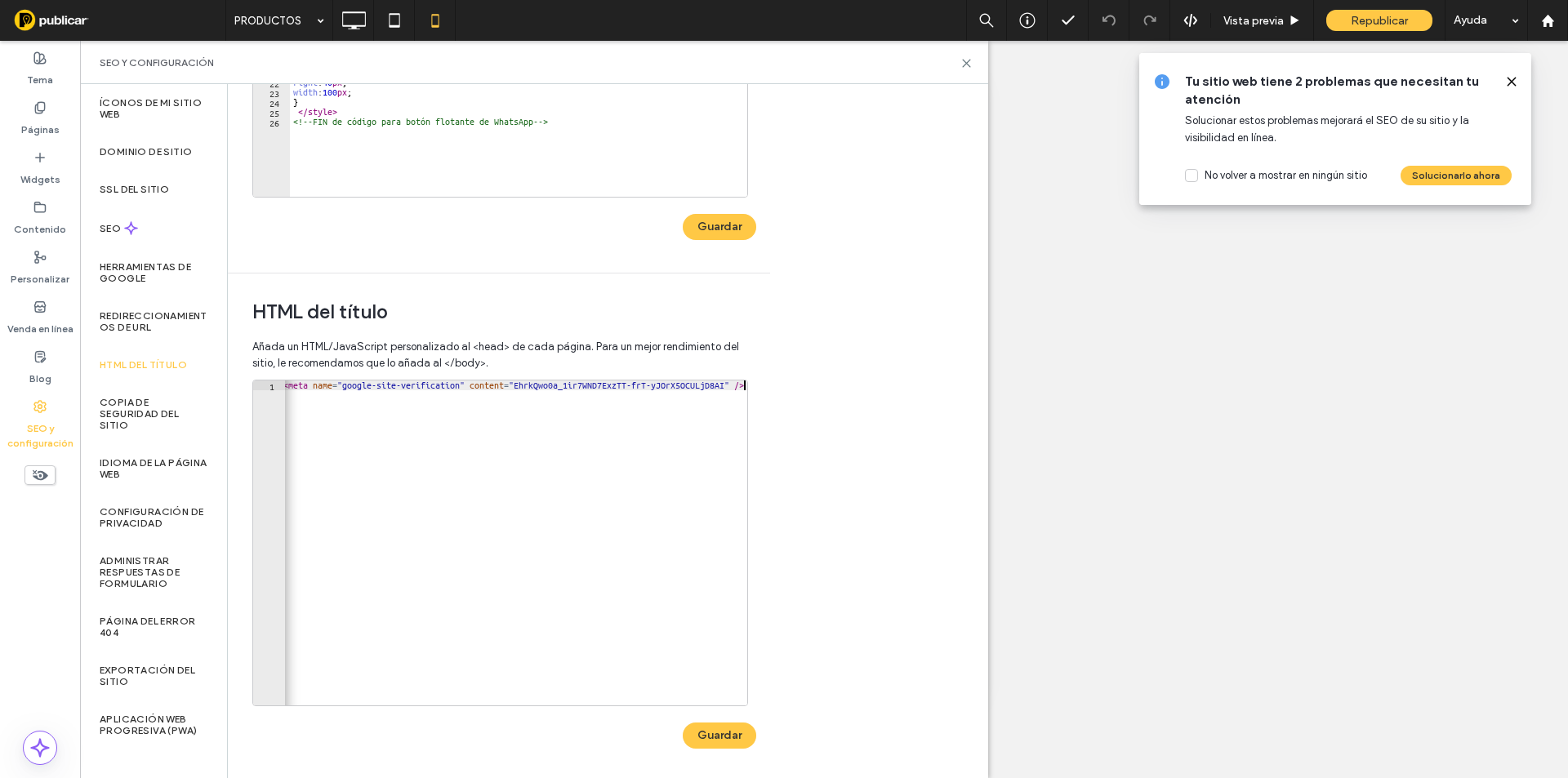
scroll to position [340, 0]
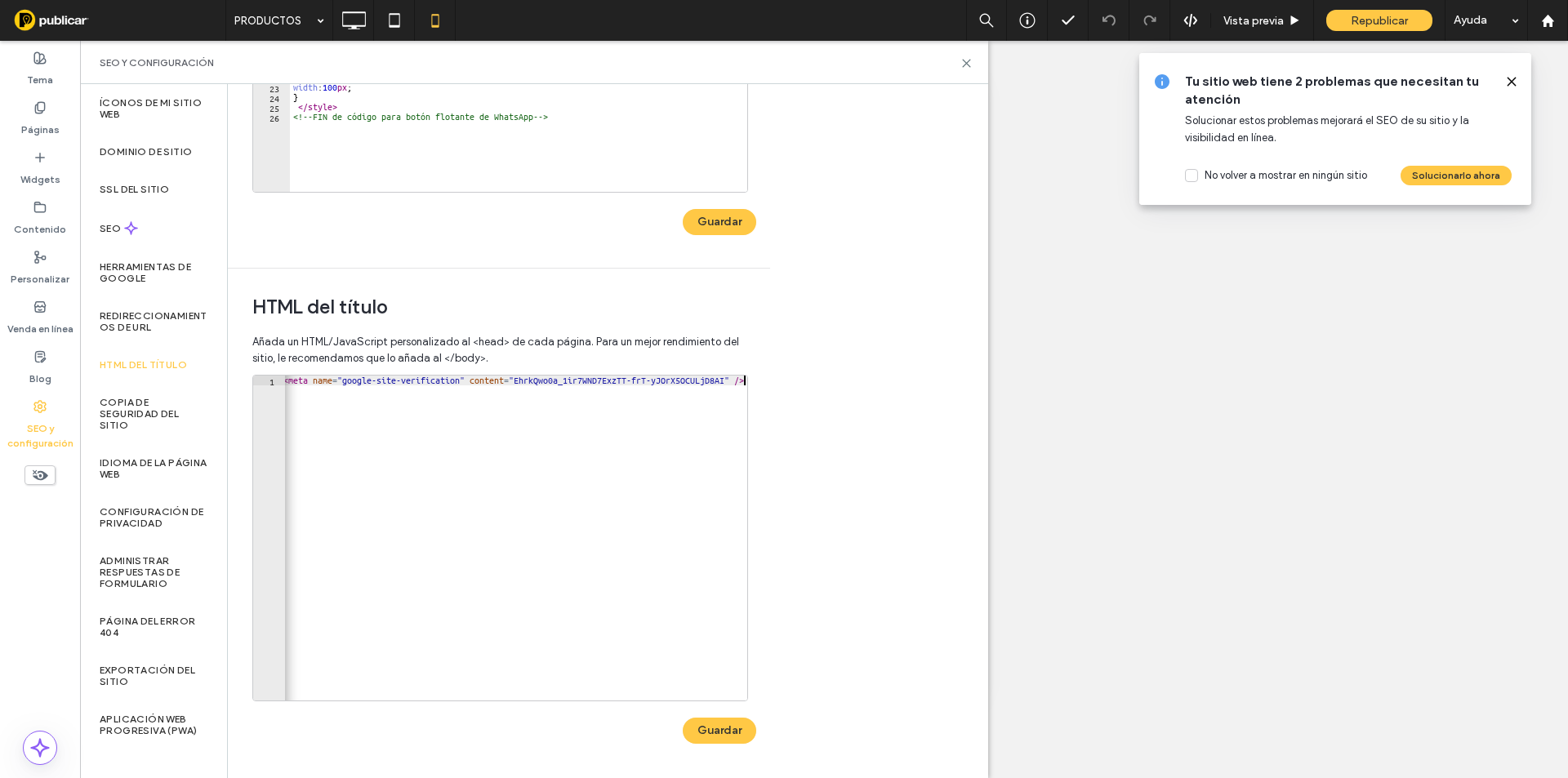
click at [697, 732] on button "Guardar" at bounding box center [719, 730] width 73 height 26
click at [1345, 19] on div "Republicar" at bounding box center [1379, 21] width 107 height 22
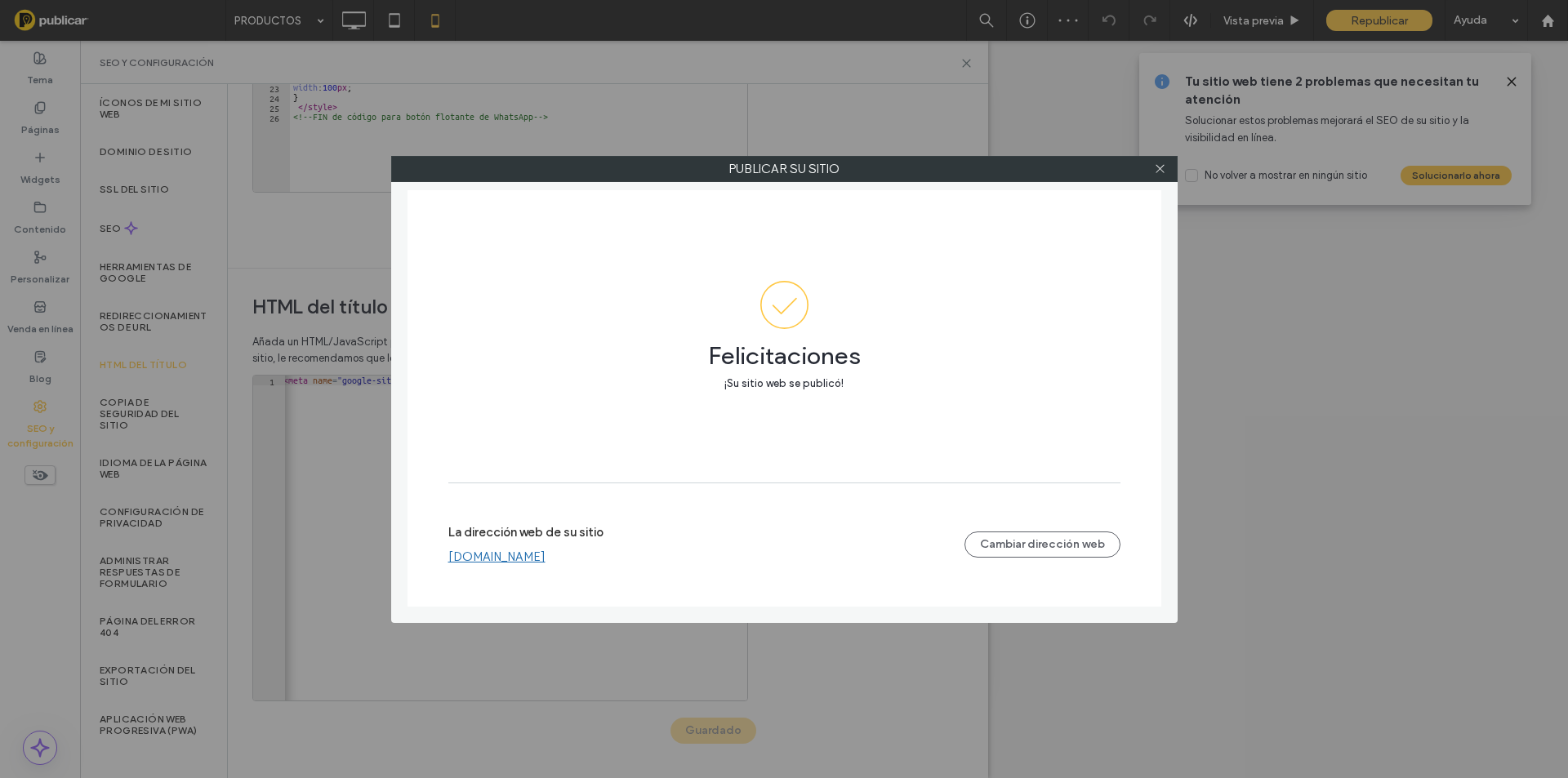
click at [525, 562] on link "[DOMAIN_NAME]" at bounding box center [497, 557] width 97 height 15
click at [1152, 167] on div at bounding box center [1159, 168] width 24 height 24
click at [1161, 167] on icon at bounding box center [1159, 168] width 12 height 12
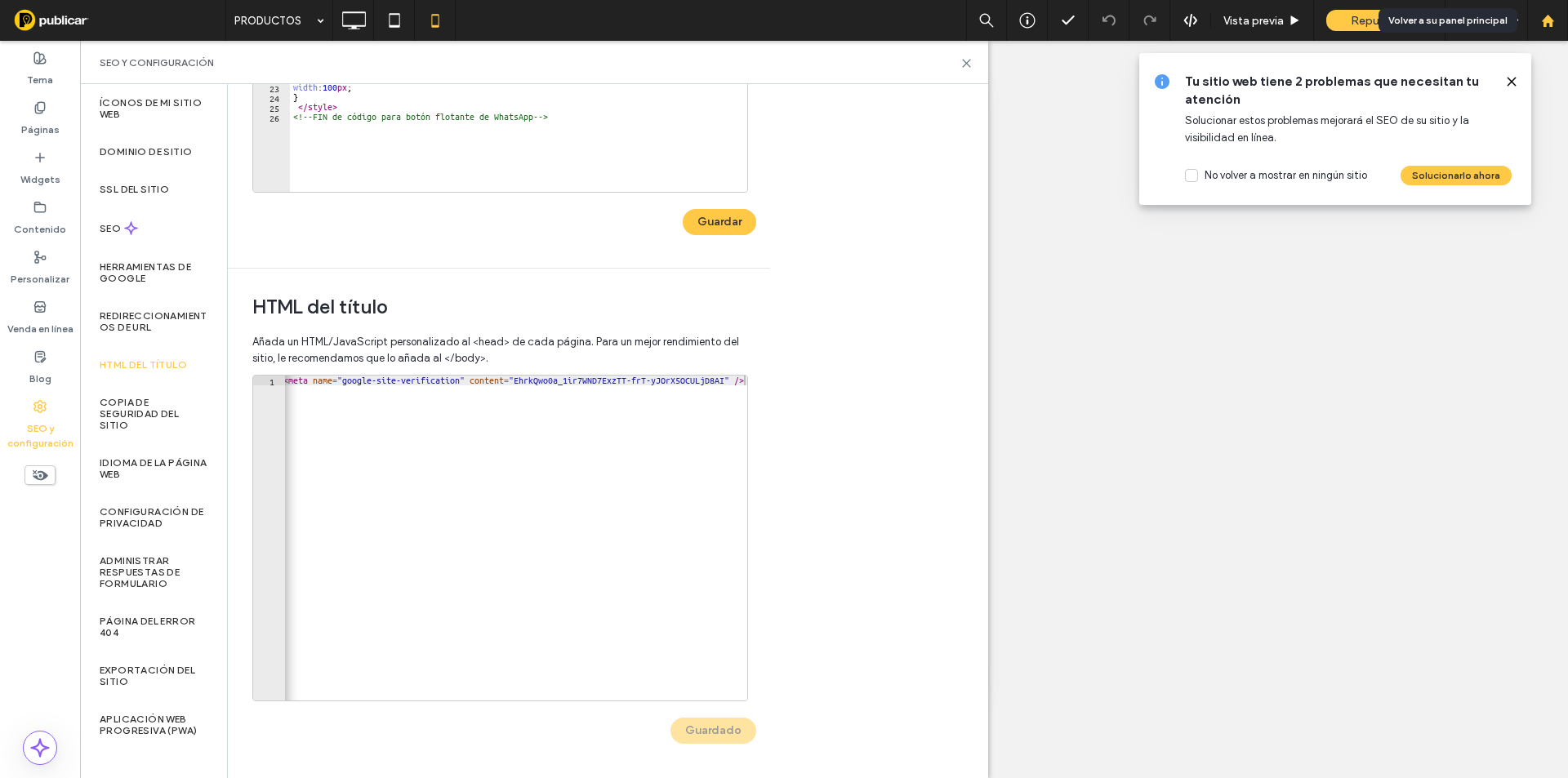
click at [1556, 14] on div at bounding box center [1547, 21] width 39 height 14
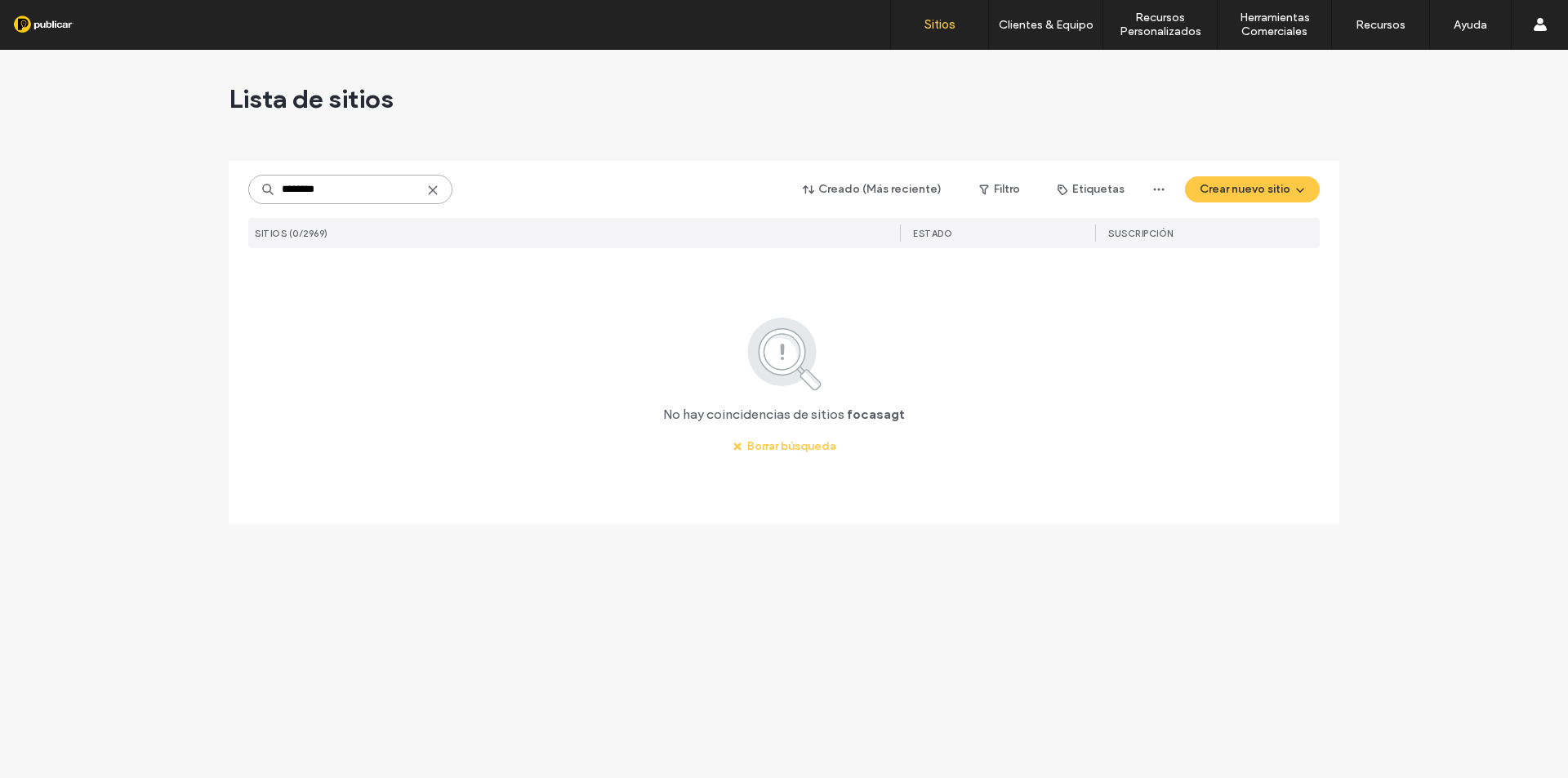
drag, startPoint x: 324, startPoint y: 185, endPoint x: 424, endPoint y: 185, distance: 100.0
click at [424, 185] on input "********" at bounding box center [350, 189] width 204 height 29
type input "******"
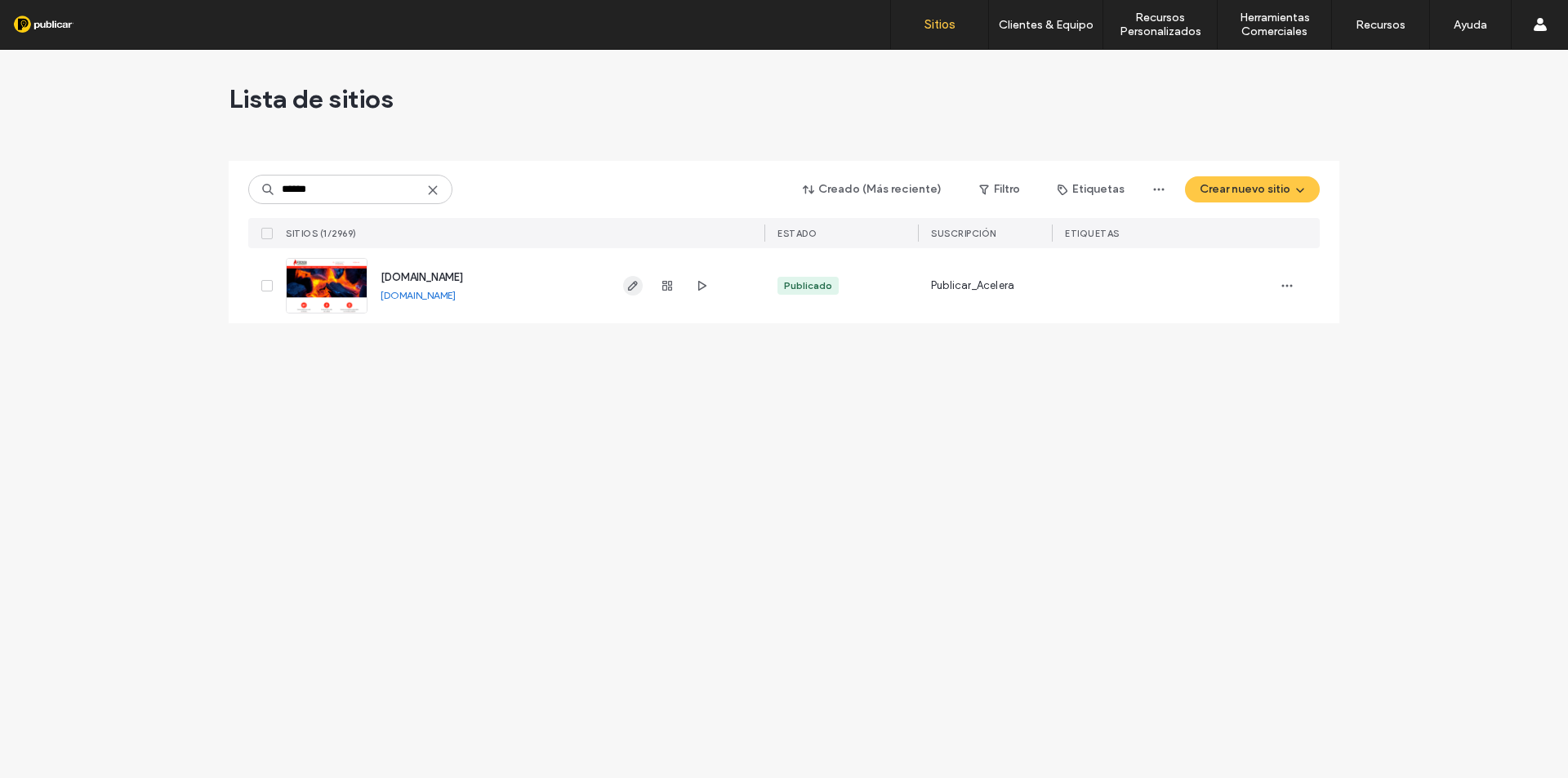
click at [628, 280] on icon "button" at bounding box center [633, 286] width 13 height 13
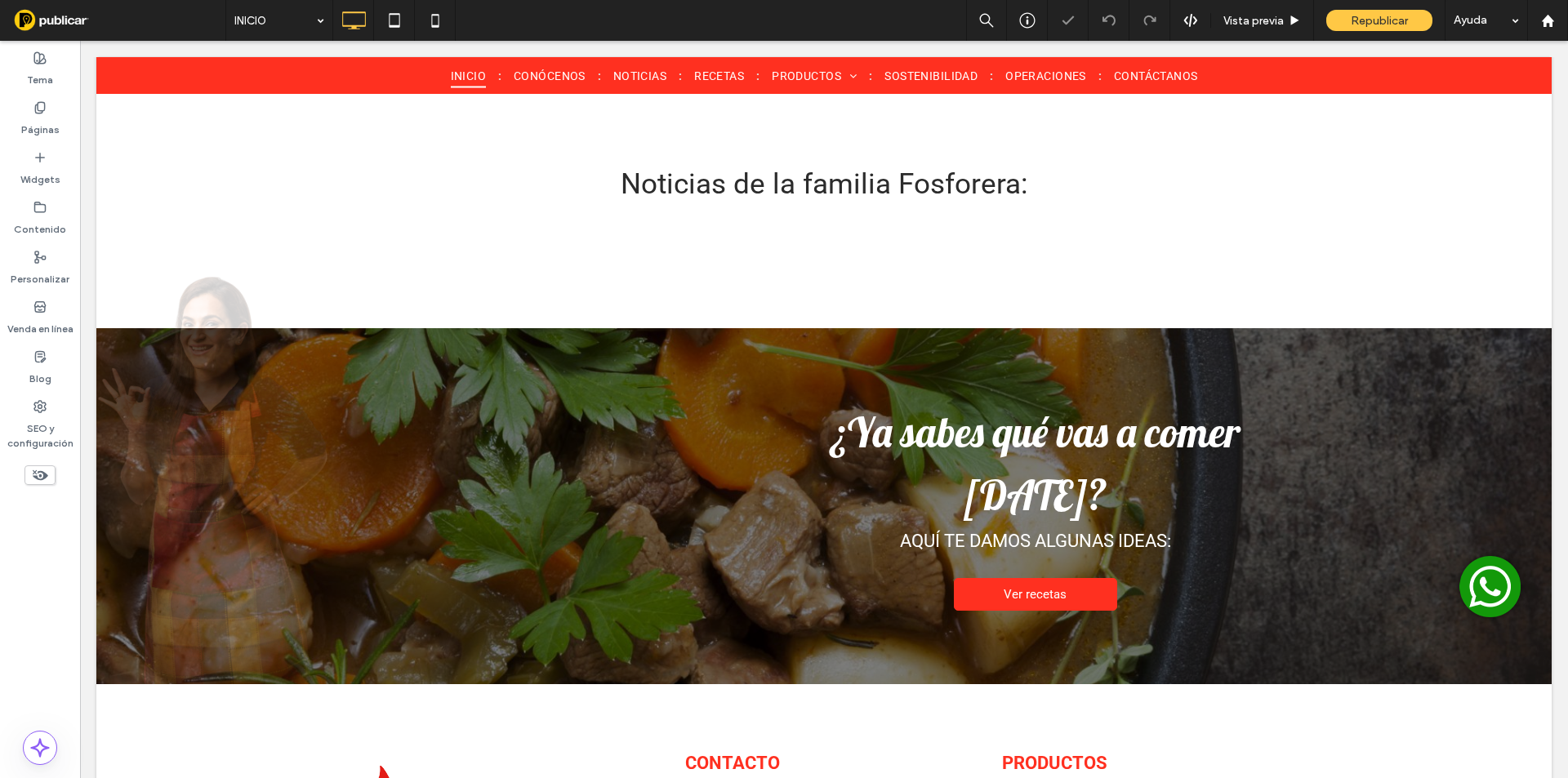
scroll to position [2204, 0]
